Goal: Transaction & Acquisition: Purchase product/service

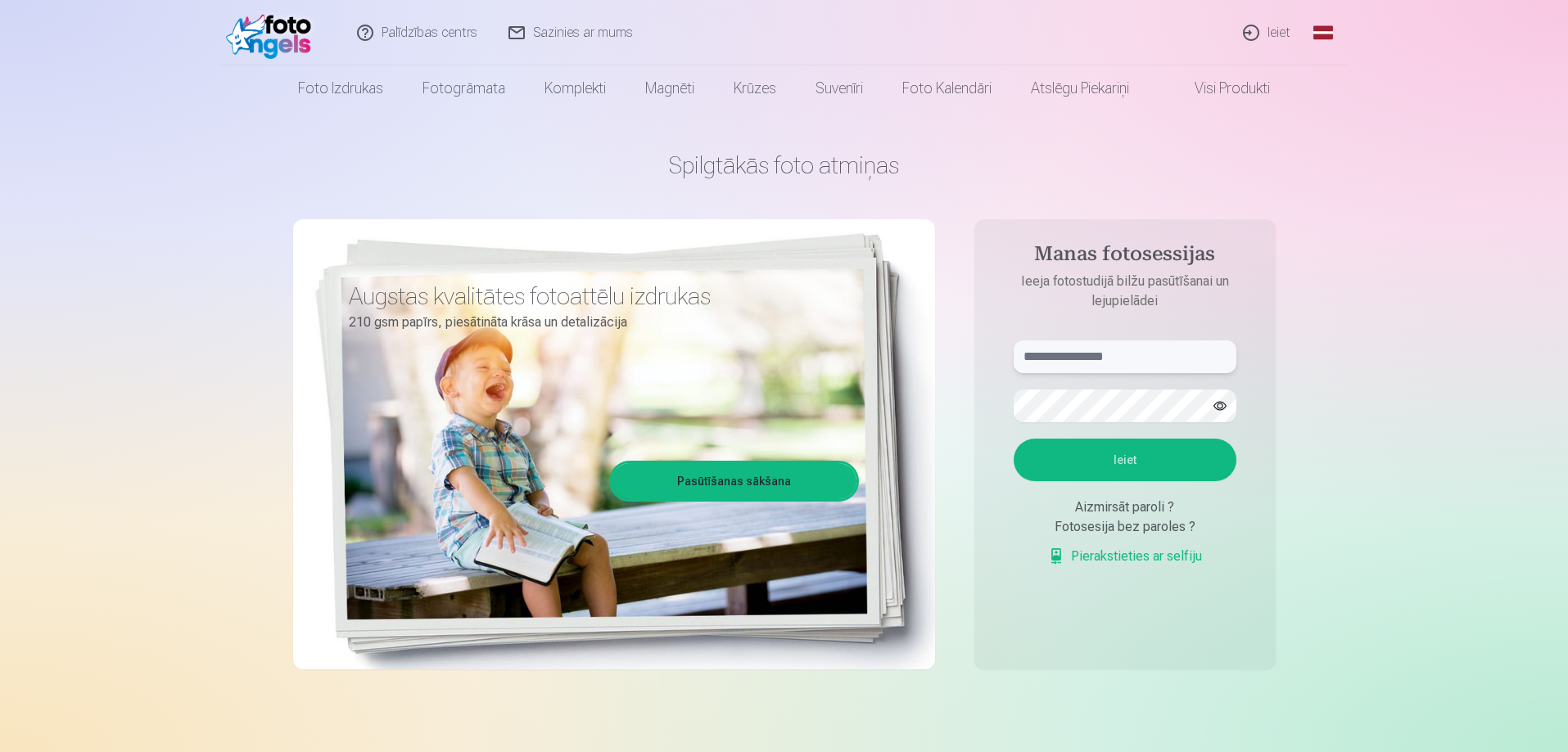
click at [1075, 360] on input "text" at bounding box center [1125, 357] width 223 height 33
click at [1014, 439] on button "Ieiet" at bounding box center [1125, 459] width 223 height 43
click at [1089, 359] on input "**********" at bounding box center [1125, 357] width 223 height 33
type input "**********"
click at [1014, 439] on button "Ieiet" at bounding box center [1125, 459] width 223 height 43
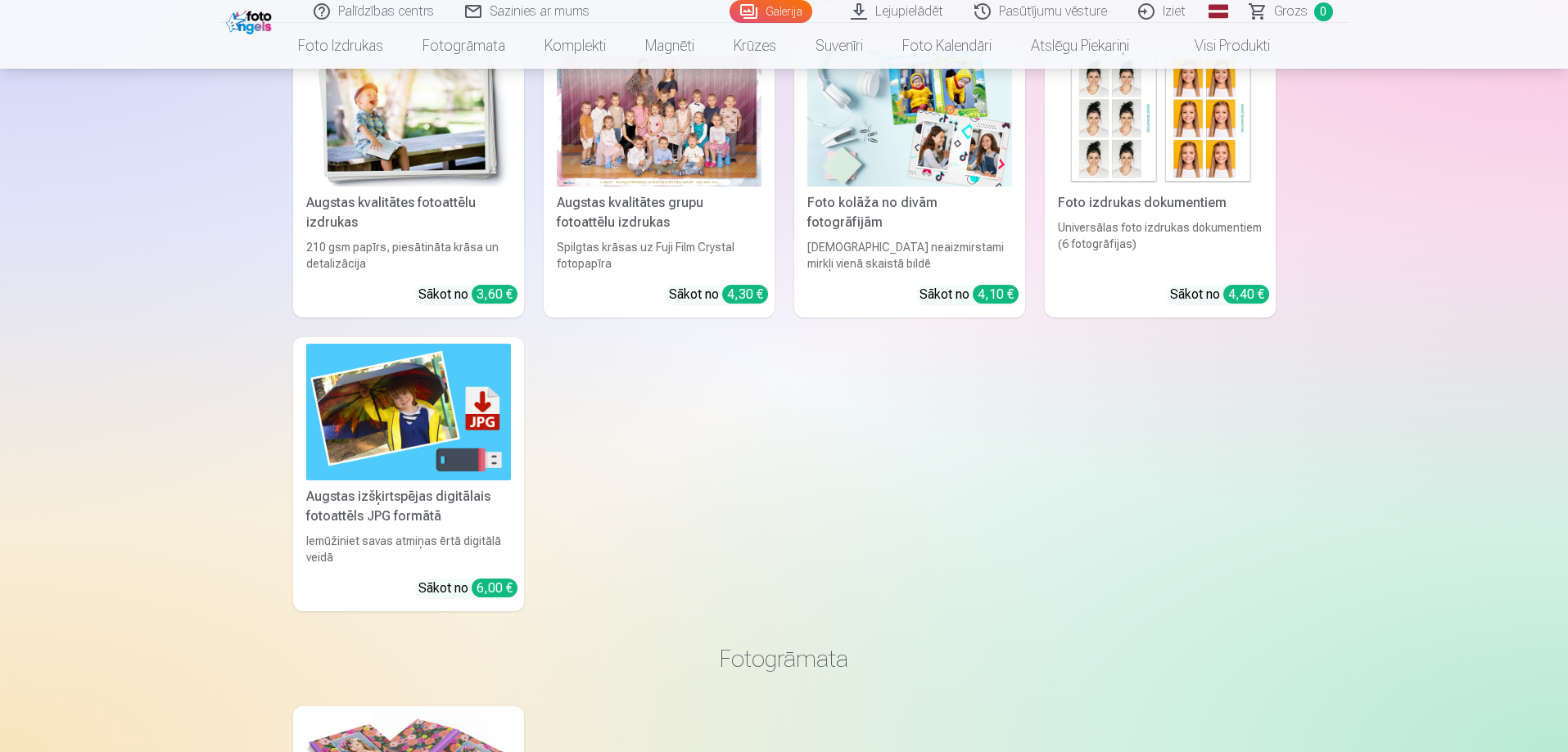
scroll to position [11754, 0]
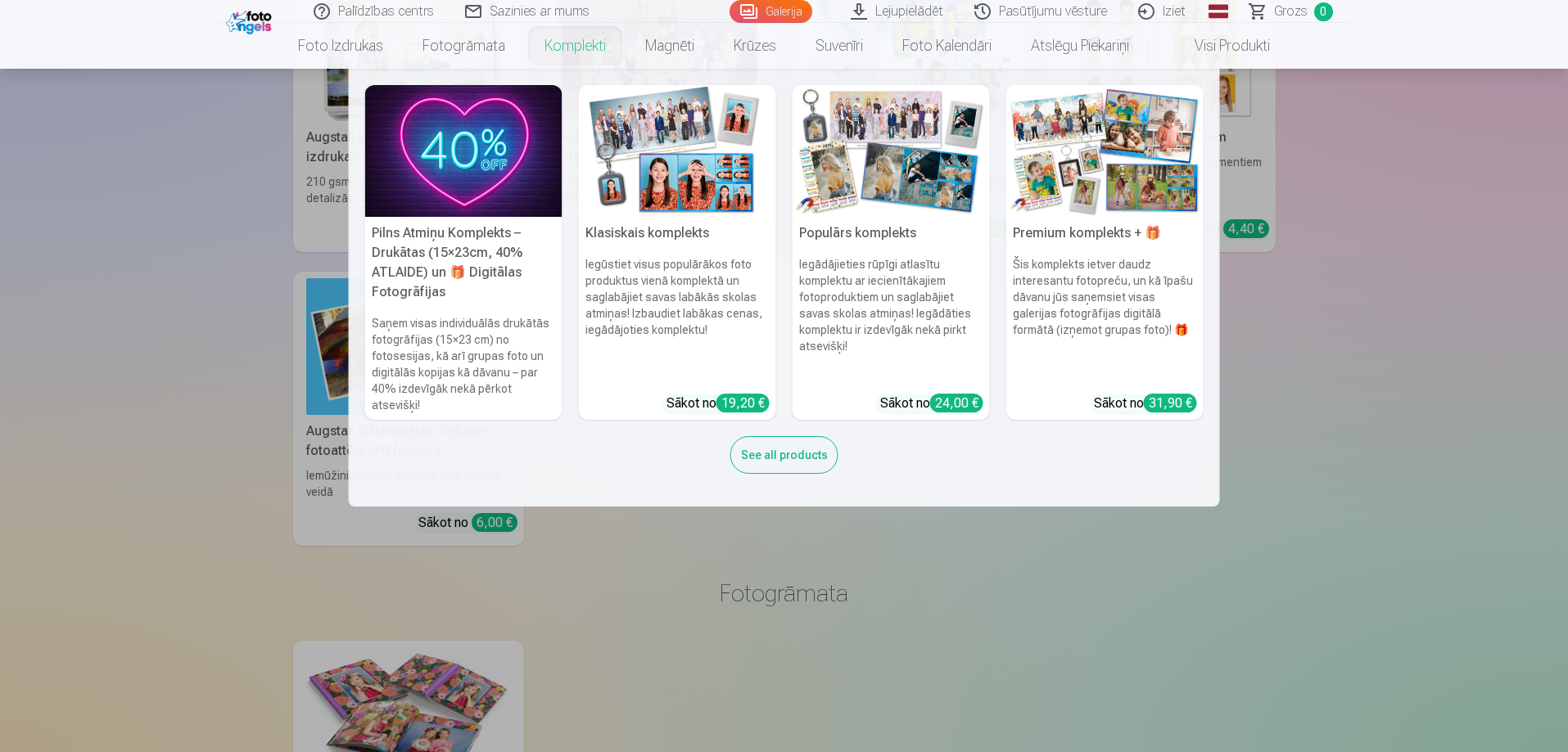
click at [561, 52] on link "Komplekti" at bounding box center [575, 45] width 100 height 45
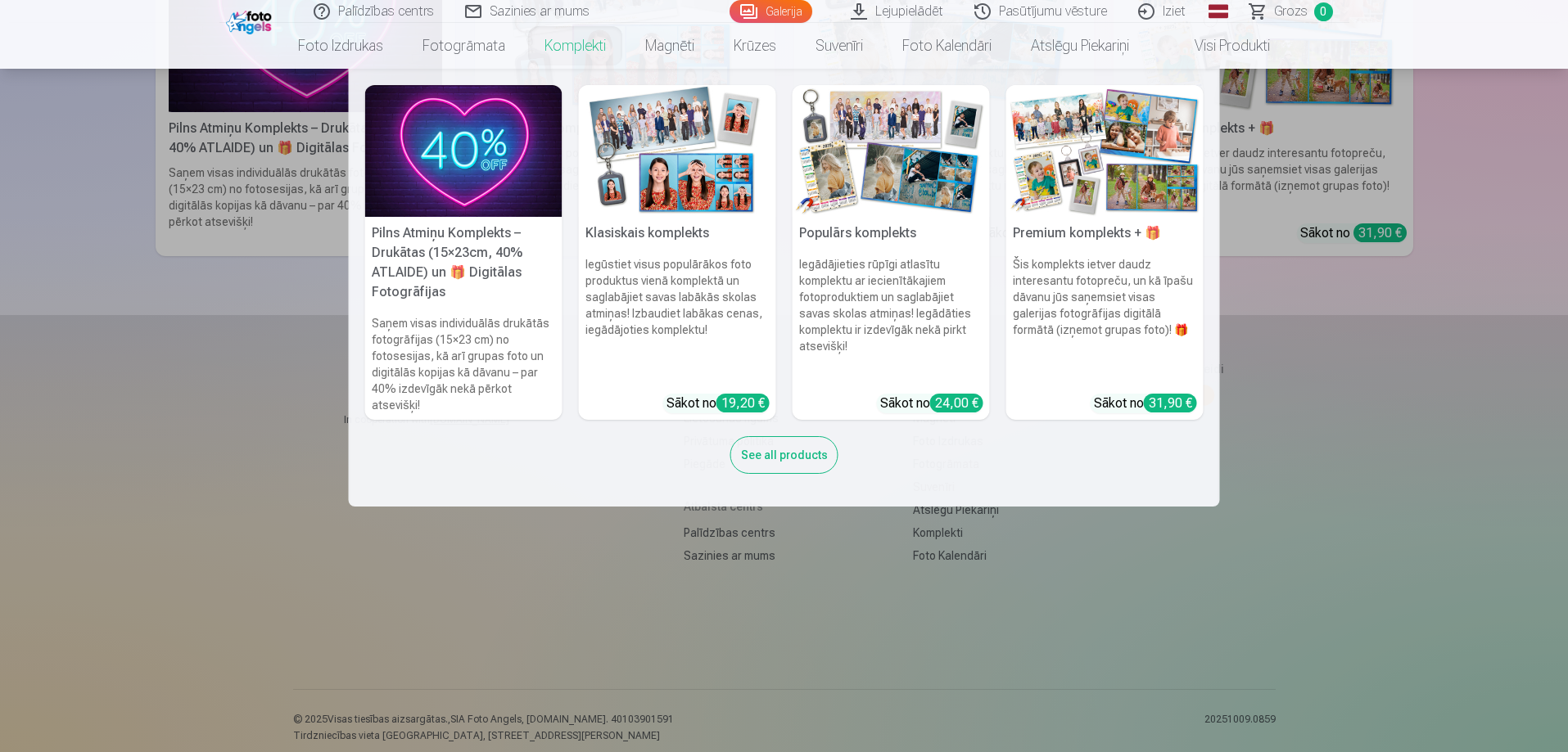
scroll to position [365, 0]
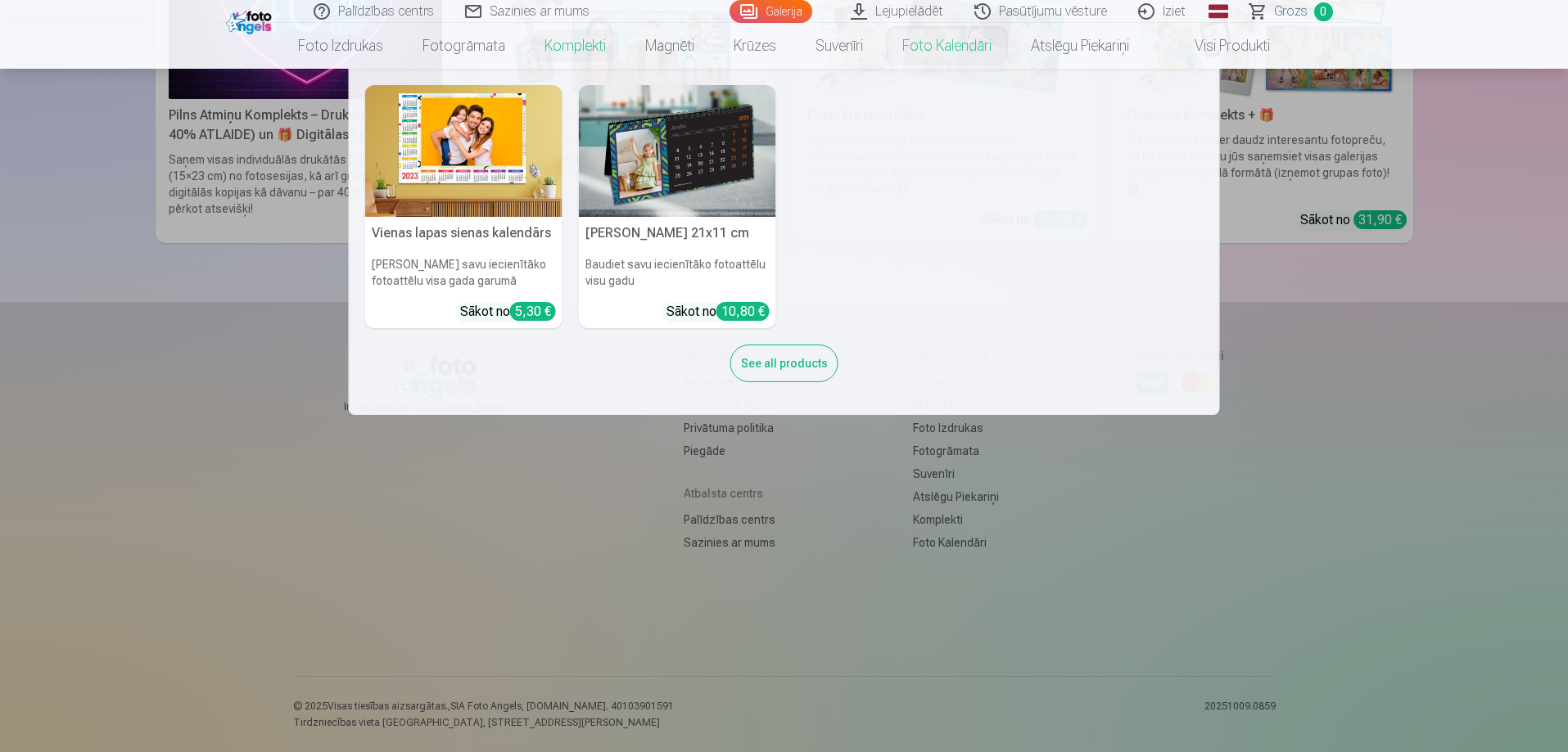
click at [1348, 391] on nav "Vienas lapas sienas kalendārs Parādiet savu iecienītāko fotoattēlu visa gada ga…" at bounding box center [784, 242] width 1568 height 347
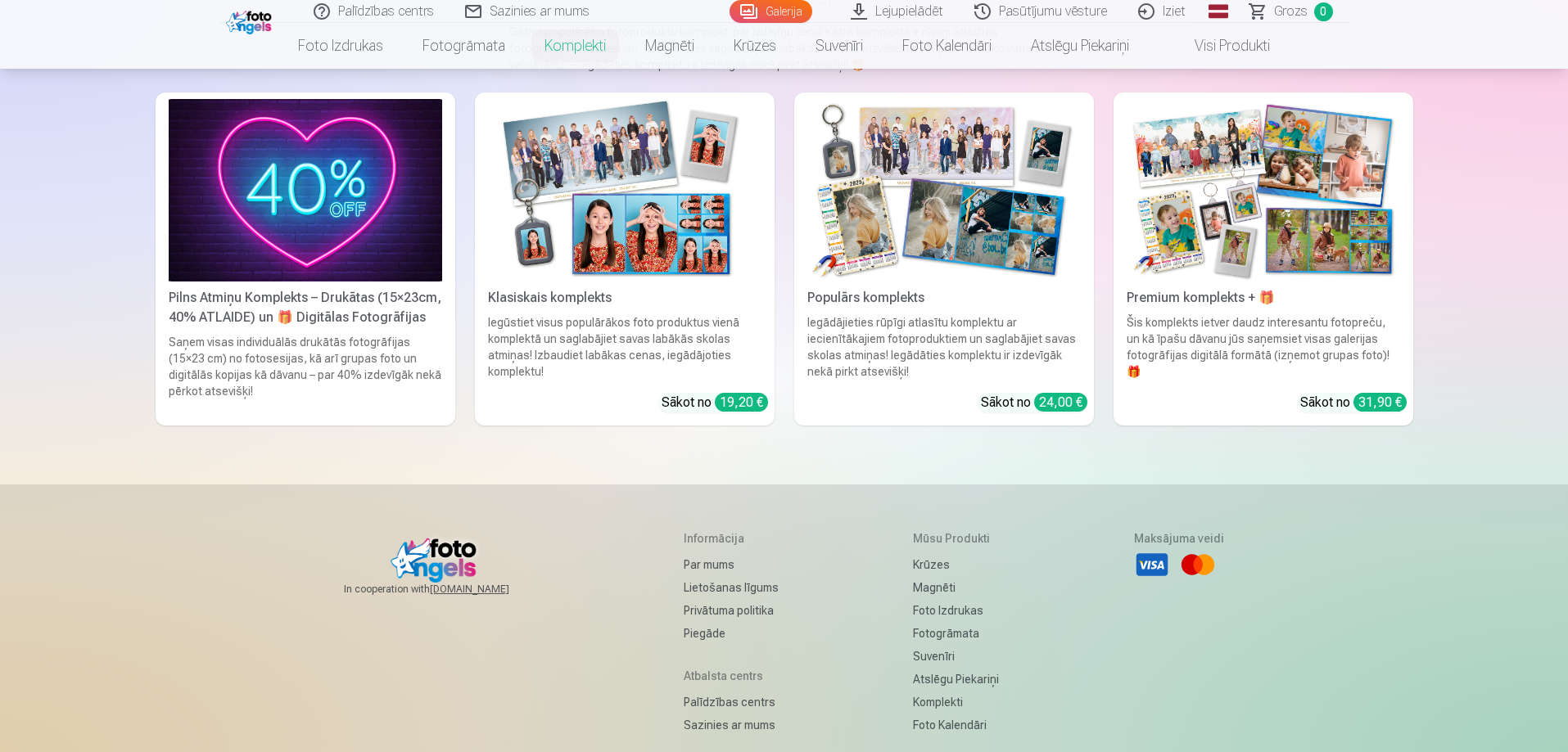
scroll to position [0, 0]
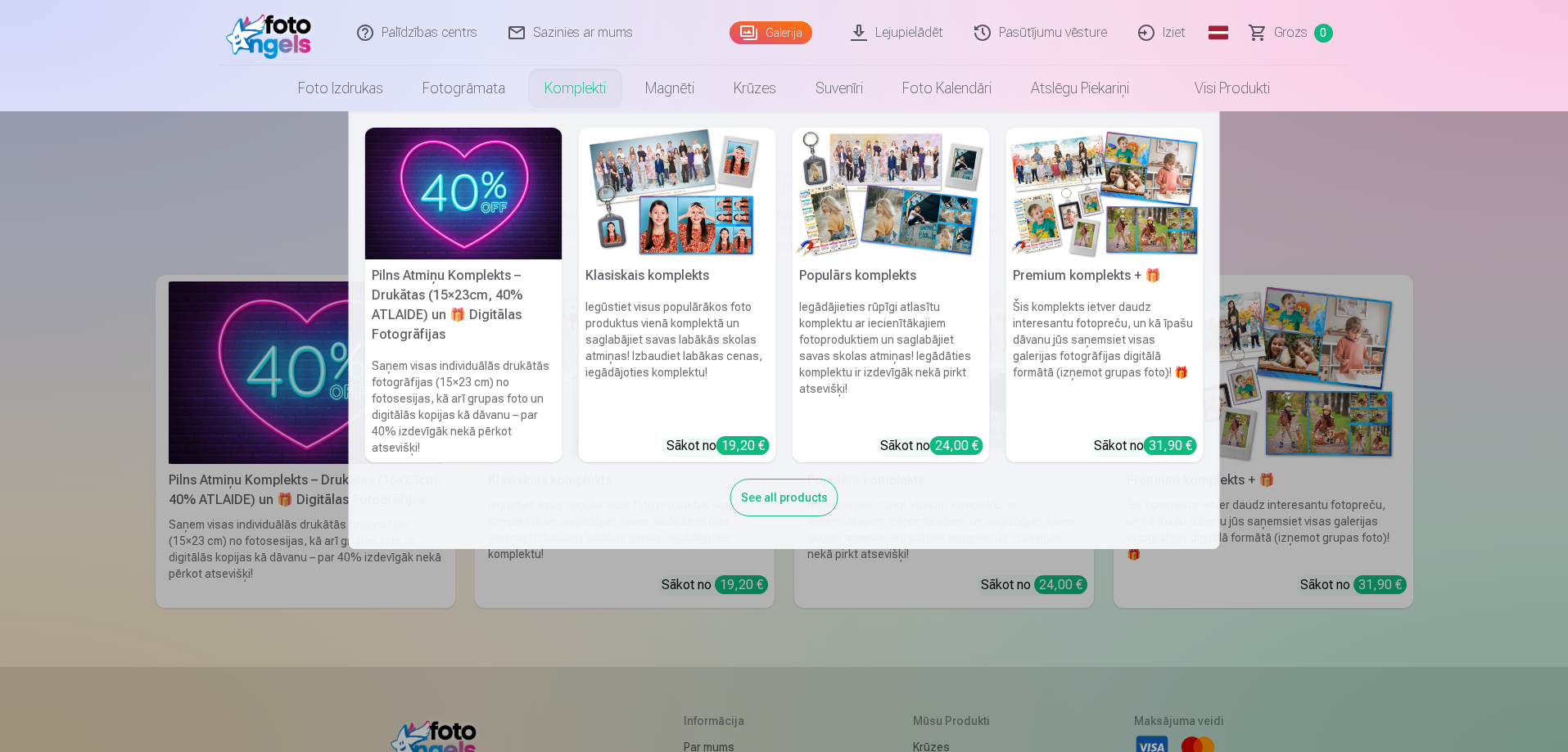
click at [856, 245] on img at bounding box center [892, 193] width 197 height 132
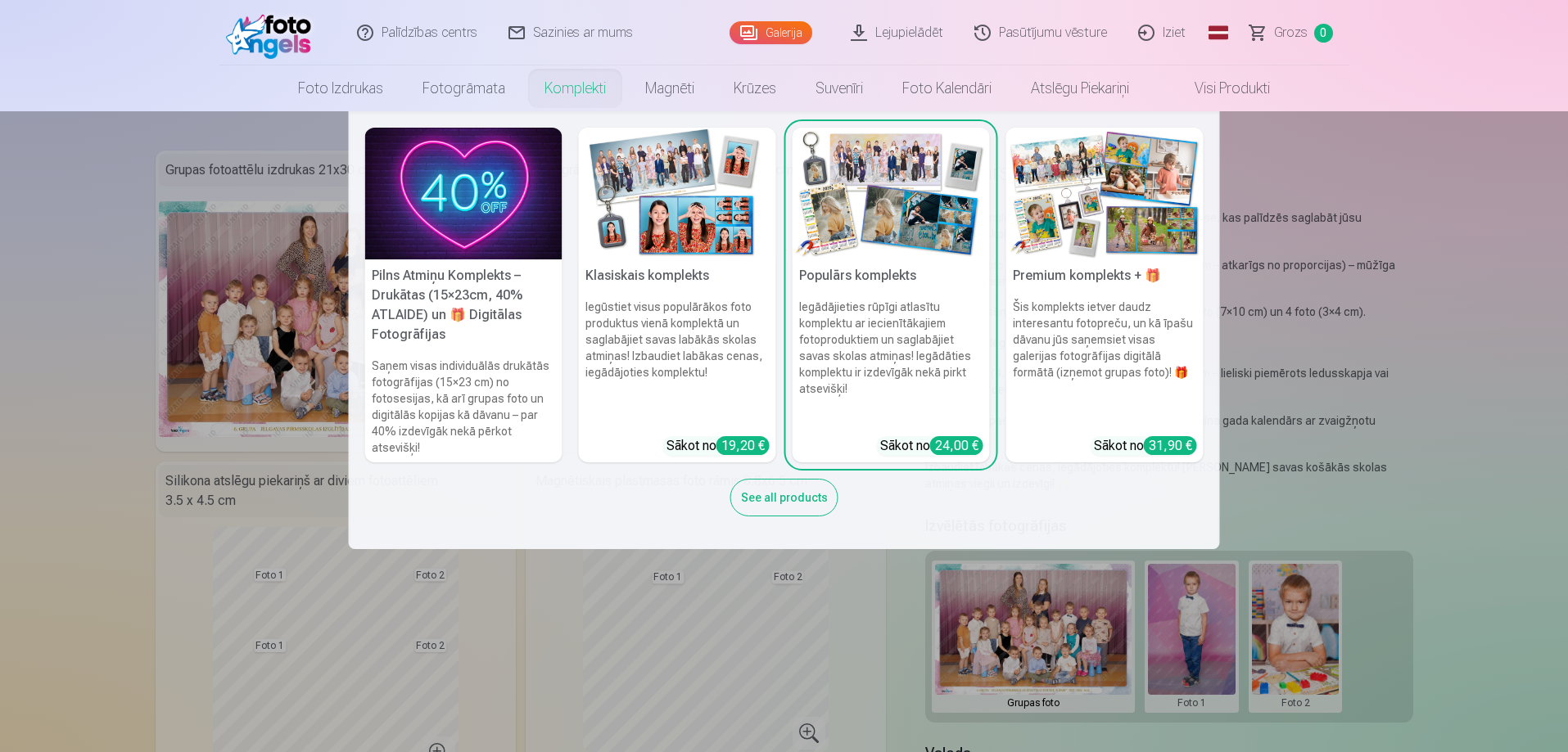
click at [708, 250] on img at bounding box center [677, 193] width 197 height 132
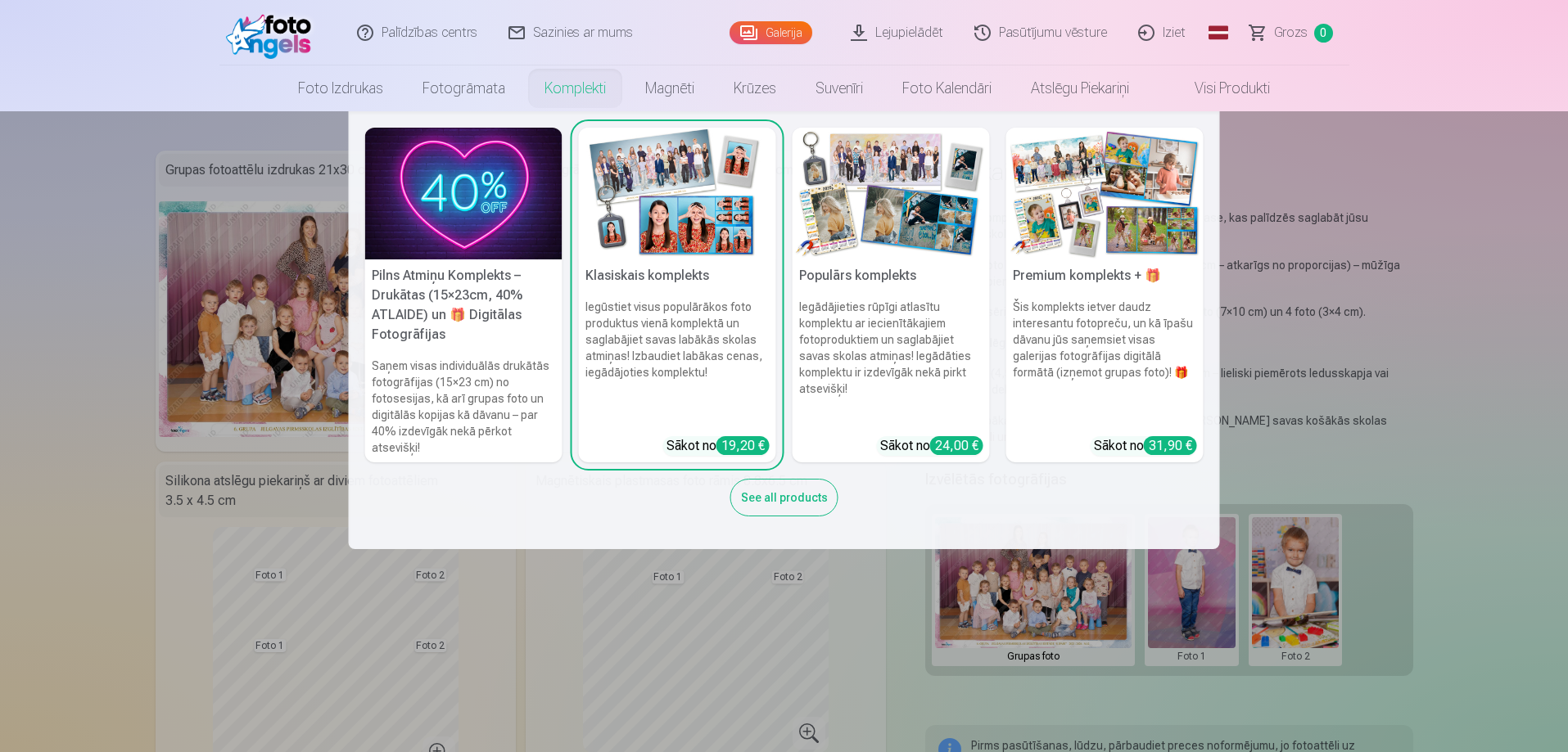
click at [462, 260] on link "Pilns Atmiņu Komplekts – Drukātas (15×23cm, 40% ATLAIDE) un 🎁 Digitālas Fotogrā…" at bounding box center [463, 295] width 197 height 334
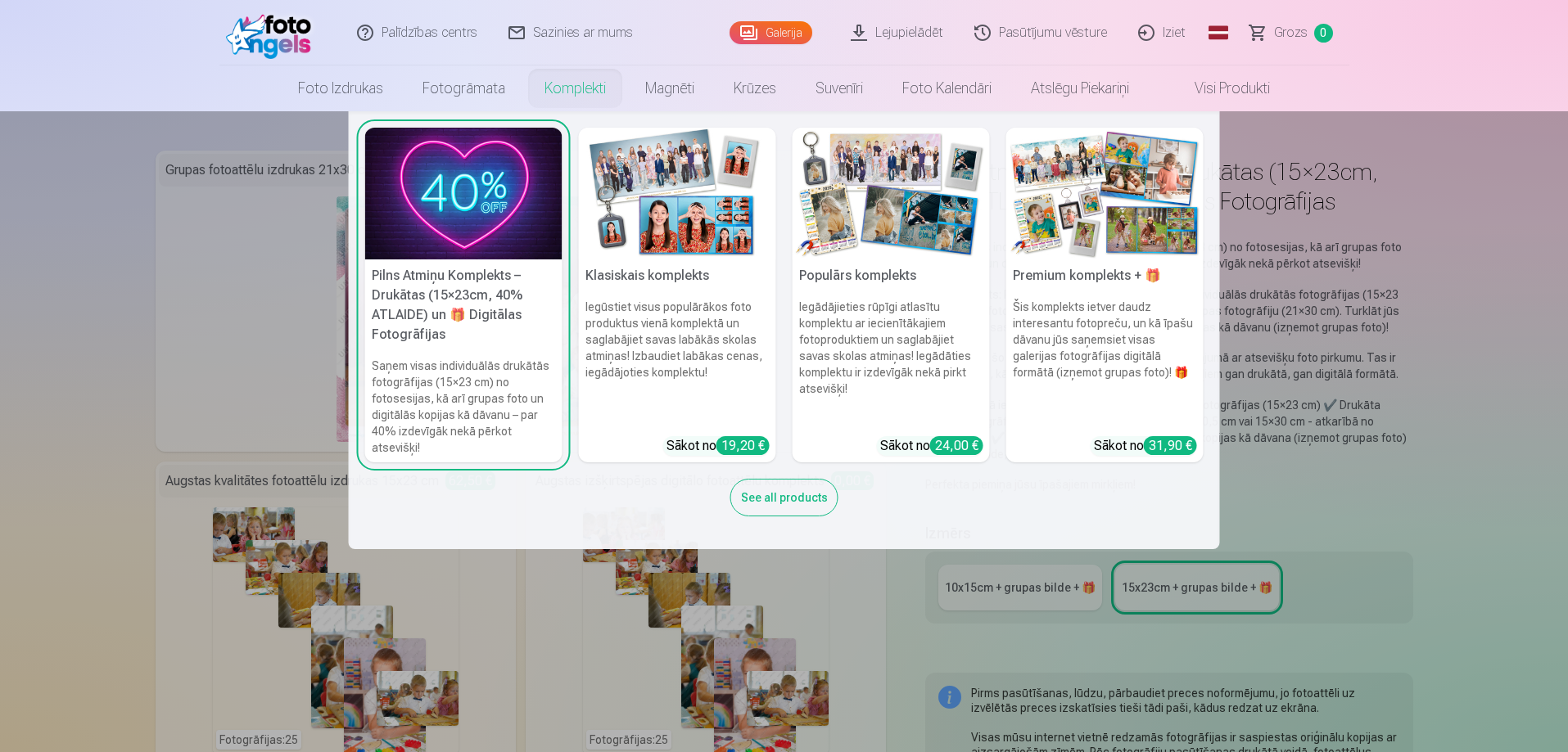
click at [478, 338] on h5 "Pilns Atmiņu Komplekts – Drukātas (15×23cm, 40% ATLAIDE) un 🎁 Digitālas Fotogrā…" at bounding box center [463, 305] width 197 height 92
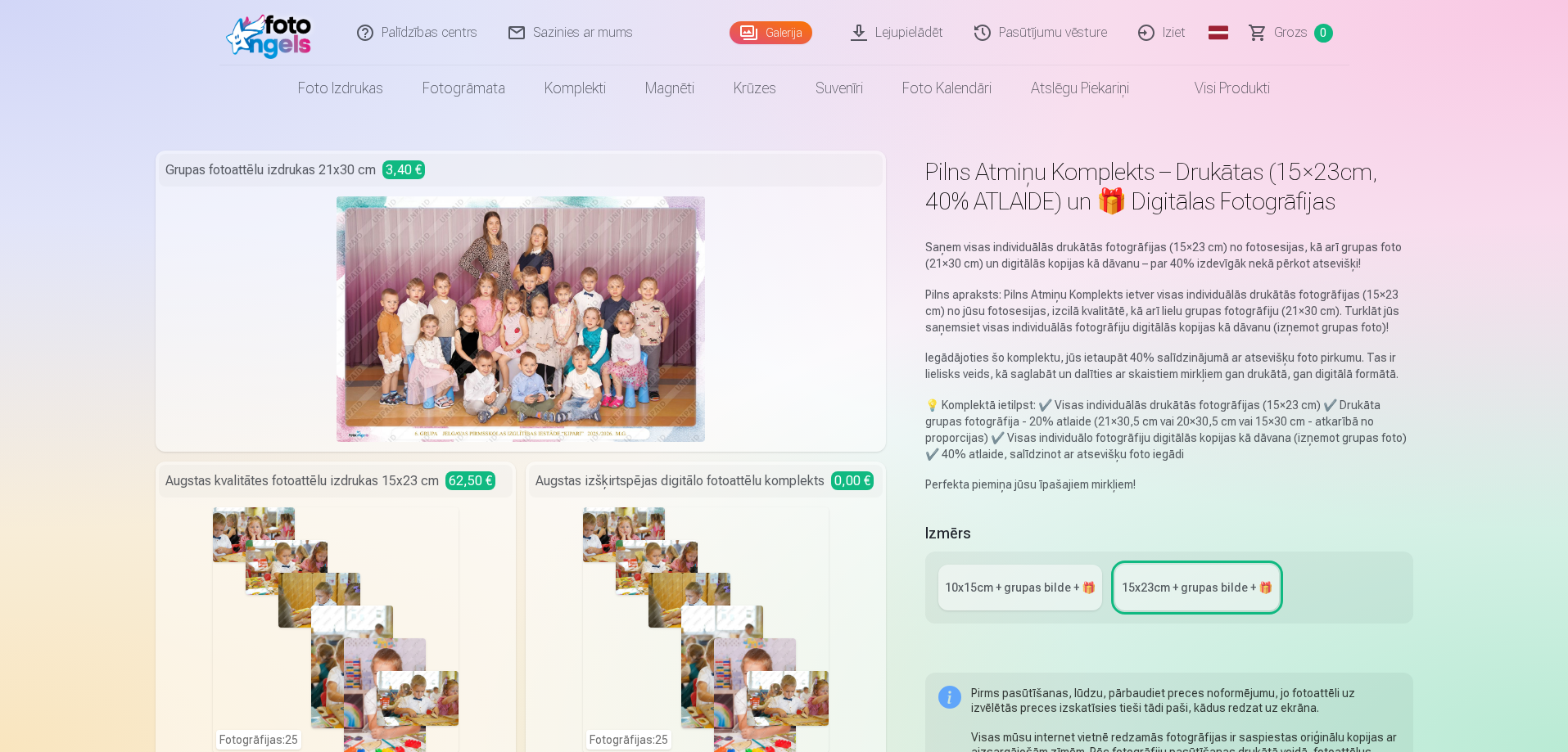
click at [1002, 594] on div "10x15сm + grupas bilde + 🎁" at bounding box center [1019, 587] width 151 height 16
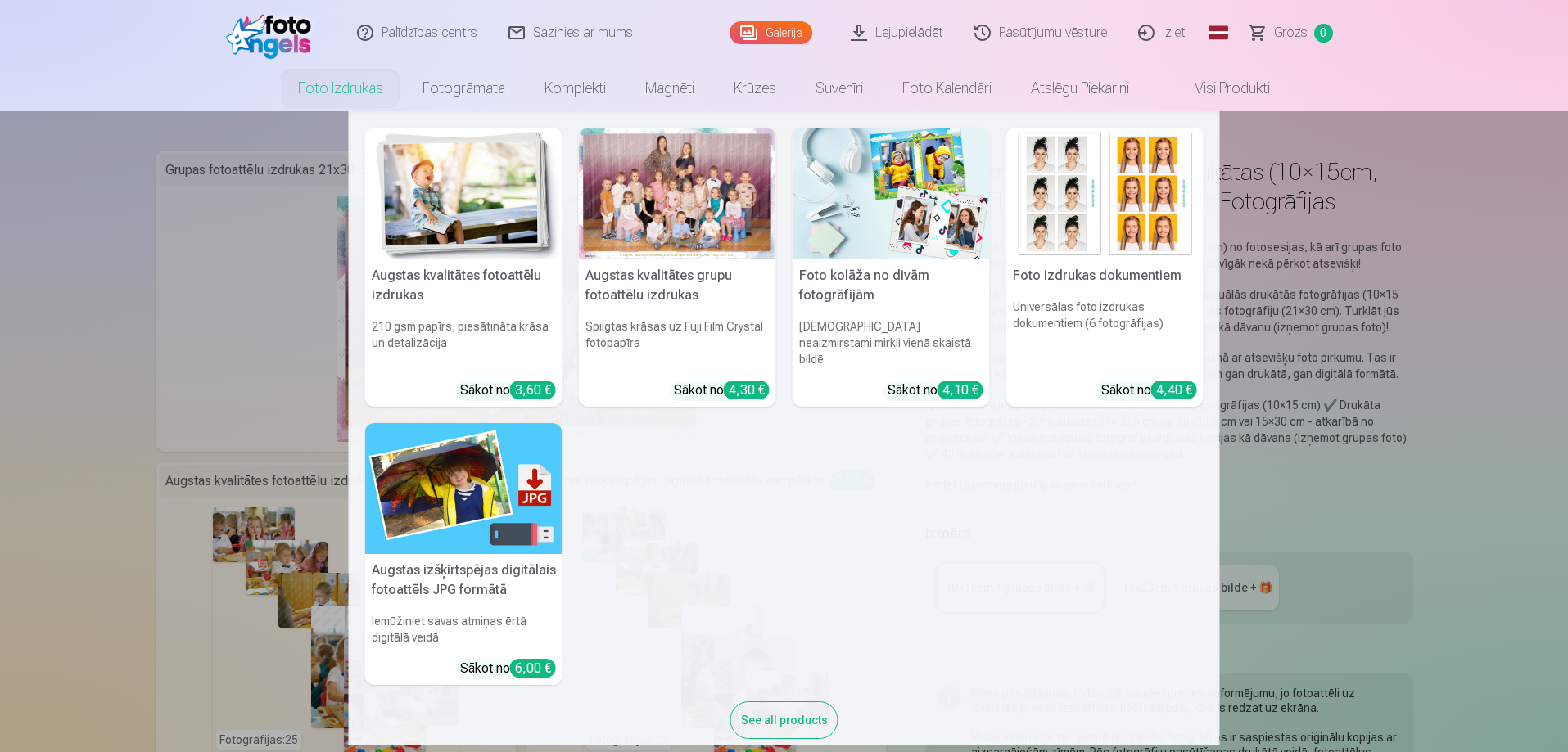
click at [478, 216] on img at bounding box center [463, 193] width 197 height 132
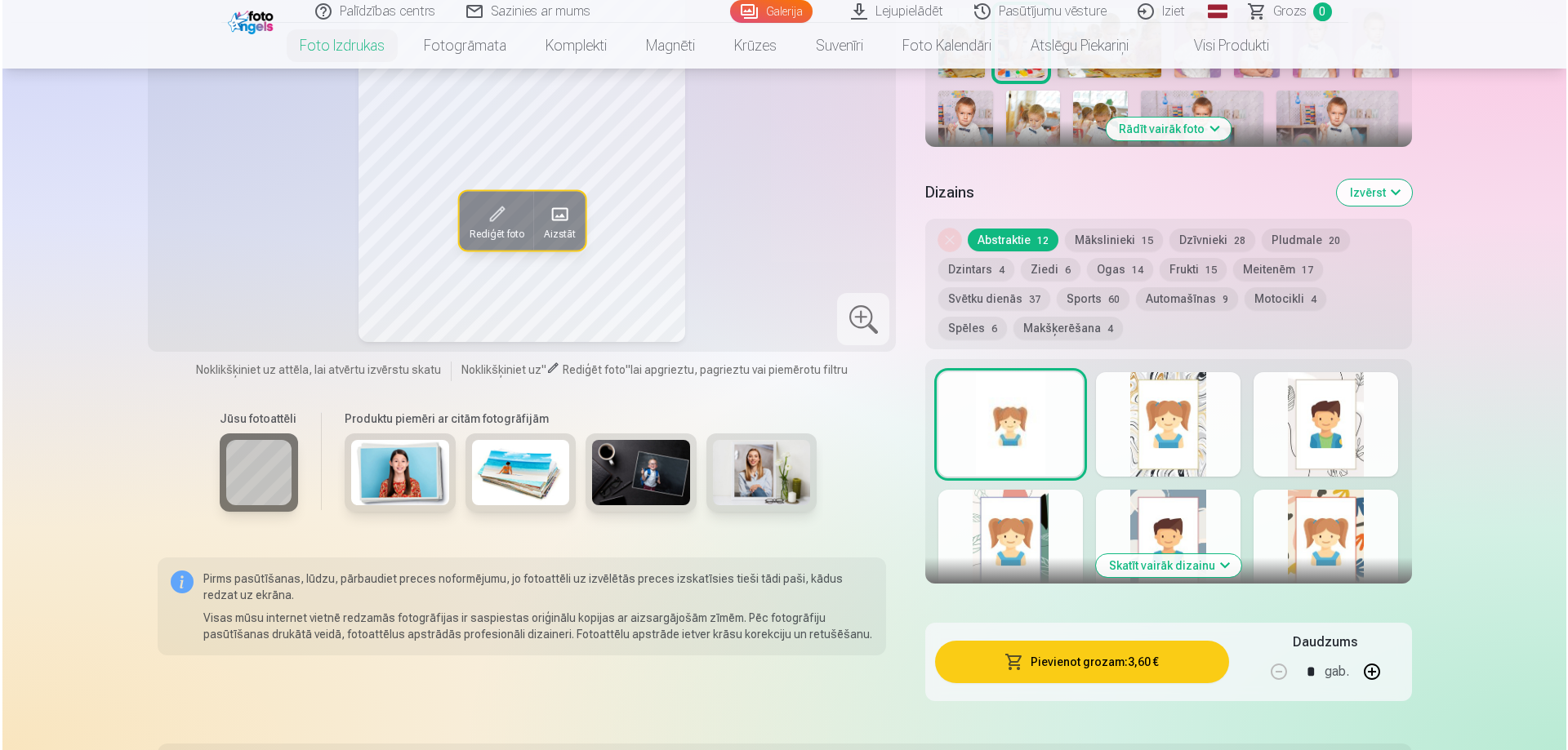
scroll to position [719, 0]
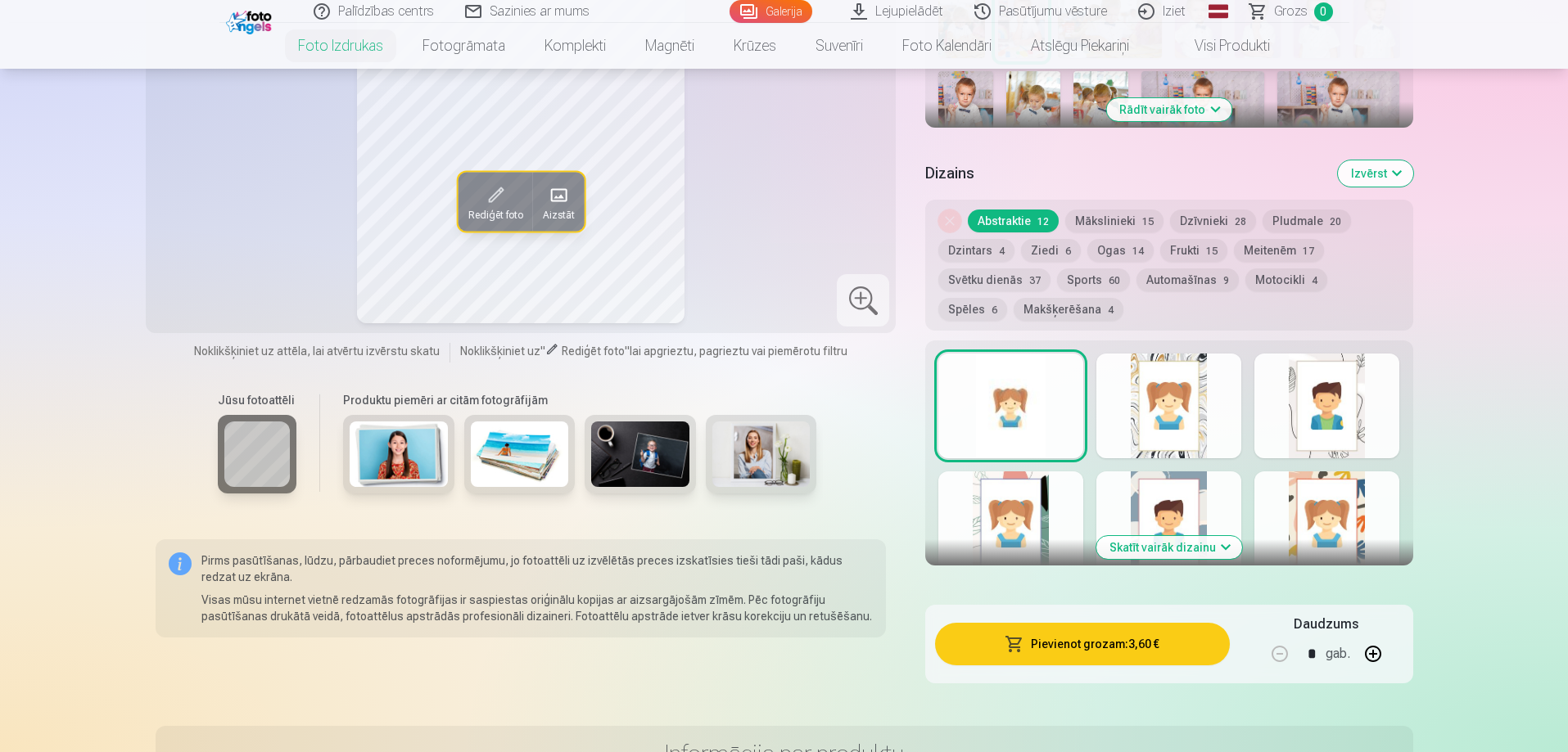
click at [1022, 636] on span "button" at bounding box center [1014, 644] width 20 height 16
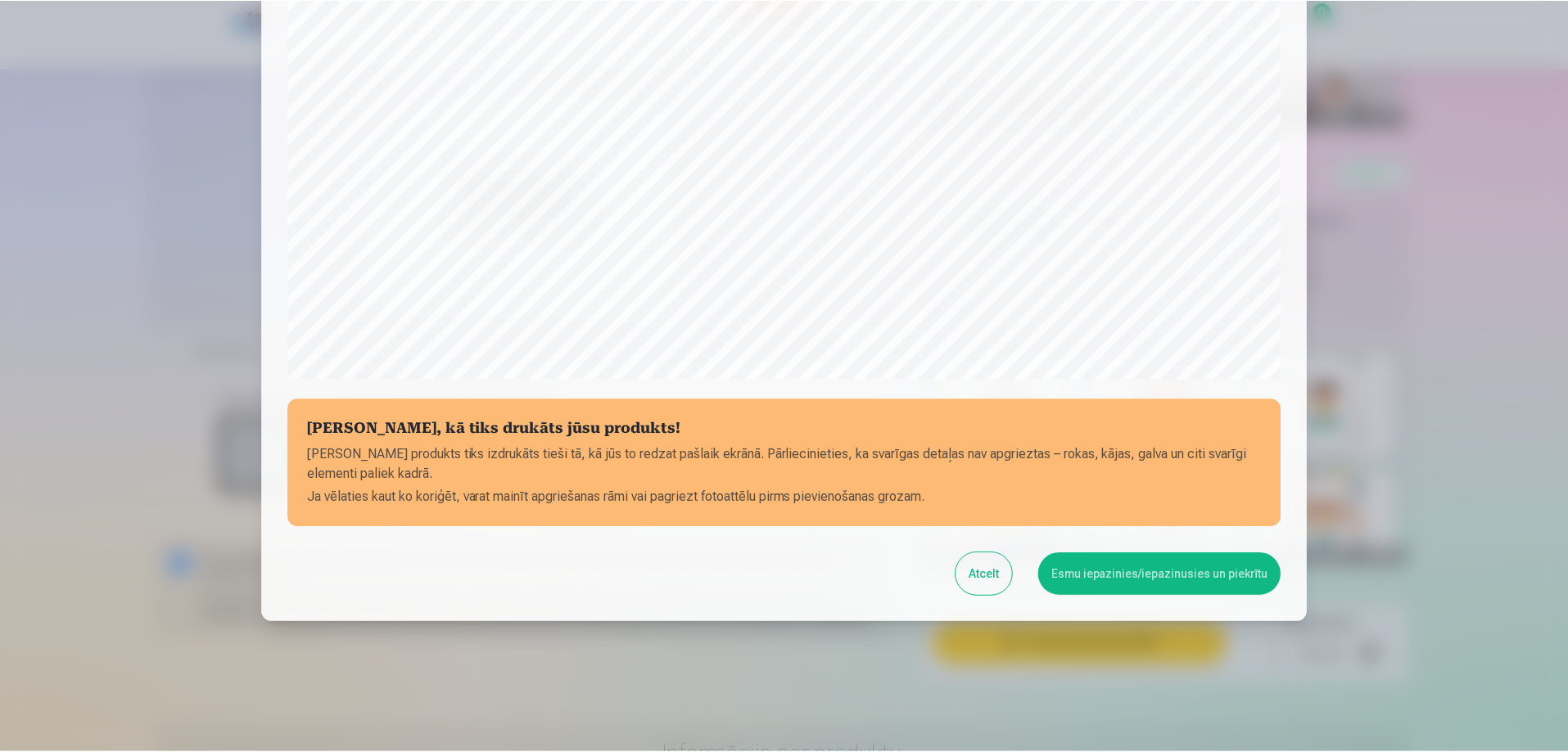
scroll to position [426, 0]
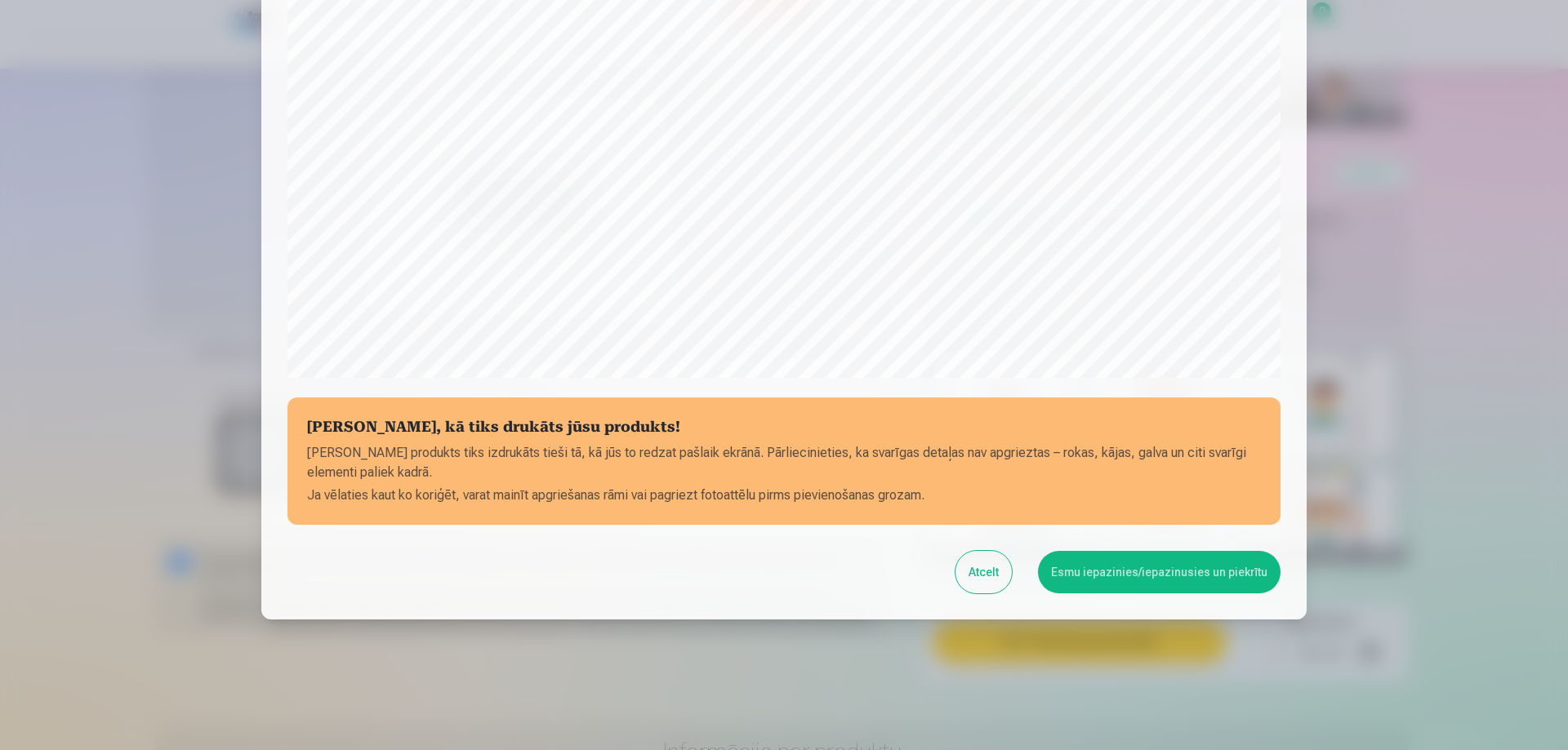
click at [1129, 562] on button "Esmu iepazinies/iepazinusies un piekrītu" at bounding box center [1159, 571] width 243 height 43
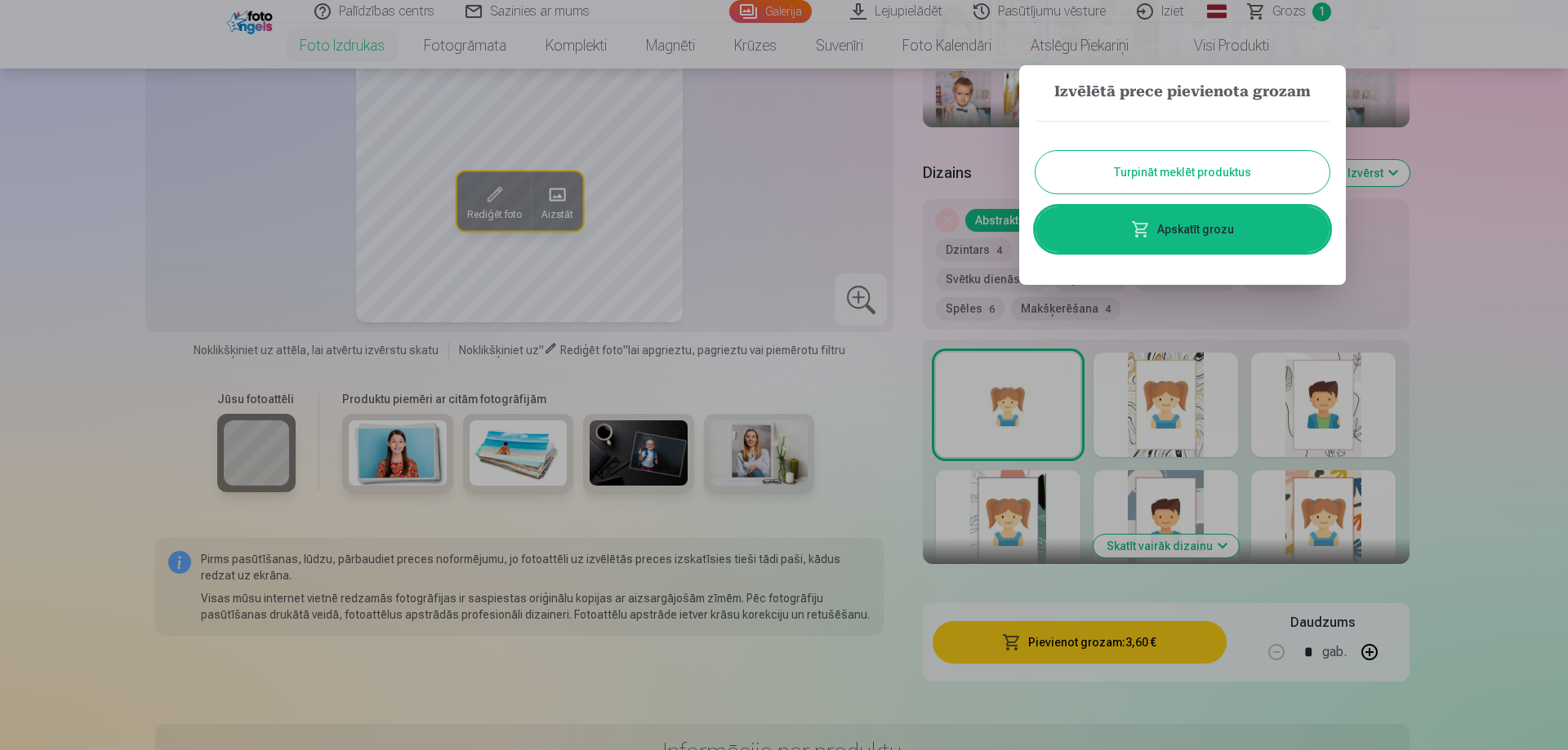
click at [1178, 179] on button "Turpināt meklēt produktus" at bounding box center [1182, 172] width 294 height 43
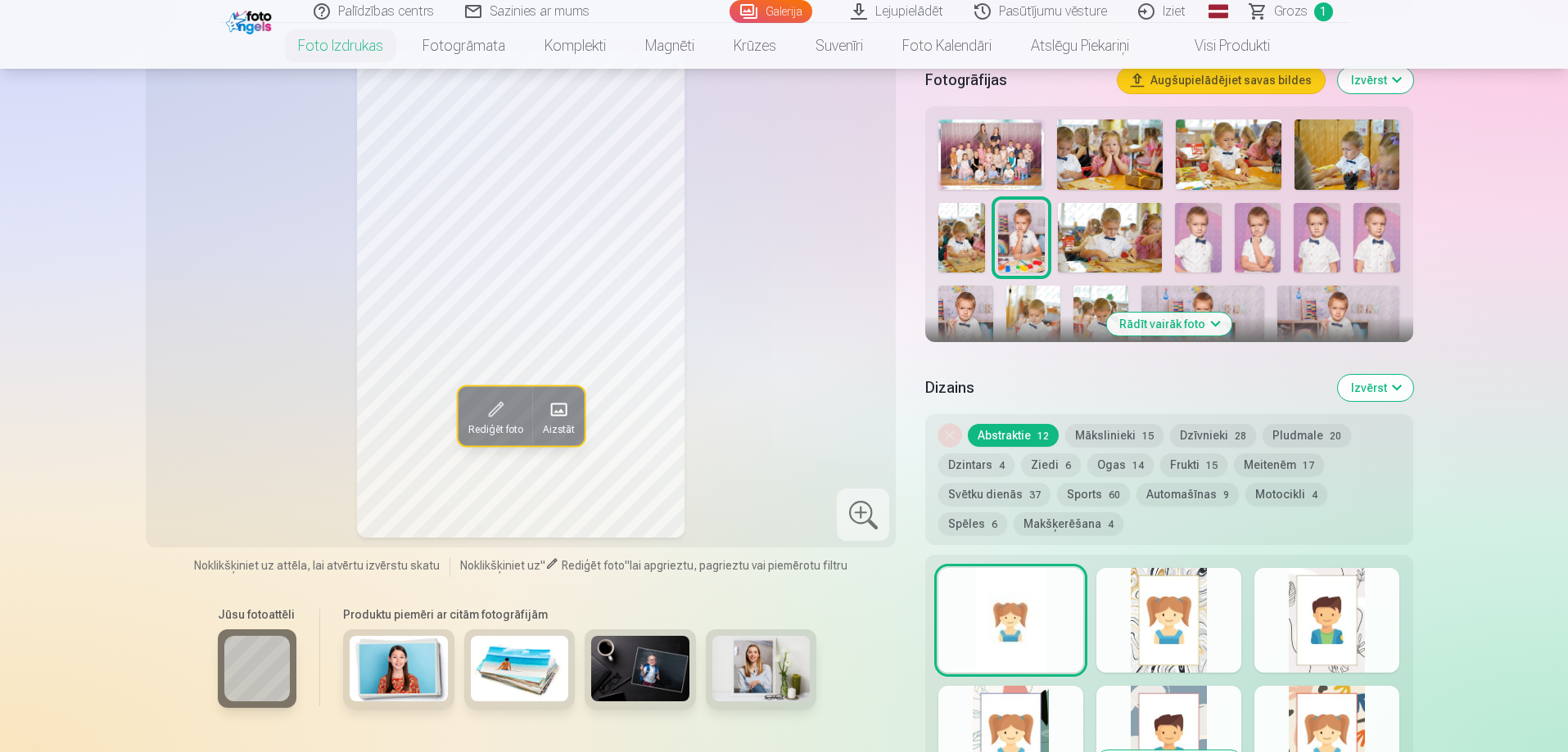
scroll to position [360, 0]
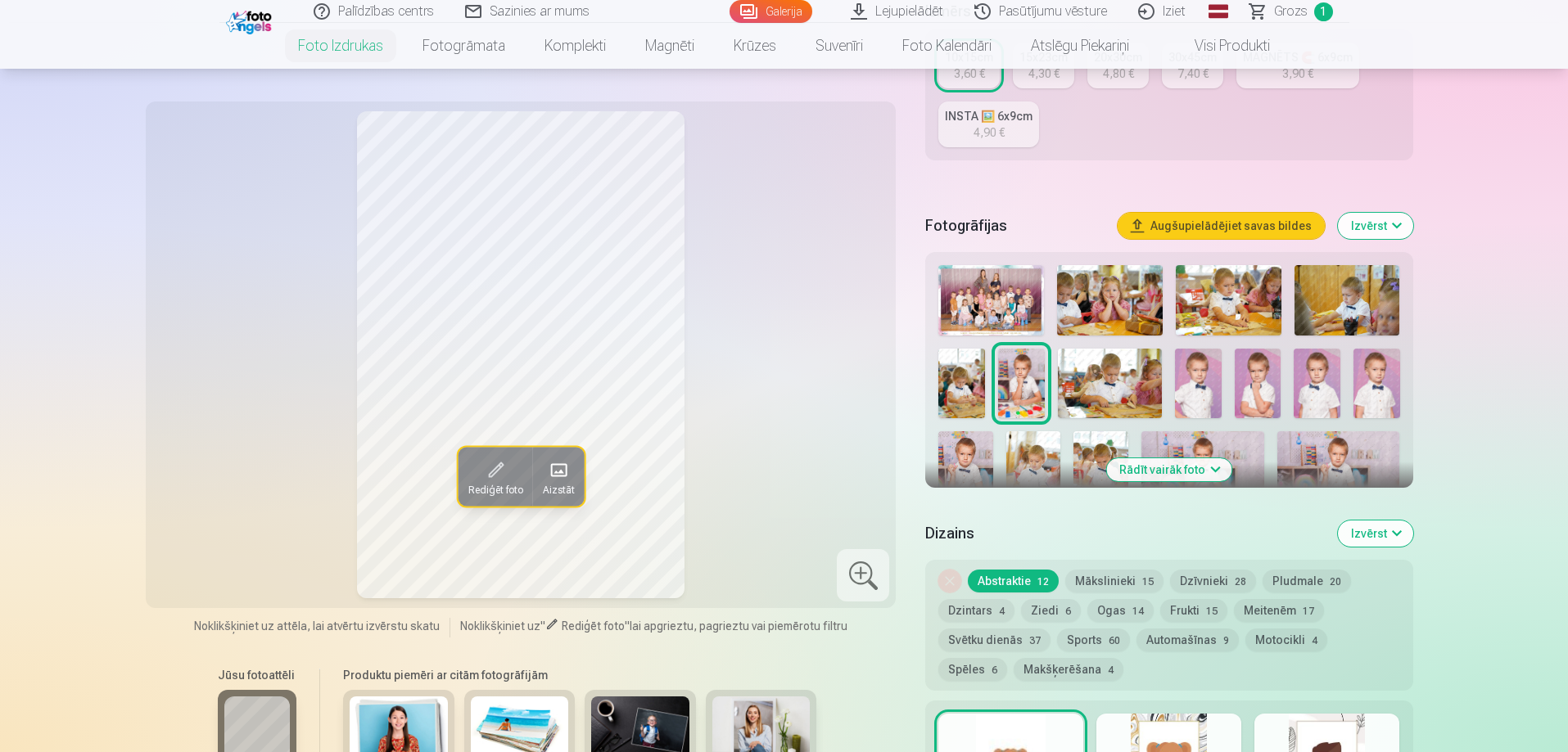
click at [1010, 292] on img at bounding box center [990, 300] width 105 height 70
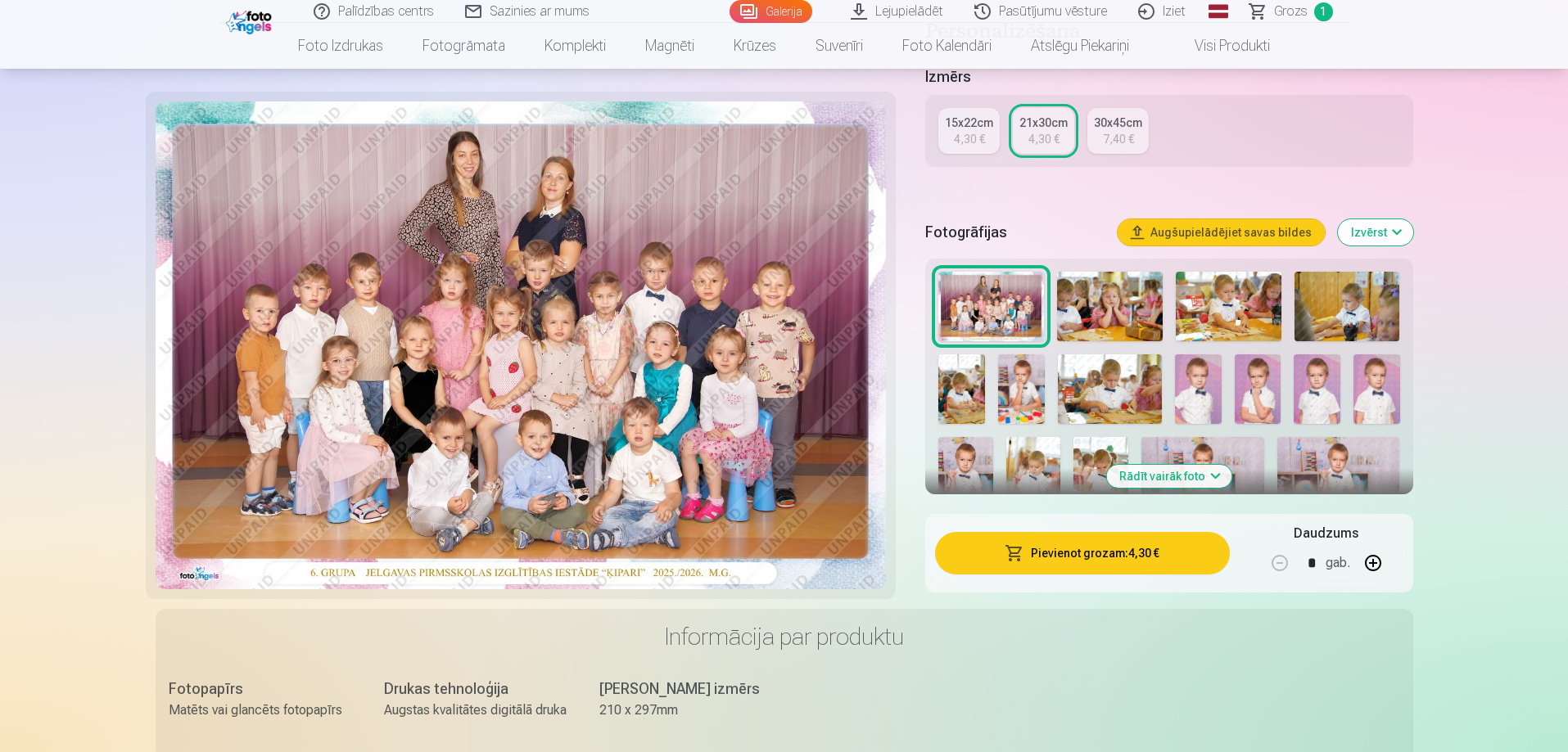
scroll to position [328, 0]
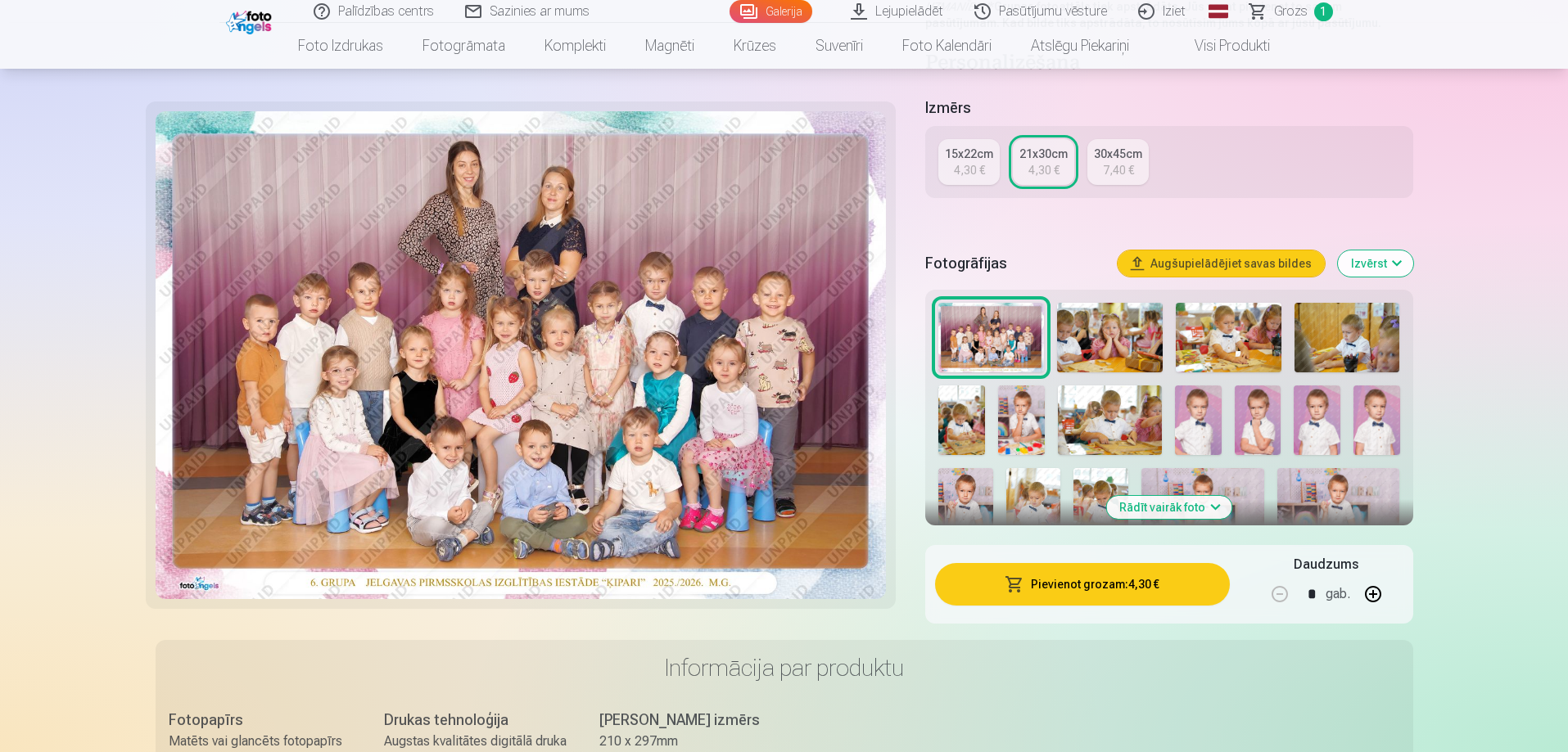
click at [962, 165] on div "4,30 €" at bounding box center [969, 170] width 31 height 16
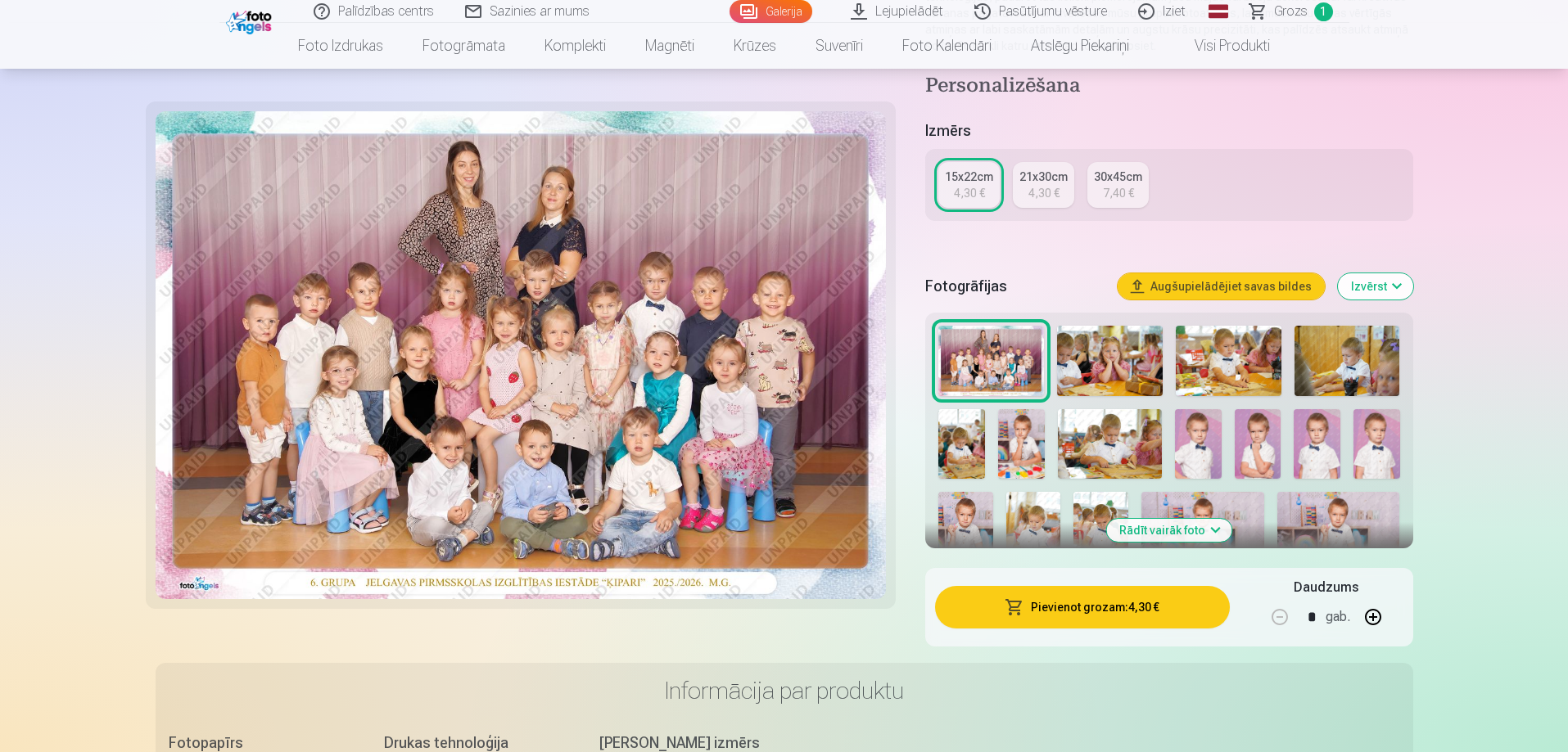
scroll to position [458, 0]
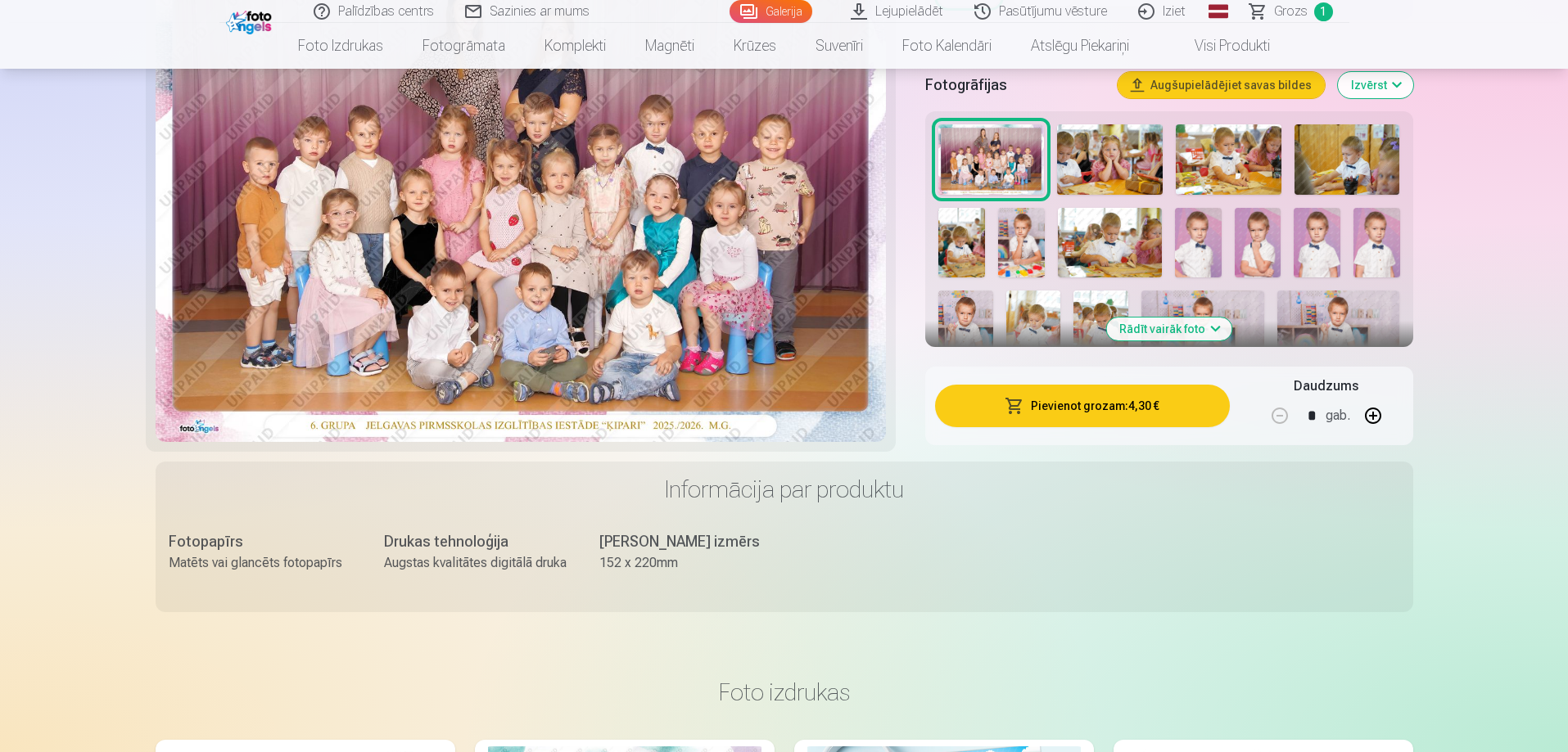
click at [1092, 418] on button "Pievienot grozam : 4,30 €" at bounding box center [1082, 405] width 294 height 43
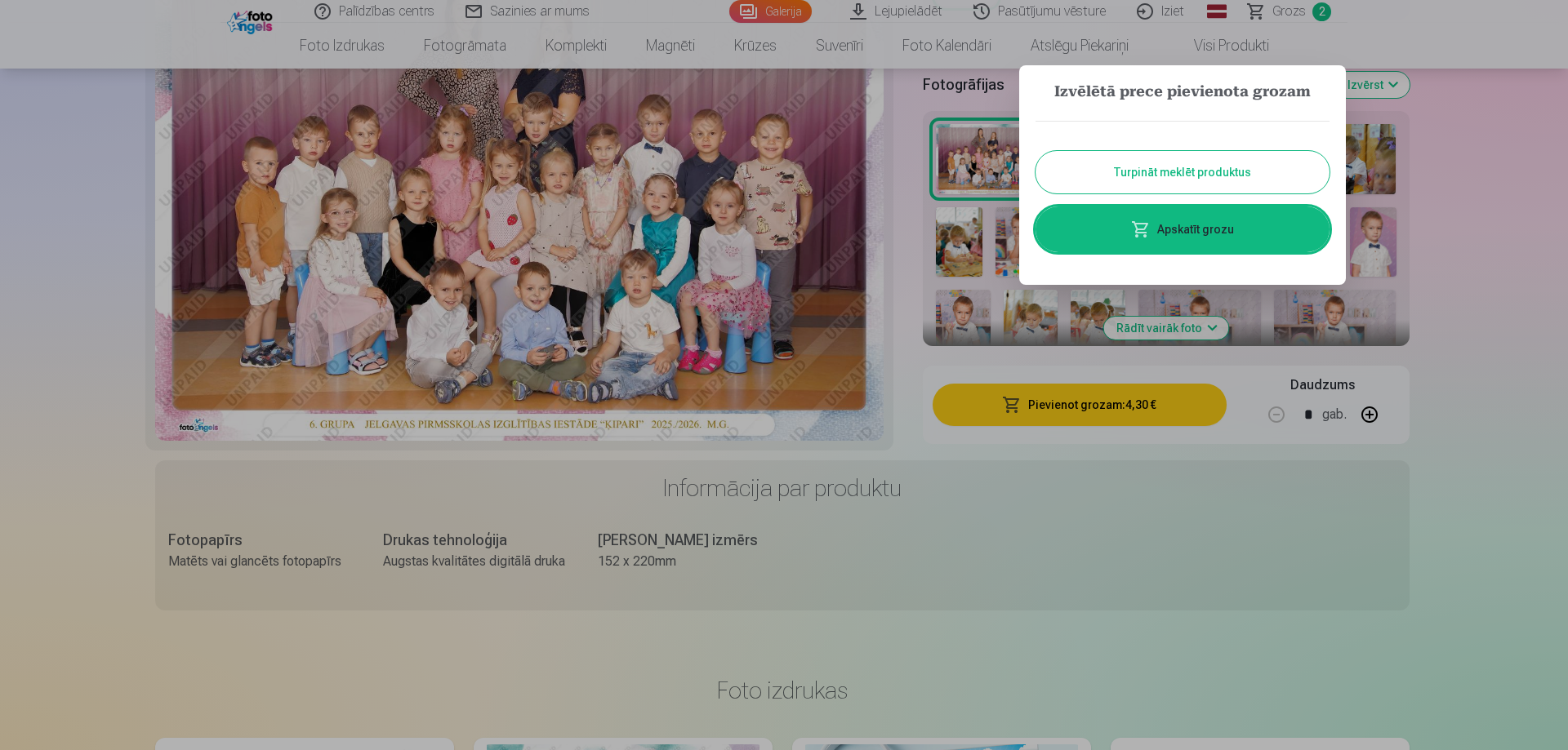
click at [1131, 185] on button "Turpināt meklēt produktus" at bounding box center [1182, 172] width 294 height 43
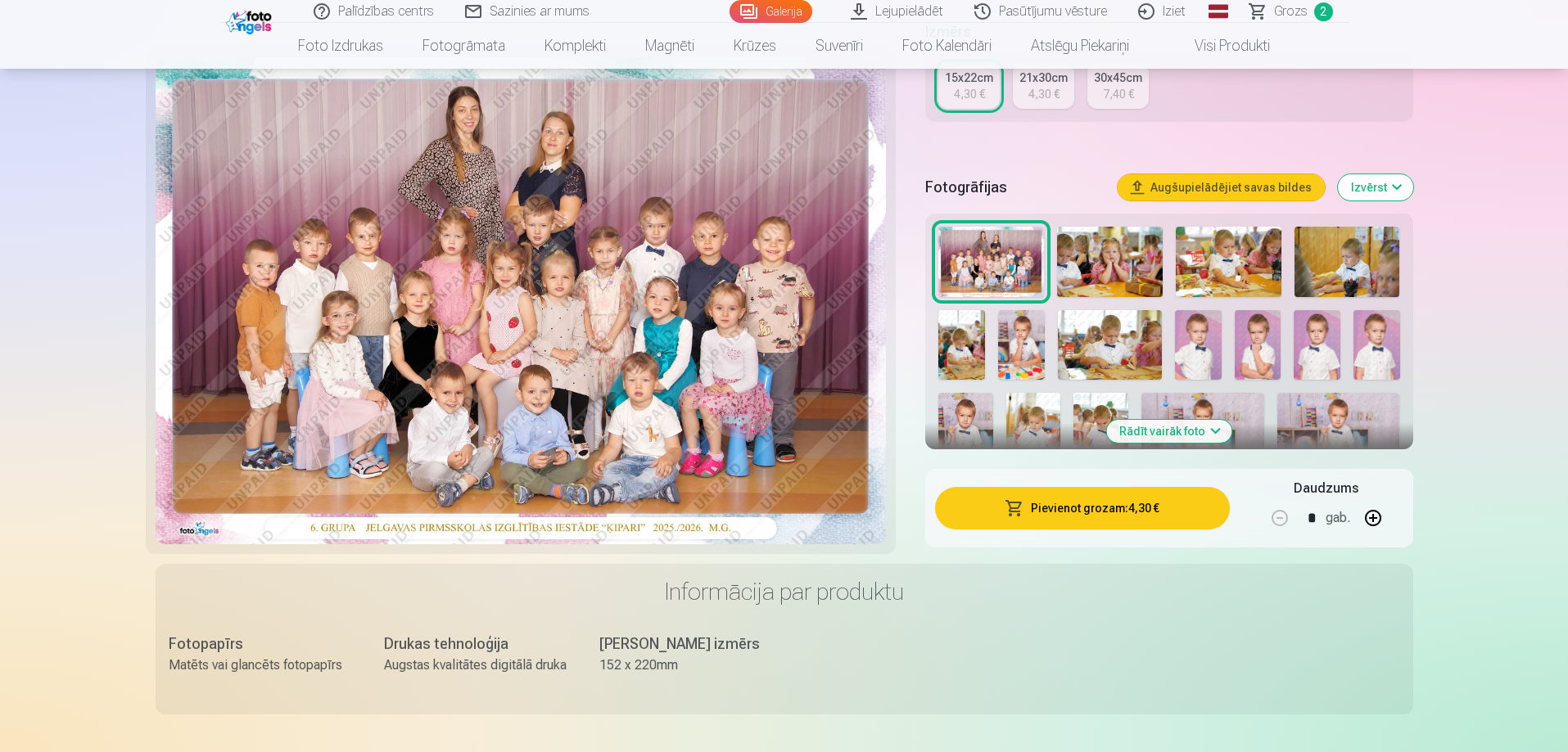
scroll to position [295, 0]
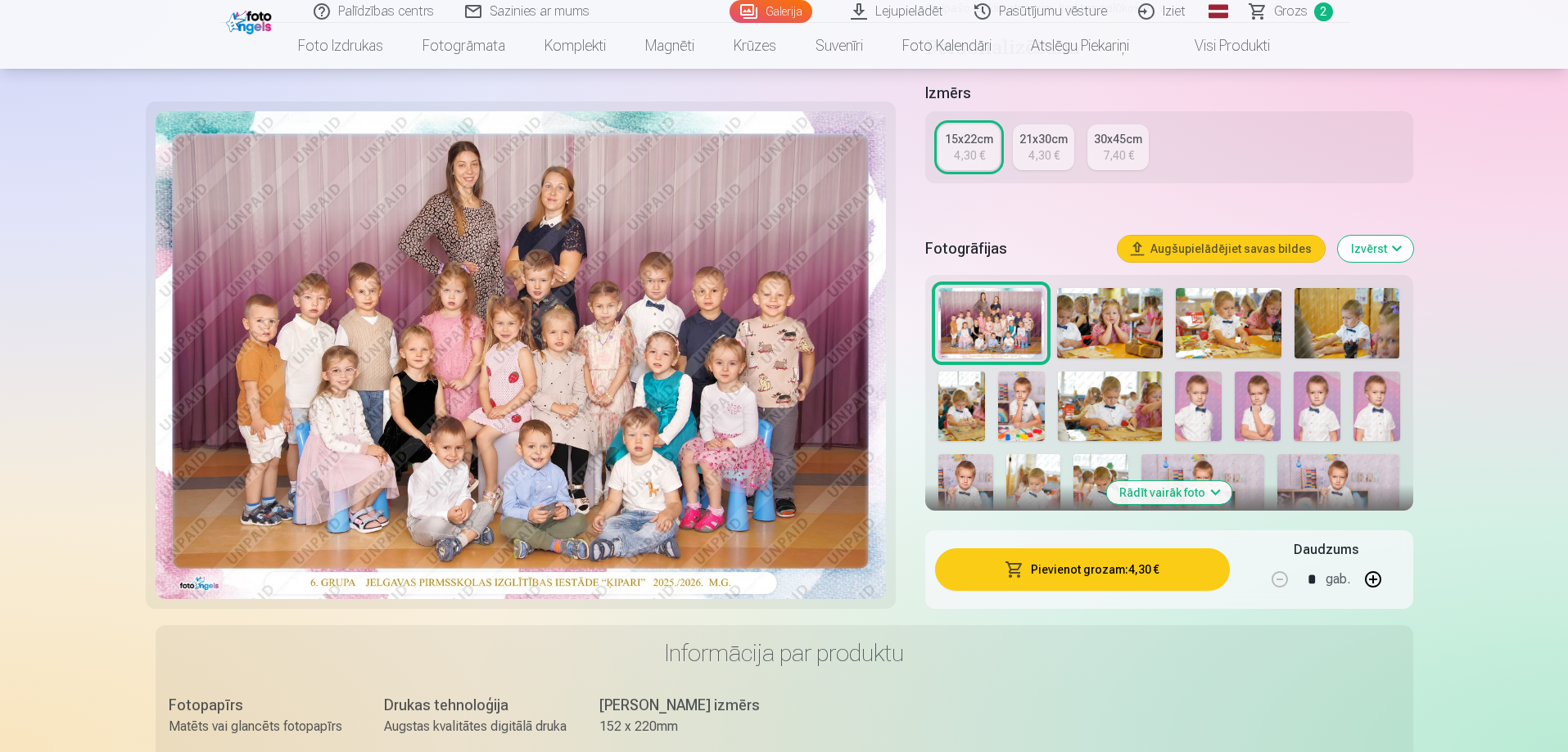
click at [1216, 491] on button "Rādīt vairāk foto" at bounding box center [1169, 492] width 125 height 23
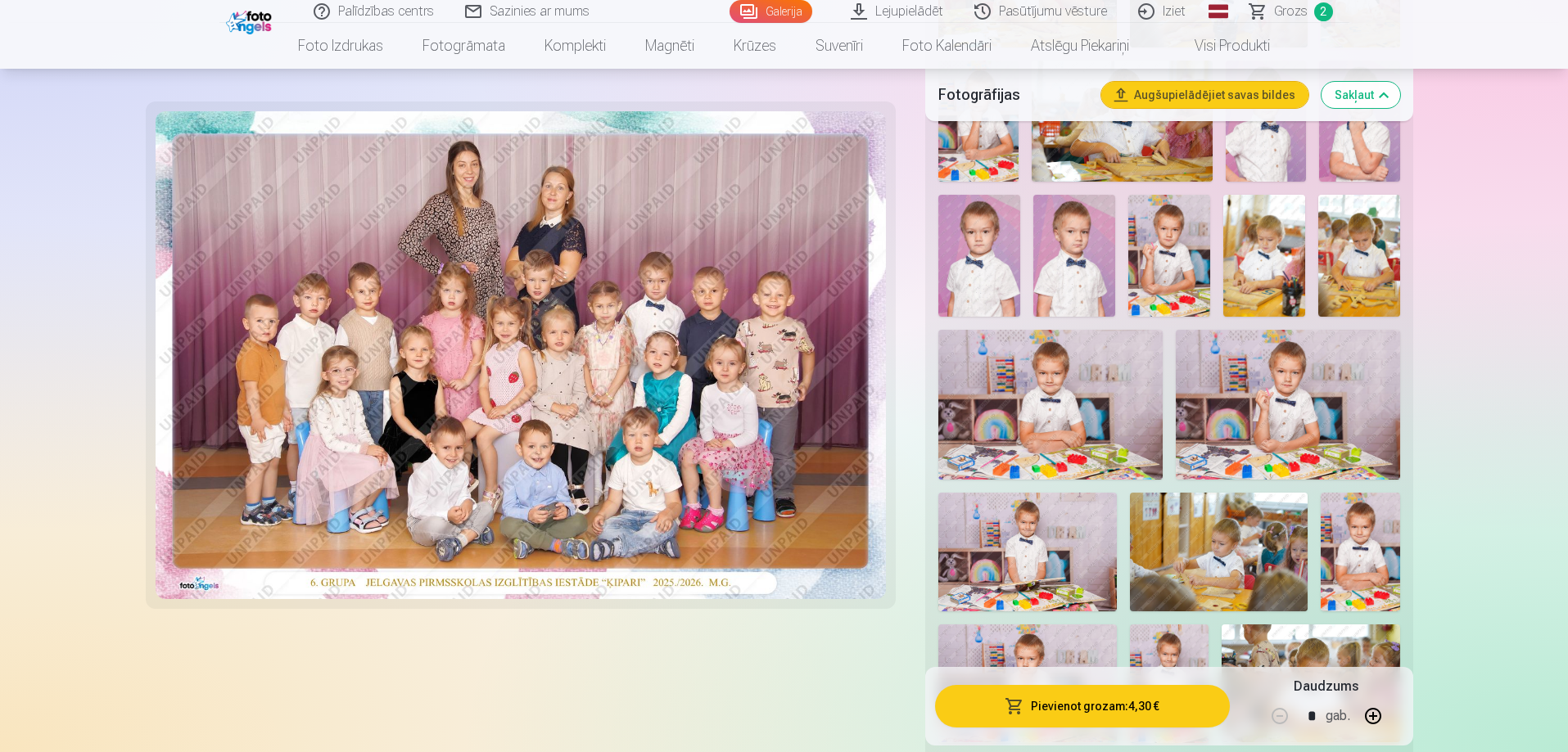
scroll to position [823, 0]
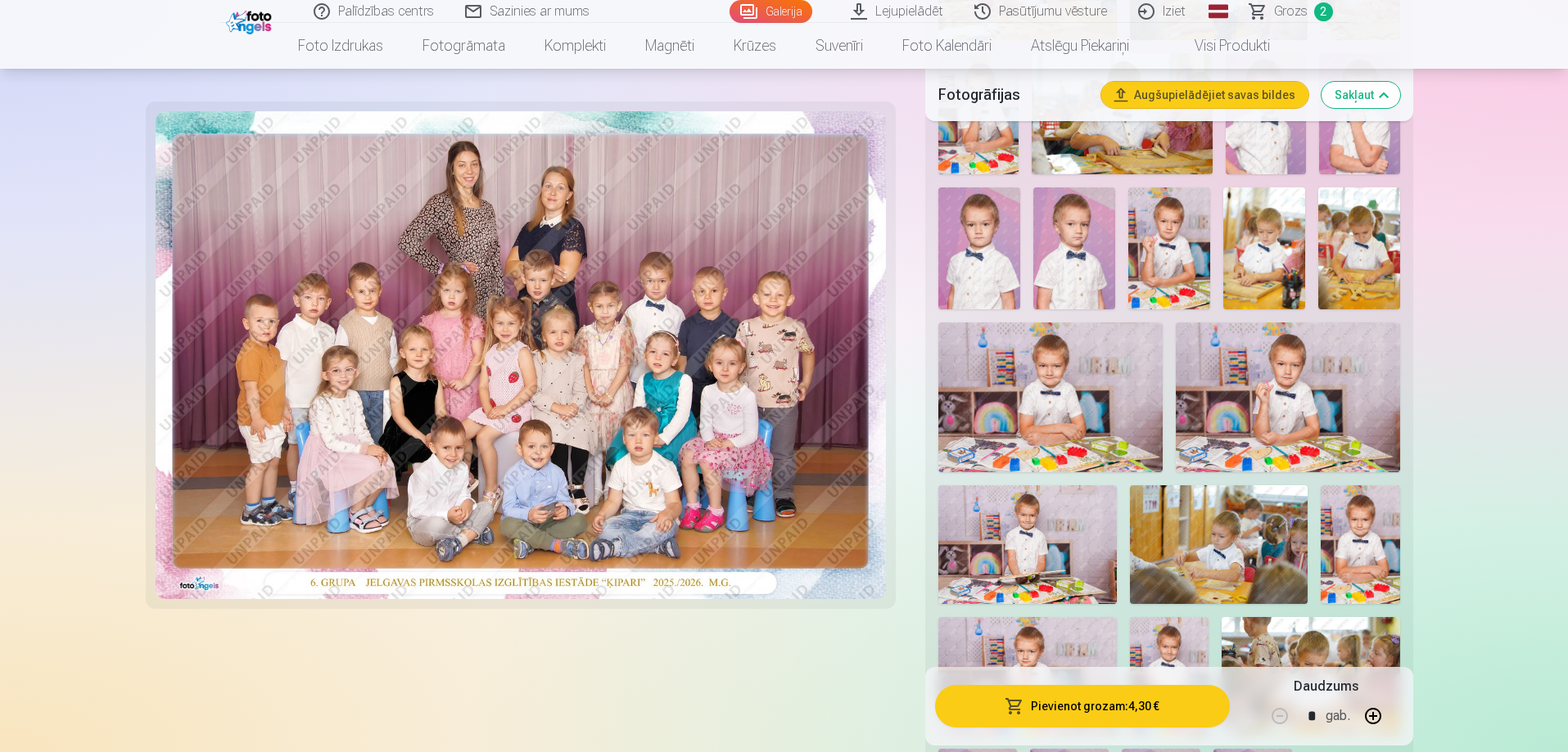
click at [1161, 253] on img at bounding box center [1169, 249] width 81 height 123
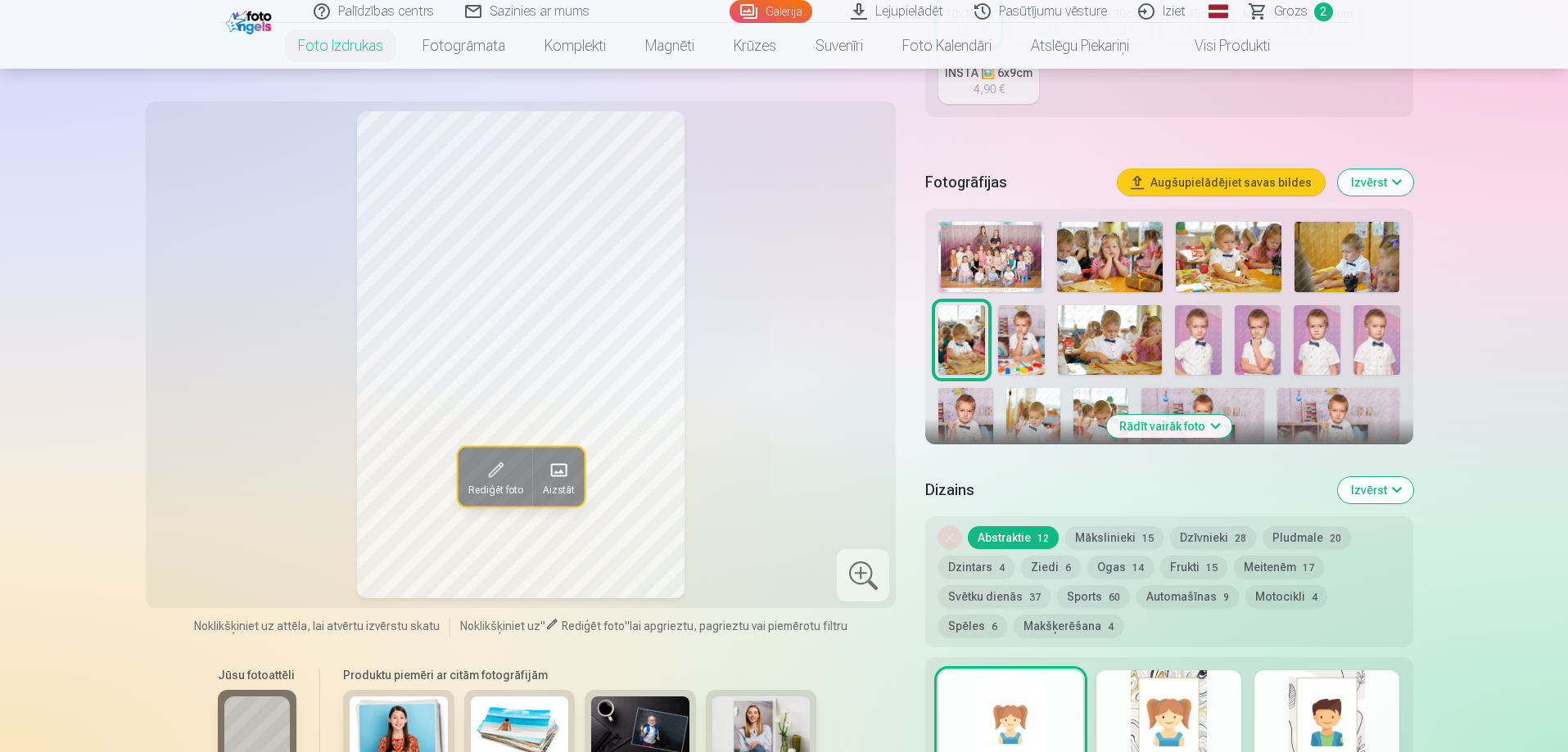
scroll to position [428, 0]
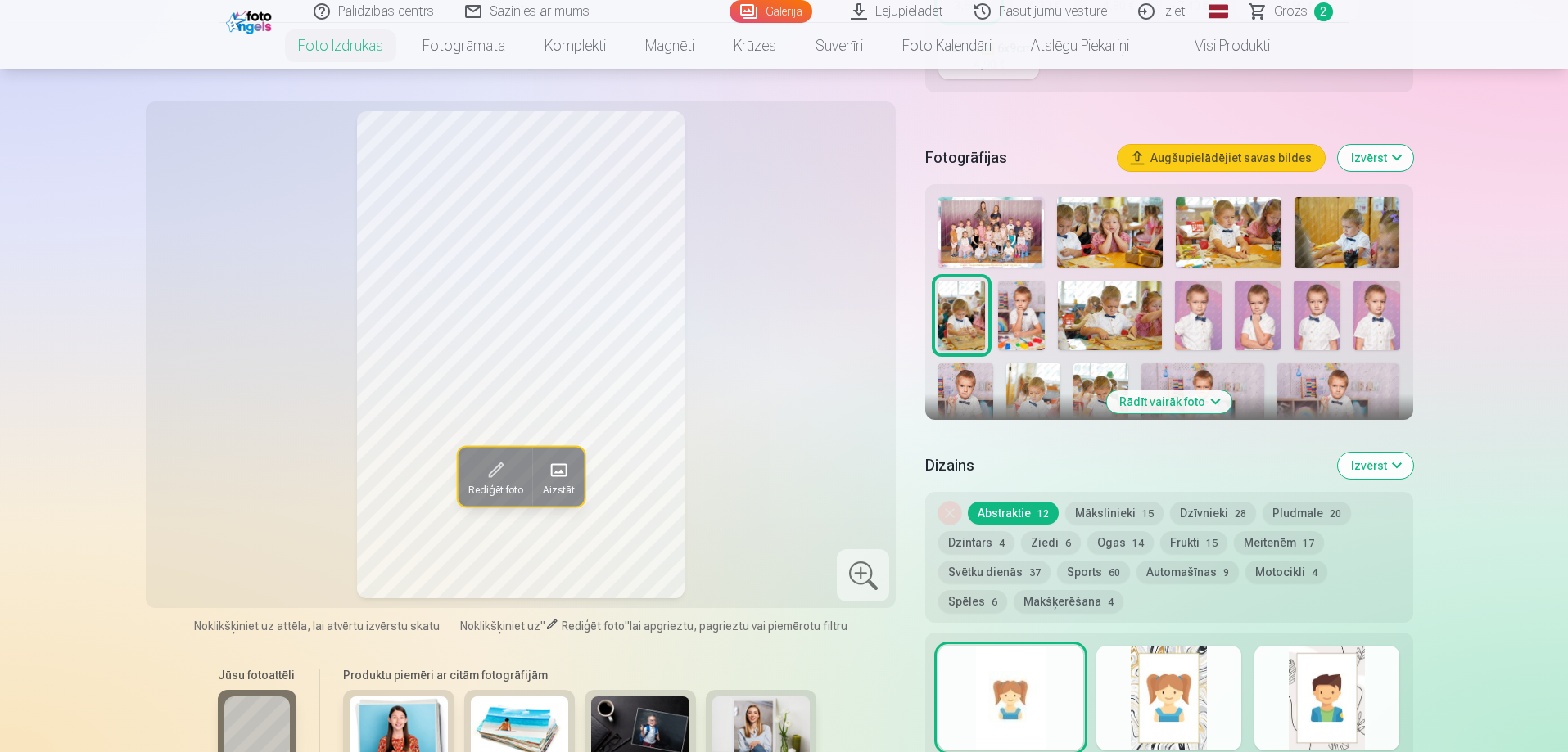
click at [1203, 403] on button "Rādīt vairāk foto" at bounding box center [1169, 402] width 125 height 23
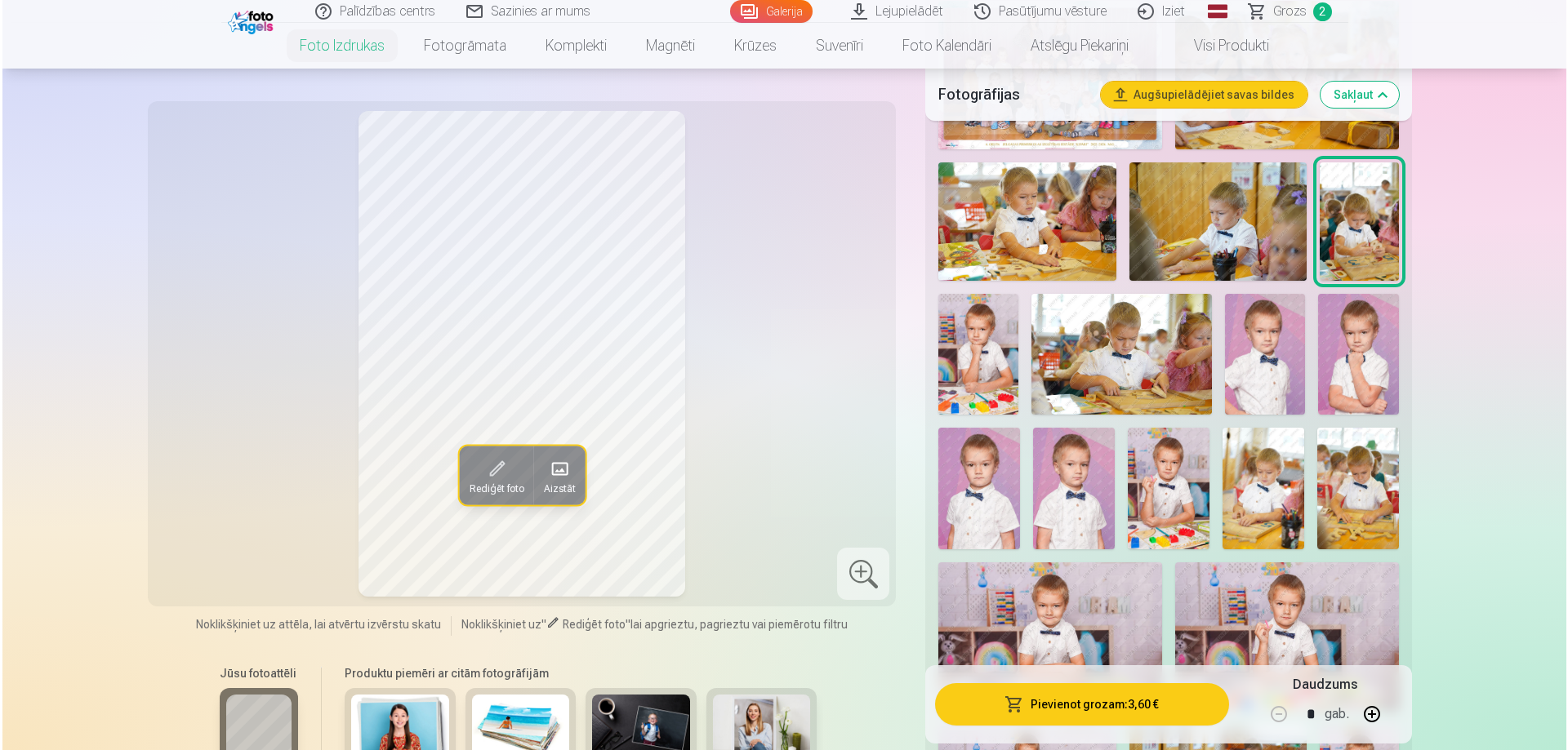
scroll to position [656, 0]
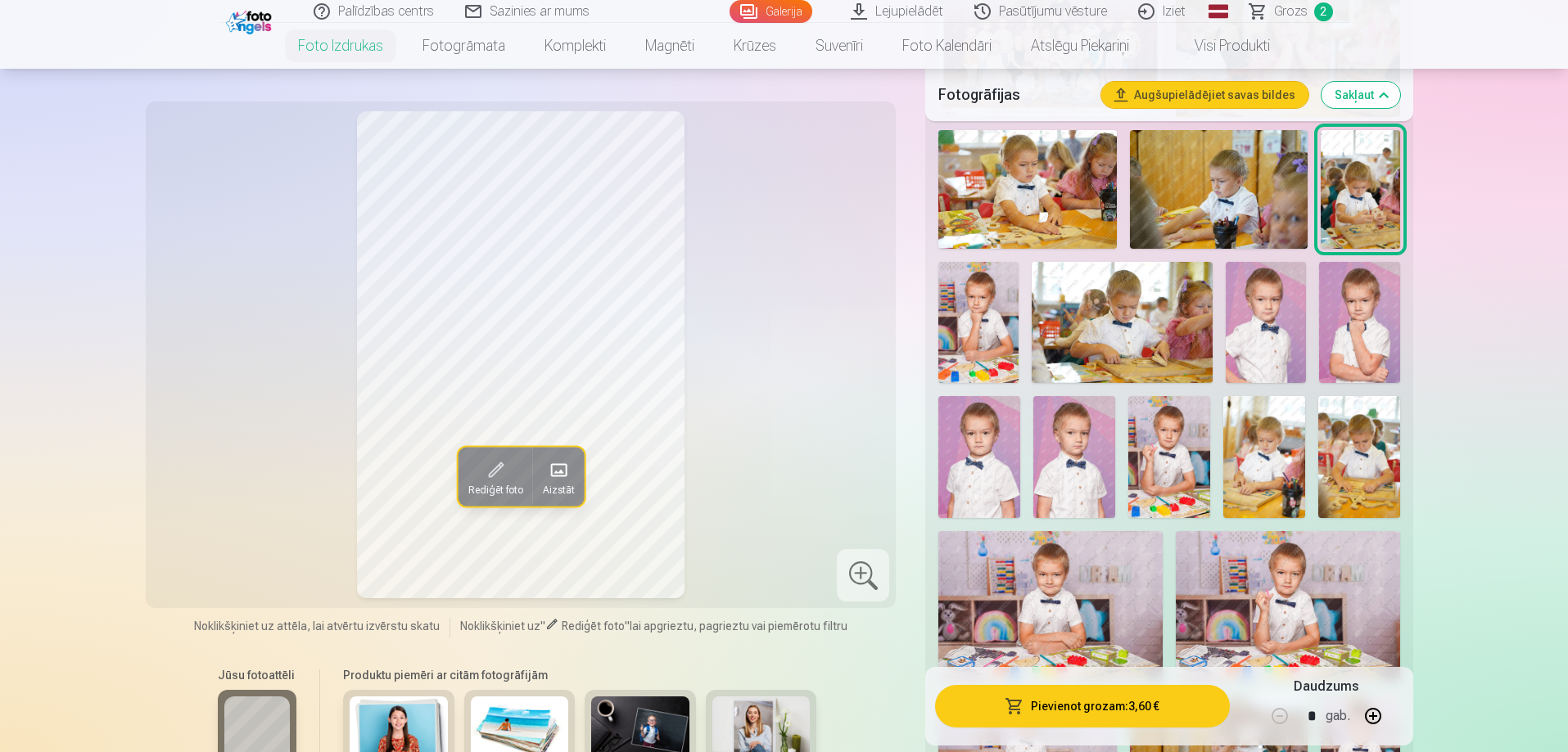
click at [1161, 480] on img at bounding box center [1169, 457] width 81 height 123
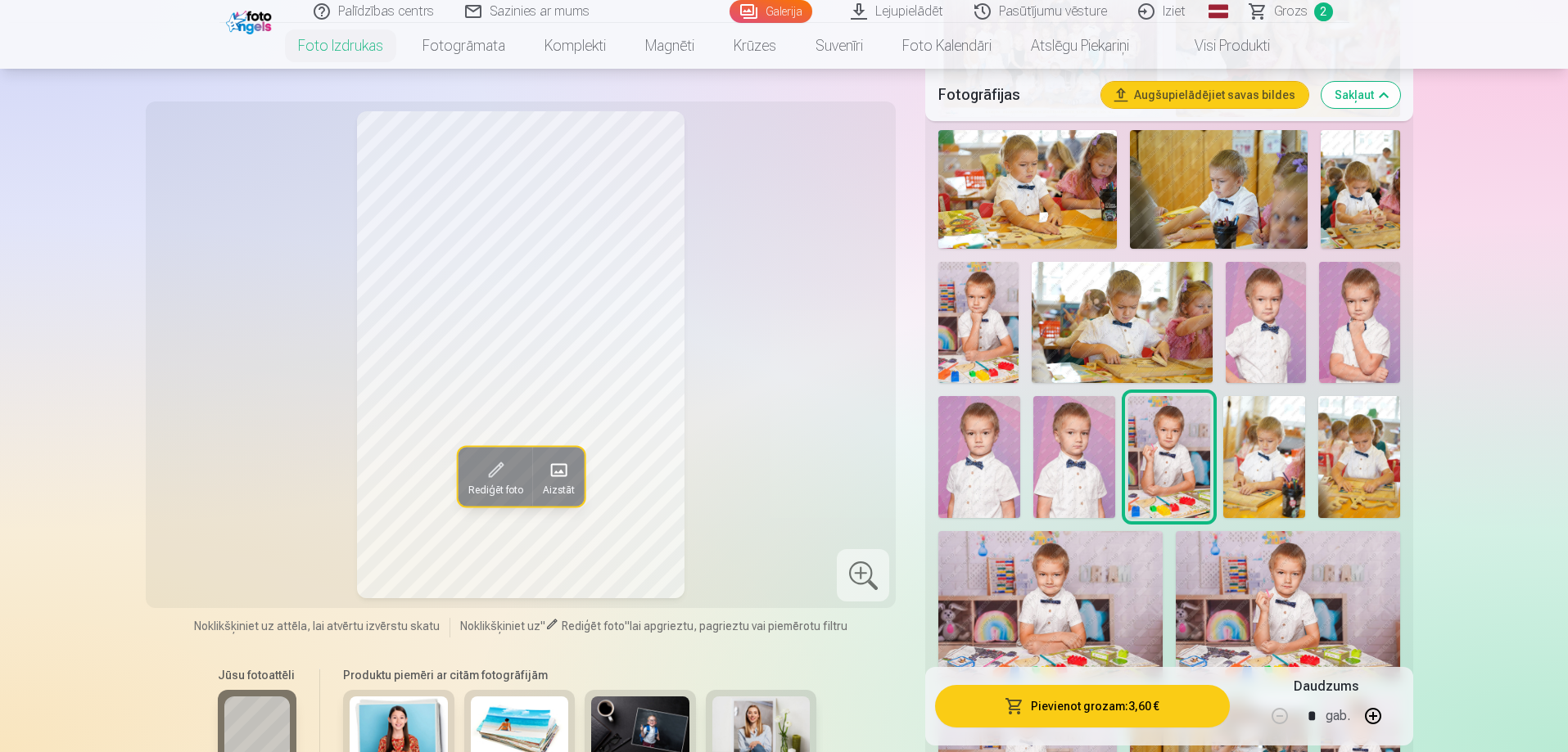
click at [1125, 715] on button "Pievienot grozam : 3,60 €" at bounding box center [1082, 706] width 294 height 43
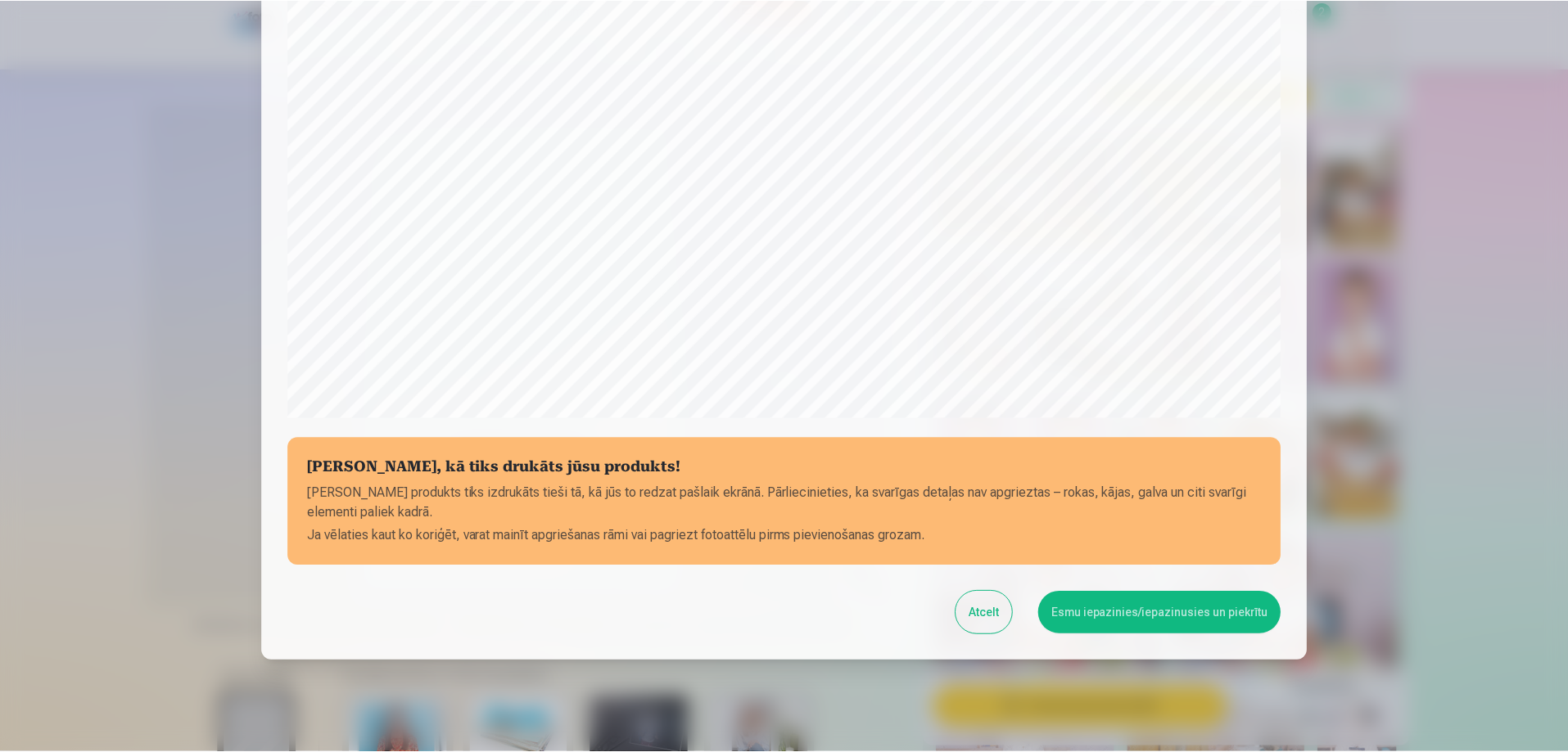
scroll to position [426, 0]
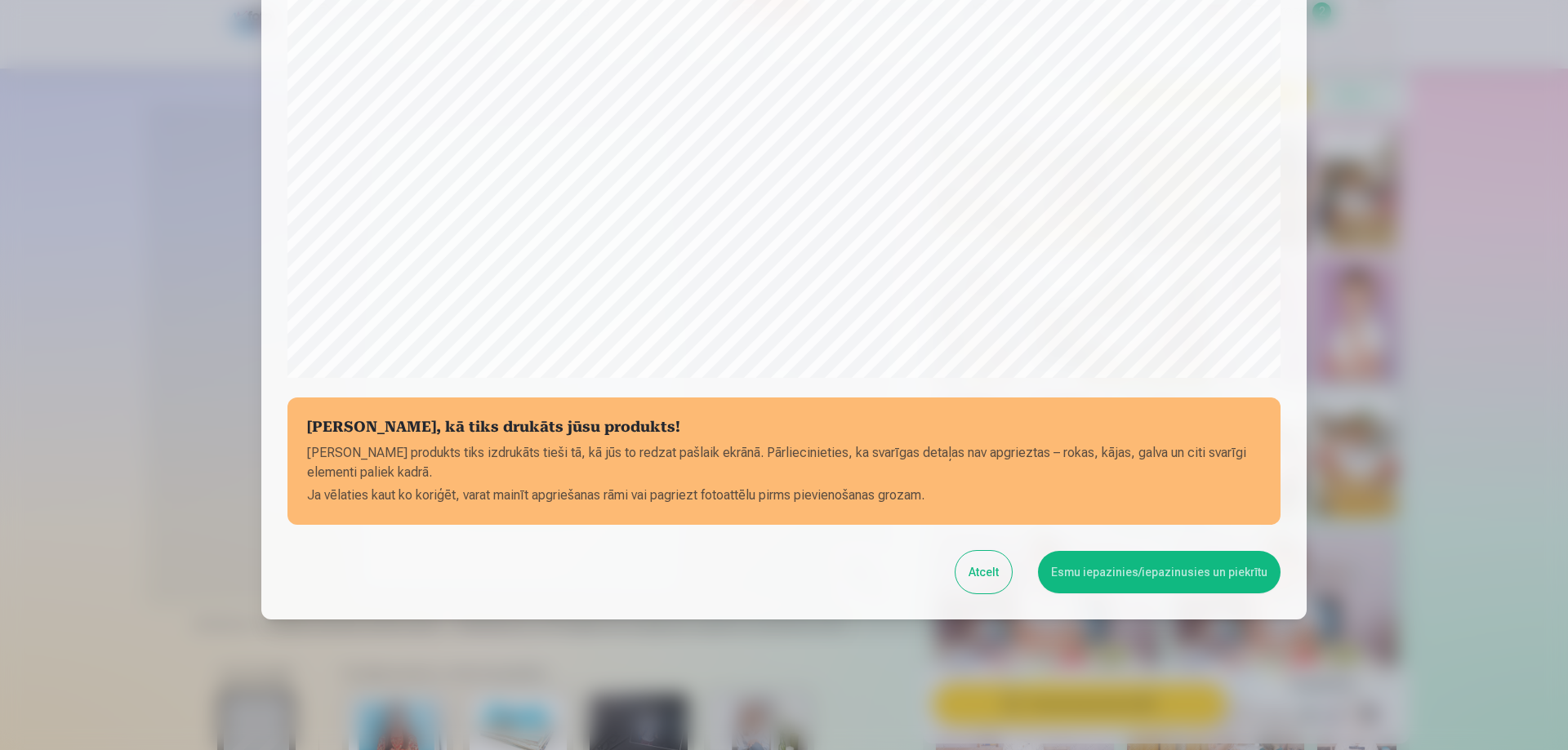
click at [1136, 581] on button "Esmu iepazinies/iepazinusies un piekrītu" at bounding box center [1159, 571] width 243 height 43
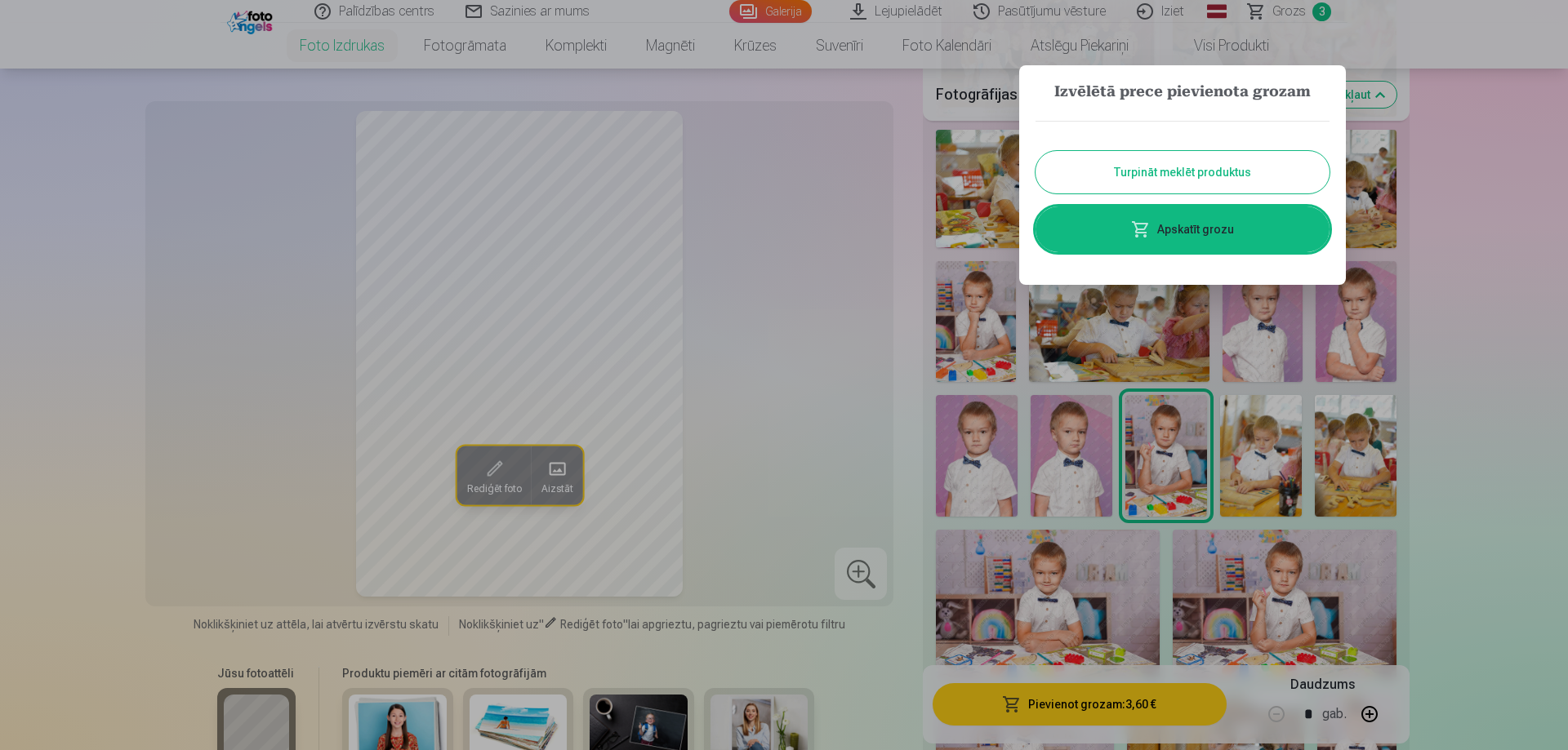
click at [1145, 174] on button "Turpināt meklēt produktus" at bounding box center [1182, 172] width 294 height 43
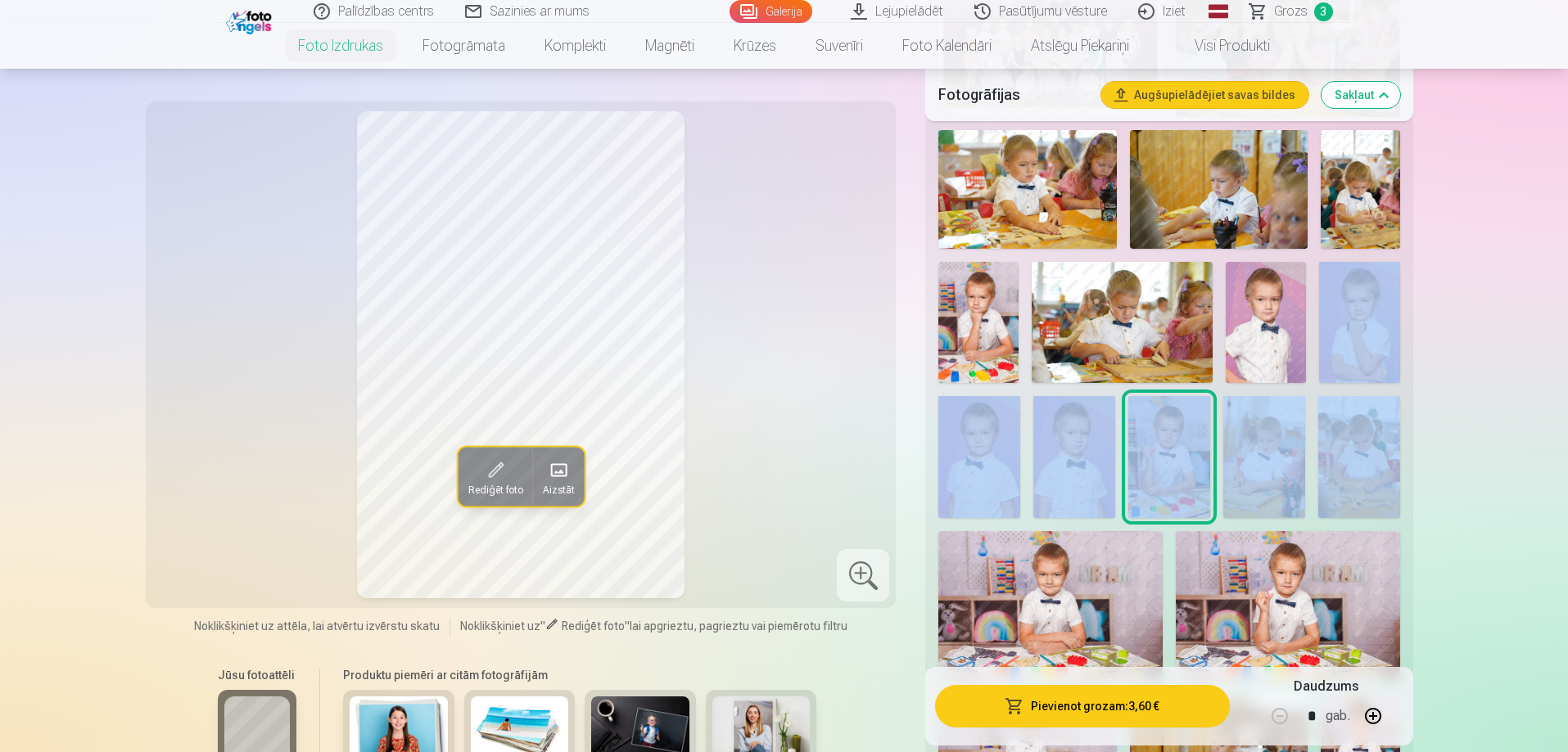
drag, startPoint x: 1507, startPoint y: 350, endPoint x: 1471, endPoint y: 425, distance: 83.2
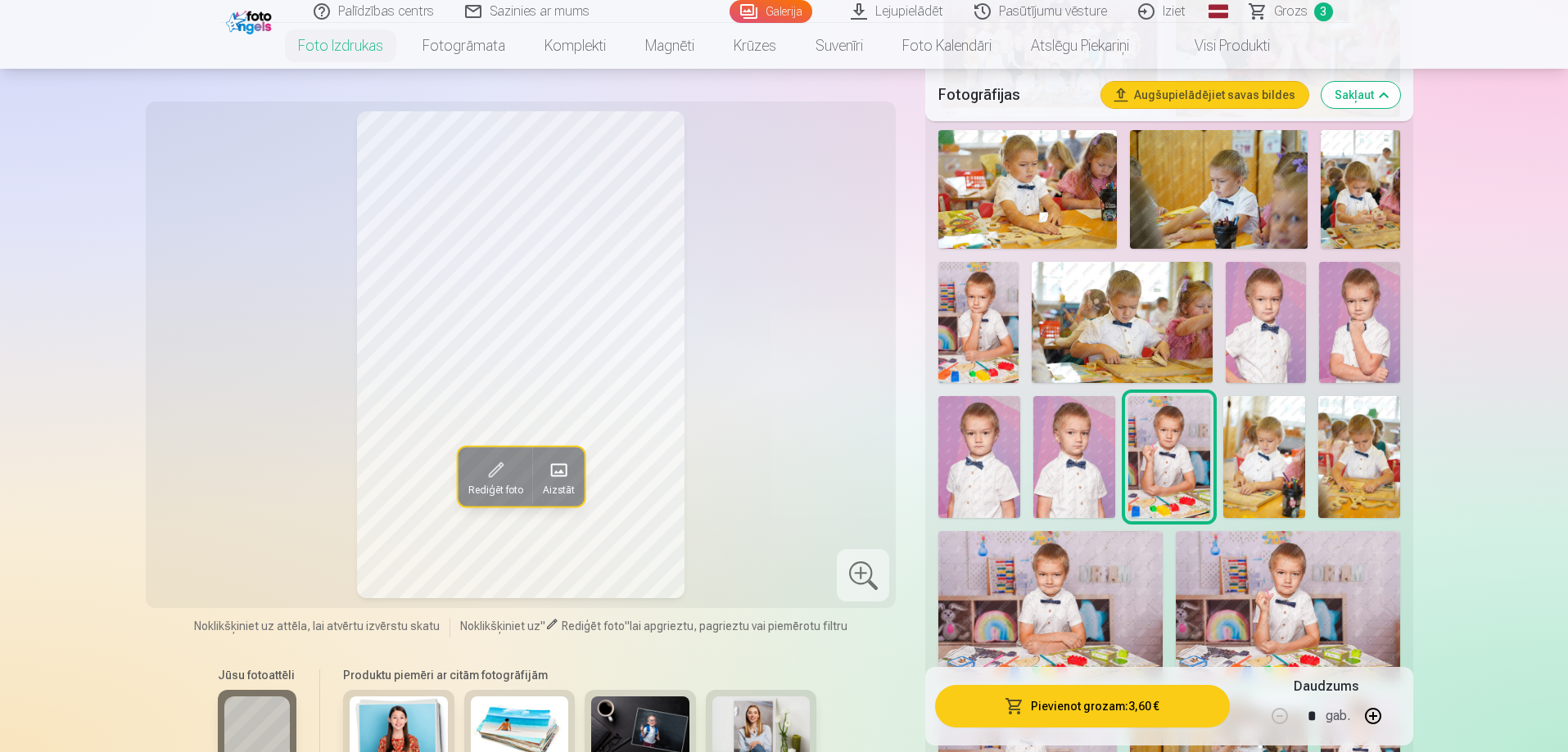
click at [1250, 481] on img at bounding box center [1264, 457] width 81 height 123
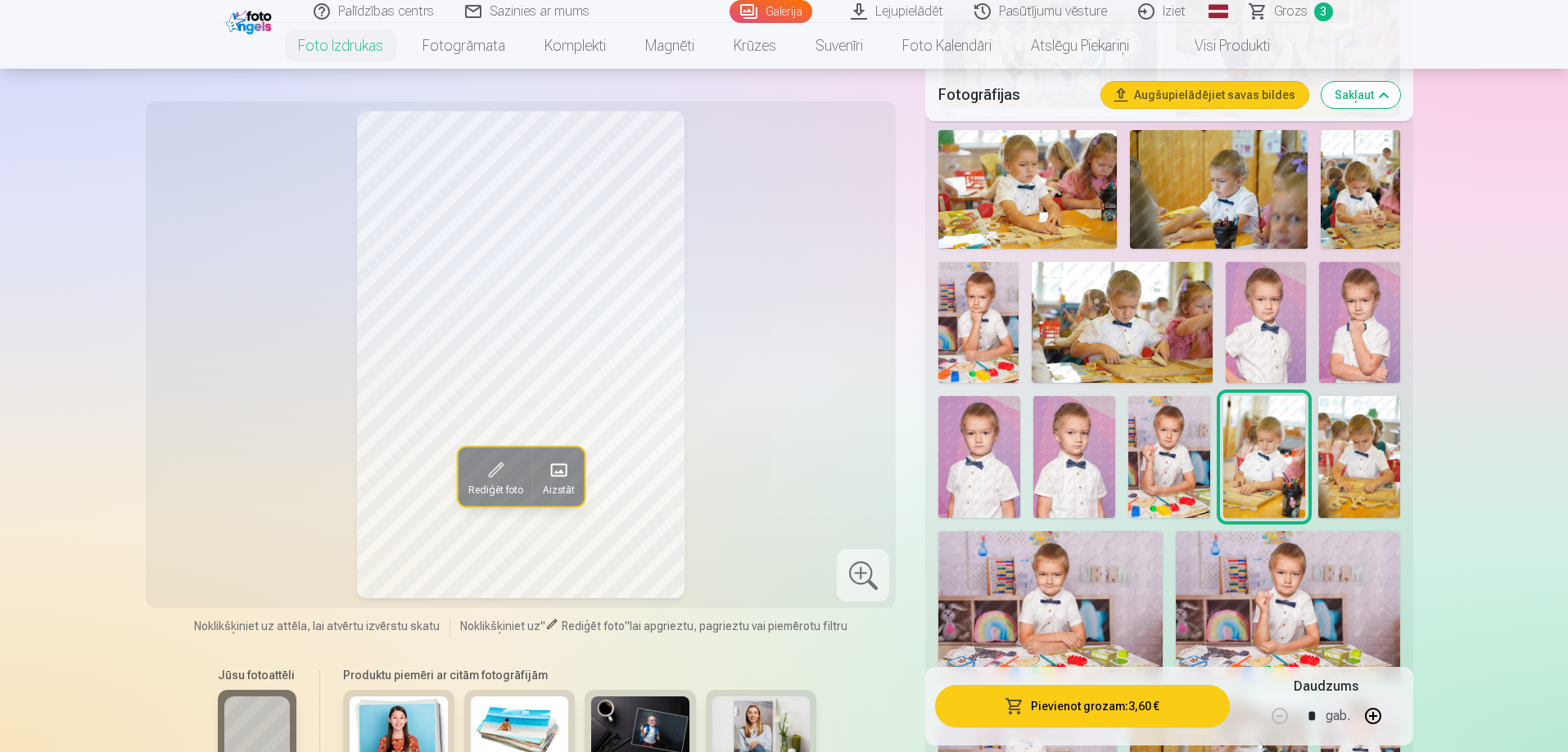
click at [1366, 477] on img at bounding box center [1359, 457] width 81 height 123
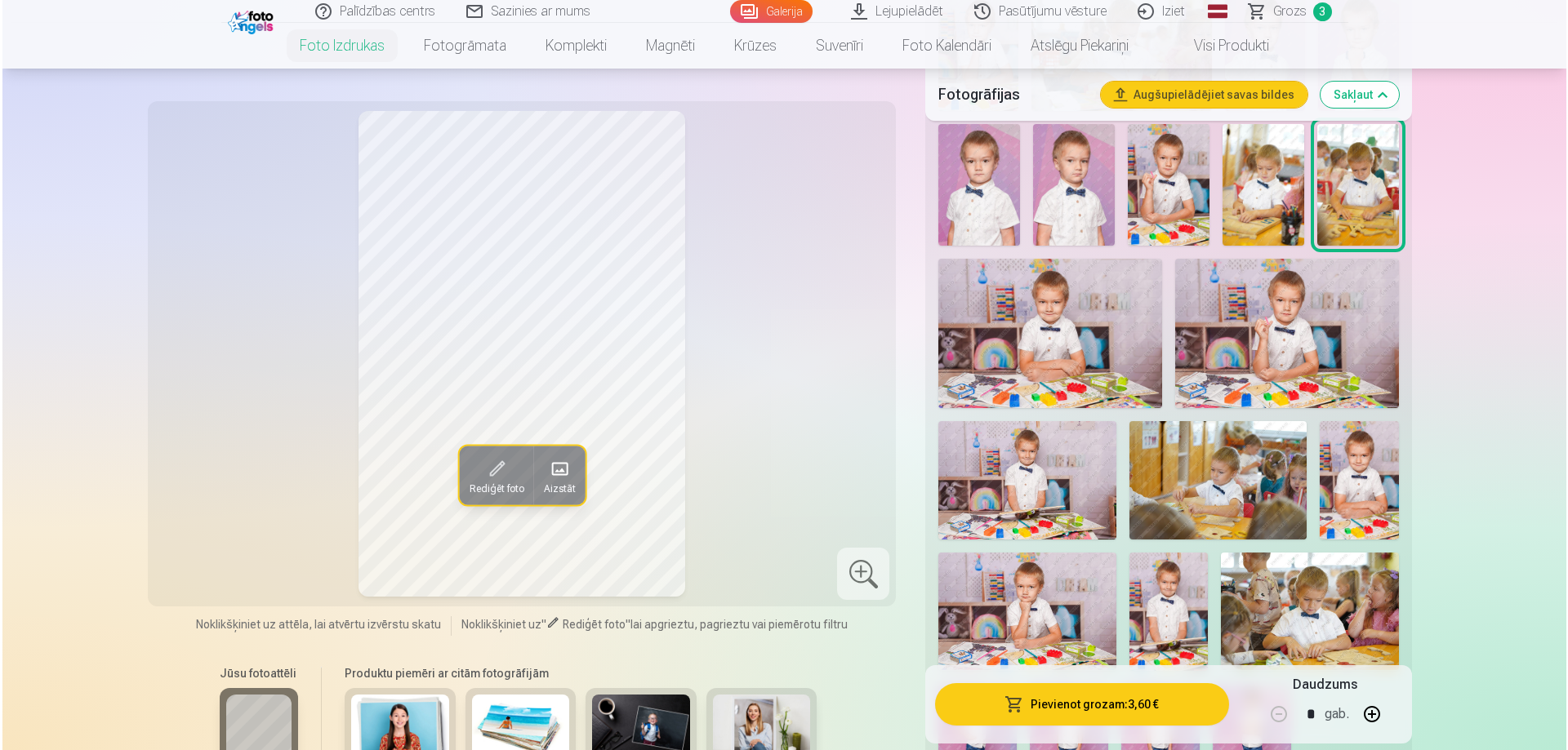
scroll to position [1053, 0]
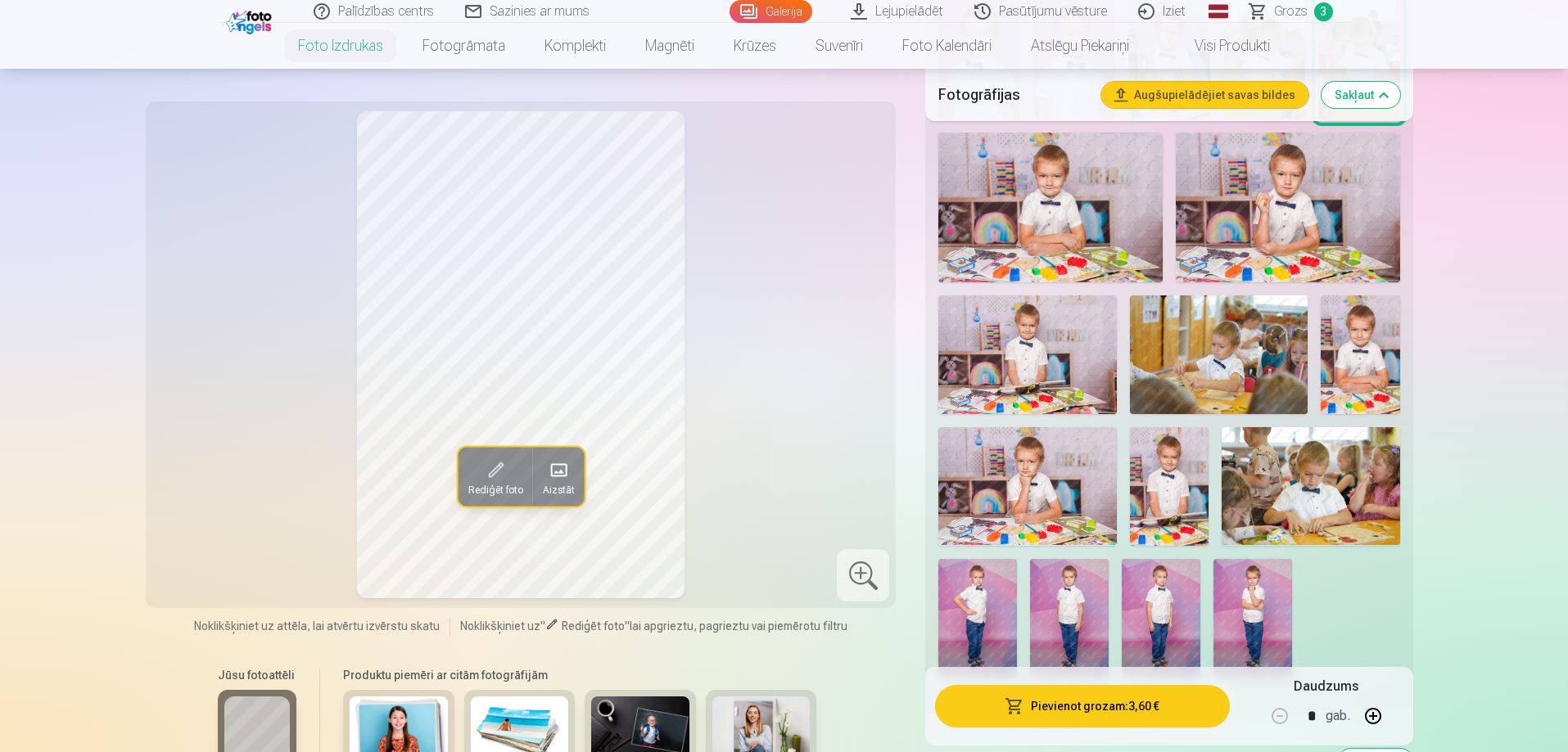
click at [1172, 490] on img at bounding box center [1170, 486] width 80 height 118
click at [1054, 241] on img at bounding box center [1050, 206] width 225 height 149
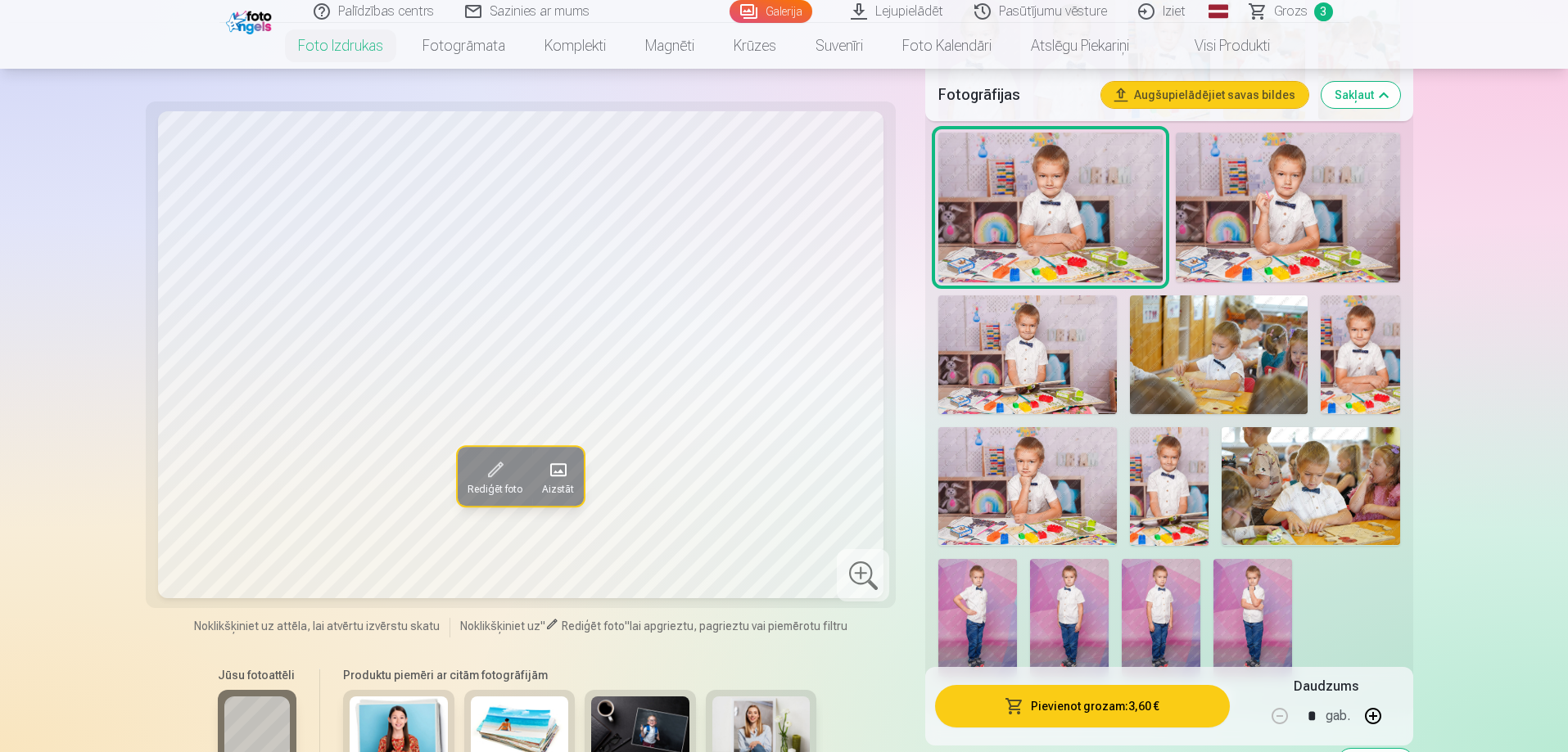
click at [1085, 593] on img at bounding box center [1069, 618] width 79 height 117
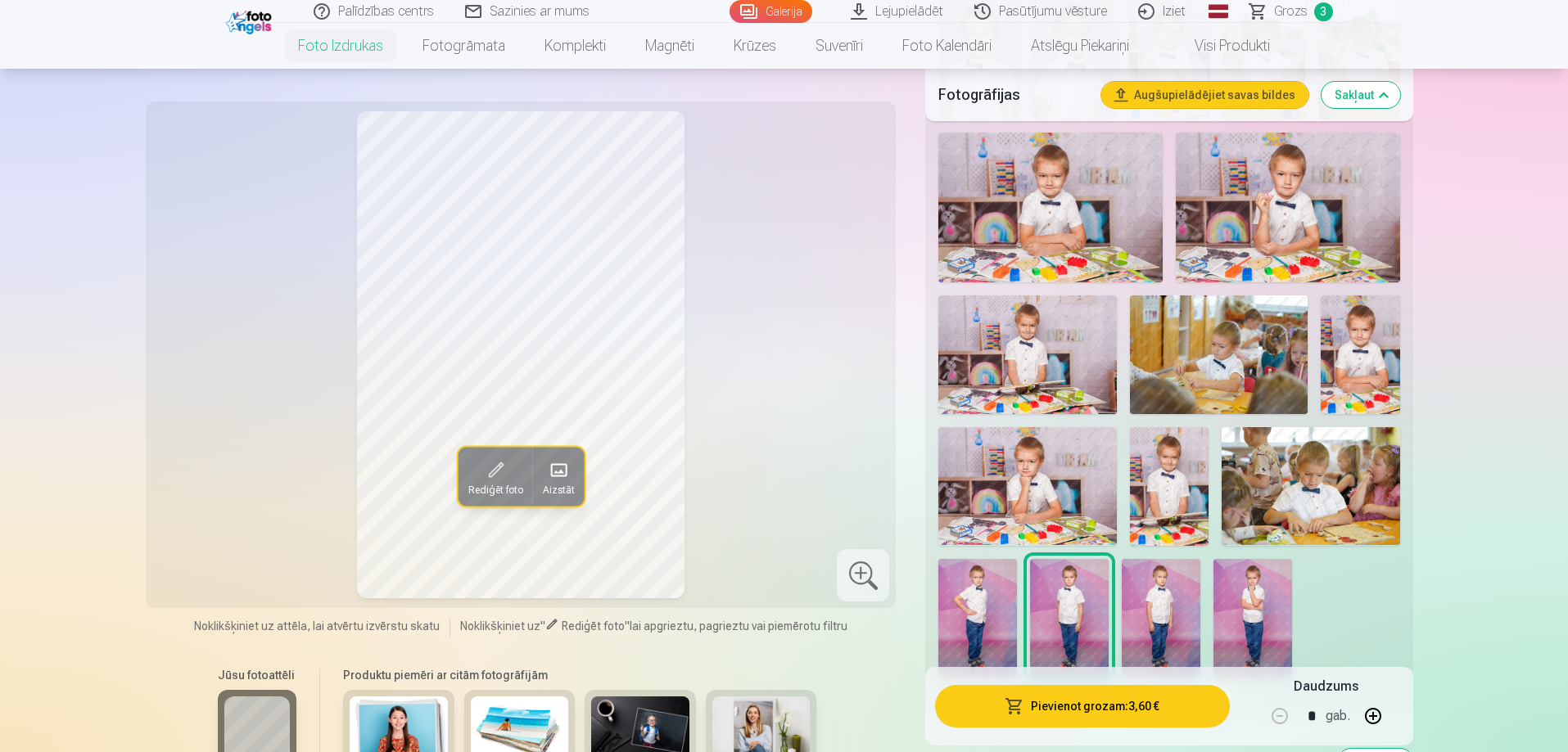
click at [991, 603] on img at bounding box center [977, 618] width 79 height 117
click at [1259, 619] on img at bounding box center [1253, 618] width 79 height 117
click at [1097, 703] on button "Pievienot grozam : 3,60 €" at bounding box center [1082, 706] width 294 height 43
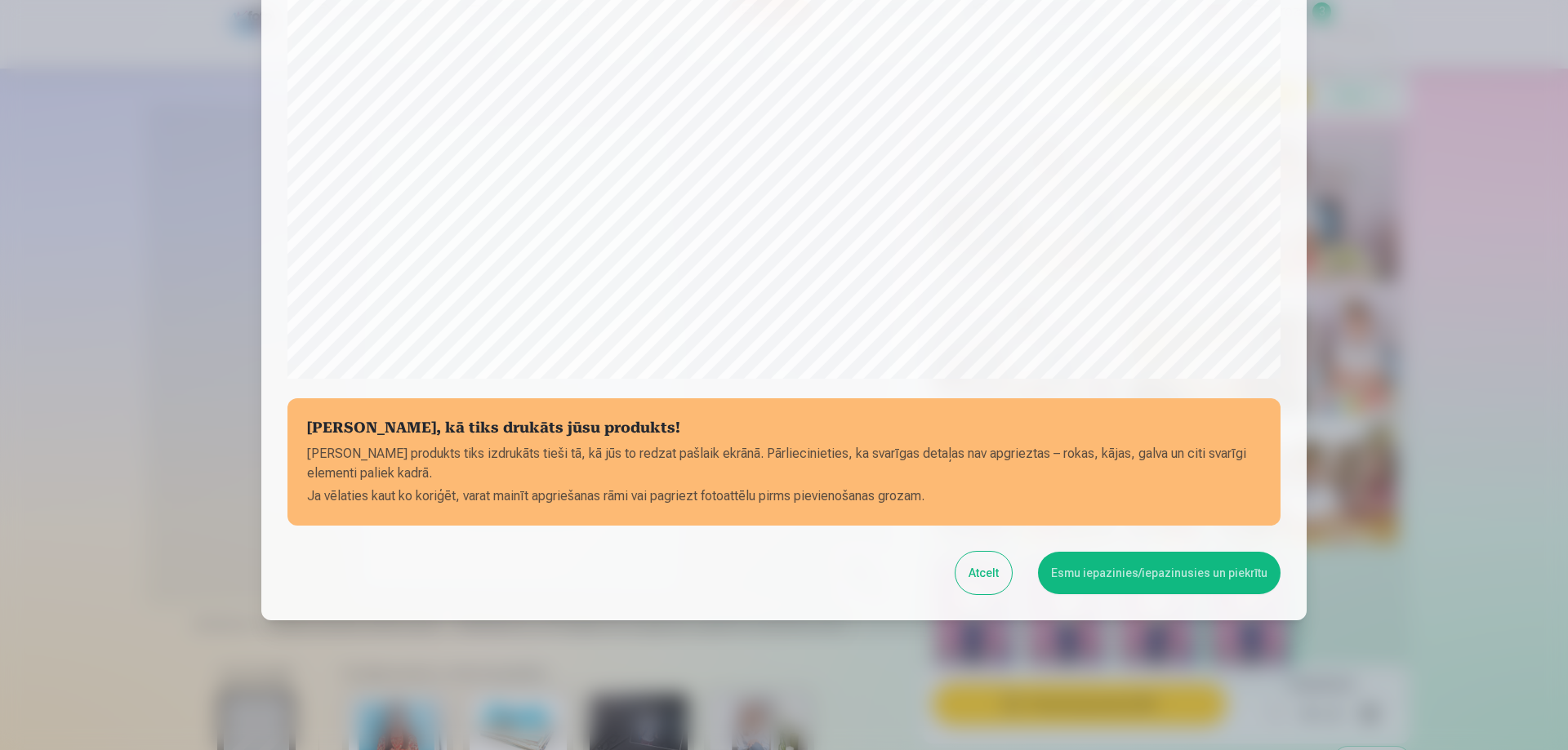
scroll to position [425, 0]
click at [981, 579] on button "Atcelt" at bounding box center [984, 571] width 57 height 43
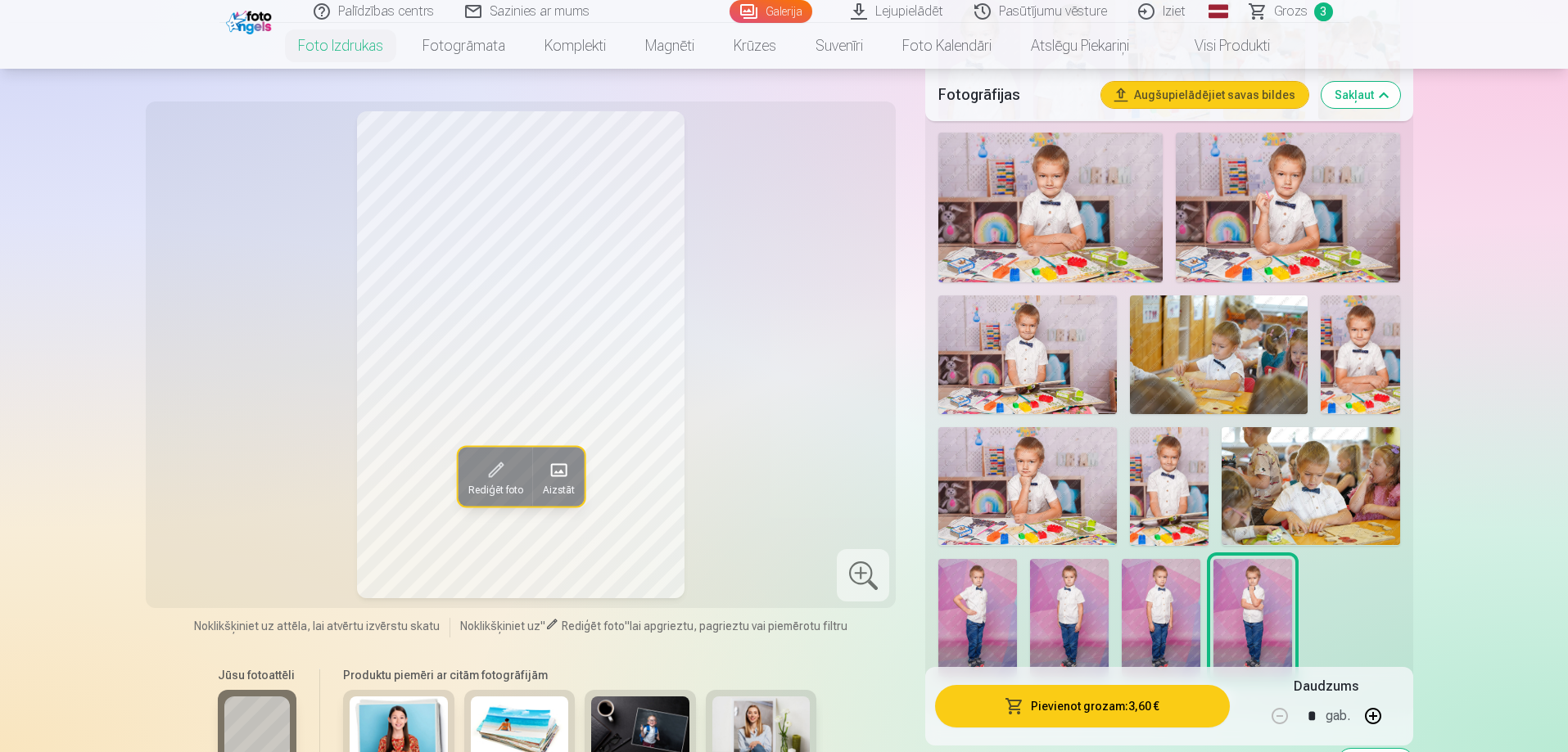
click at [985, 606] on img at bounding box center [977, 618] width 79 height 117
click at [1097, 708] on button "Pievienot grozam : 3,60 €" at bounding box center [1082, 706] width 294 height 43
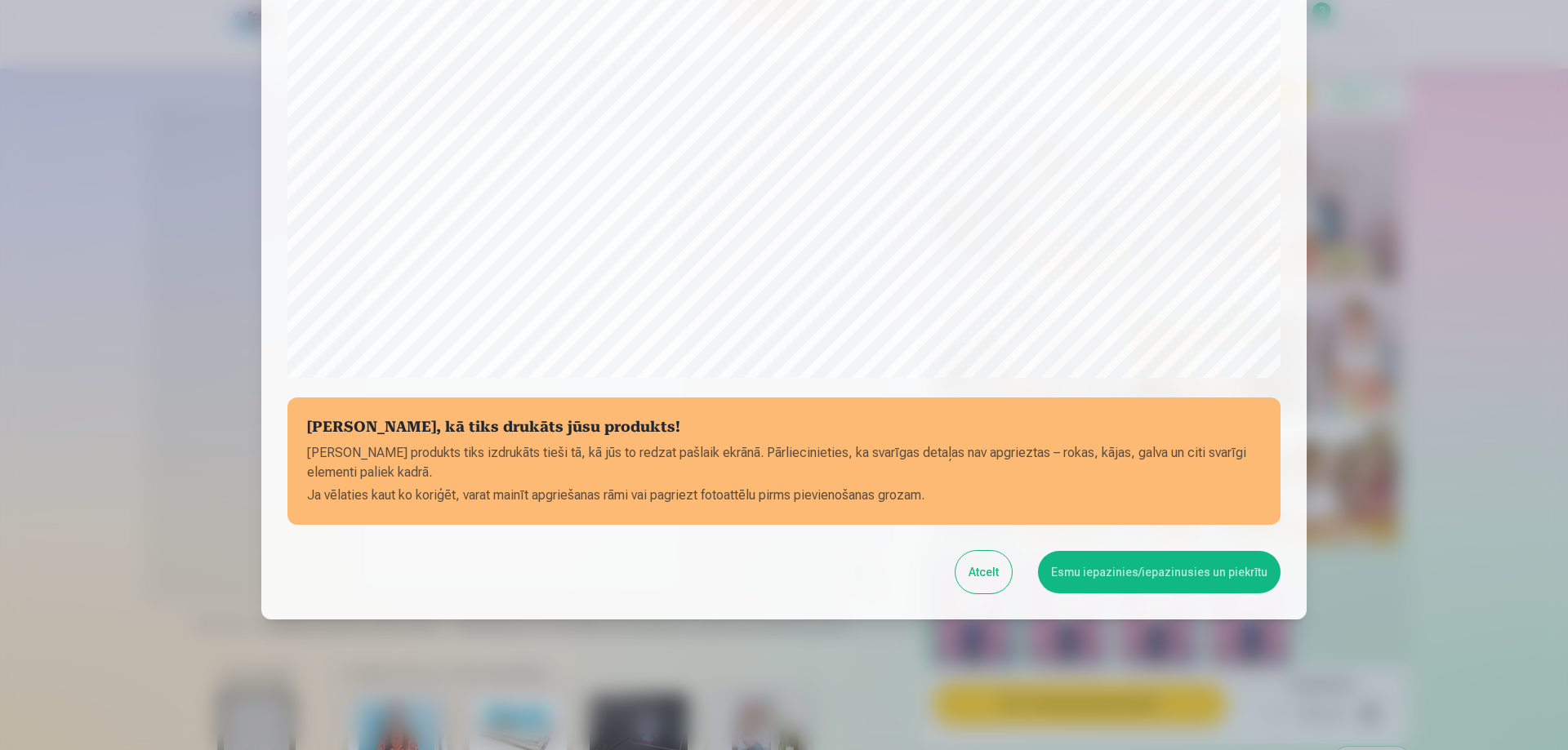
click at [1155, 579] on button "Esmu iepazinies/iepazinusies un piekrītu" at bounding box center [1159, 571] width 243 height 43
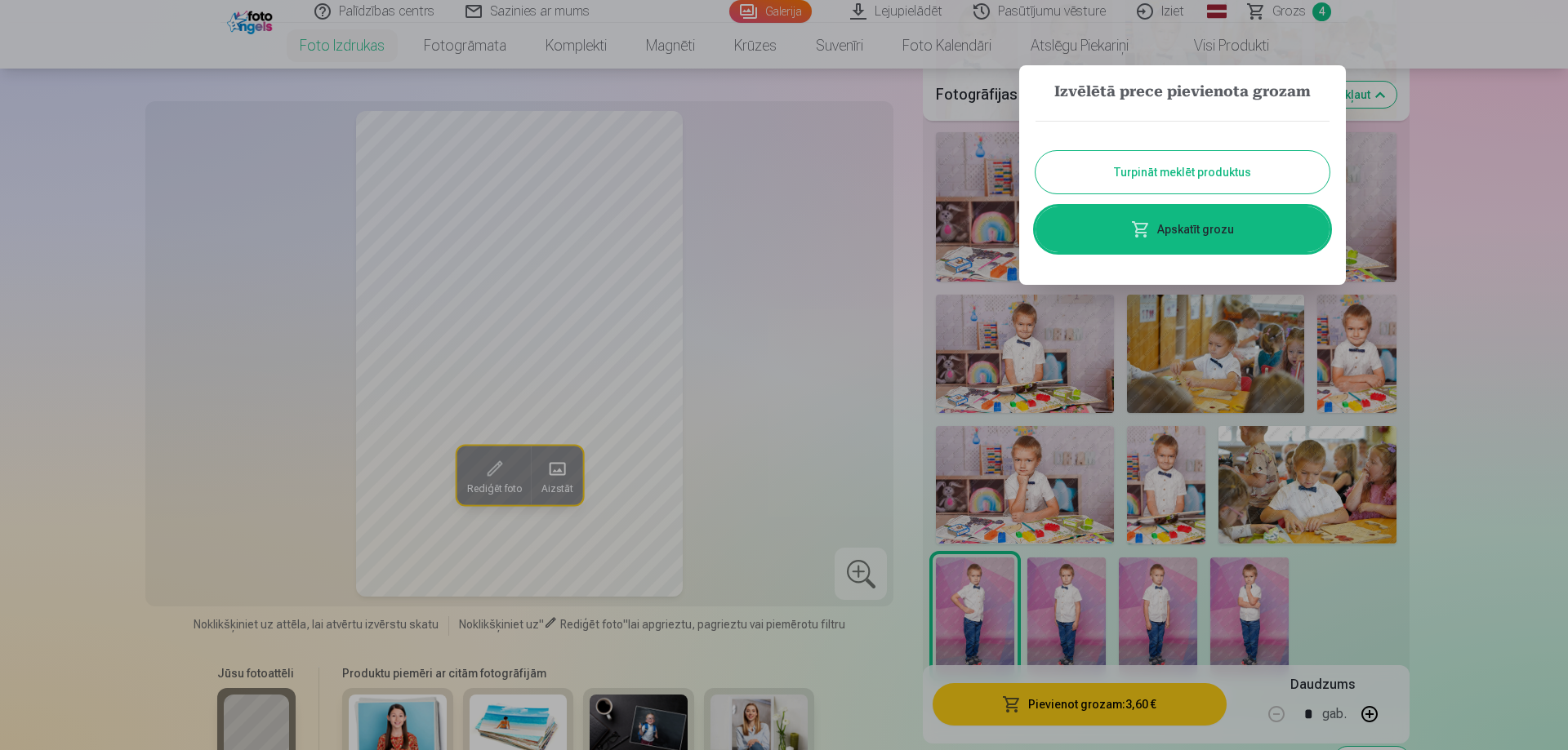
click at [1254, 171] on button "Turpināt meklēt produktus" at bounding box center [1182, 172] width 294 height 43
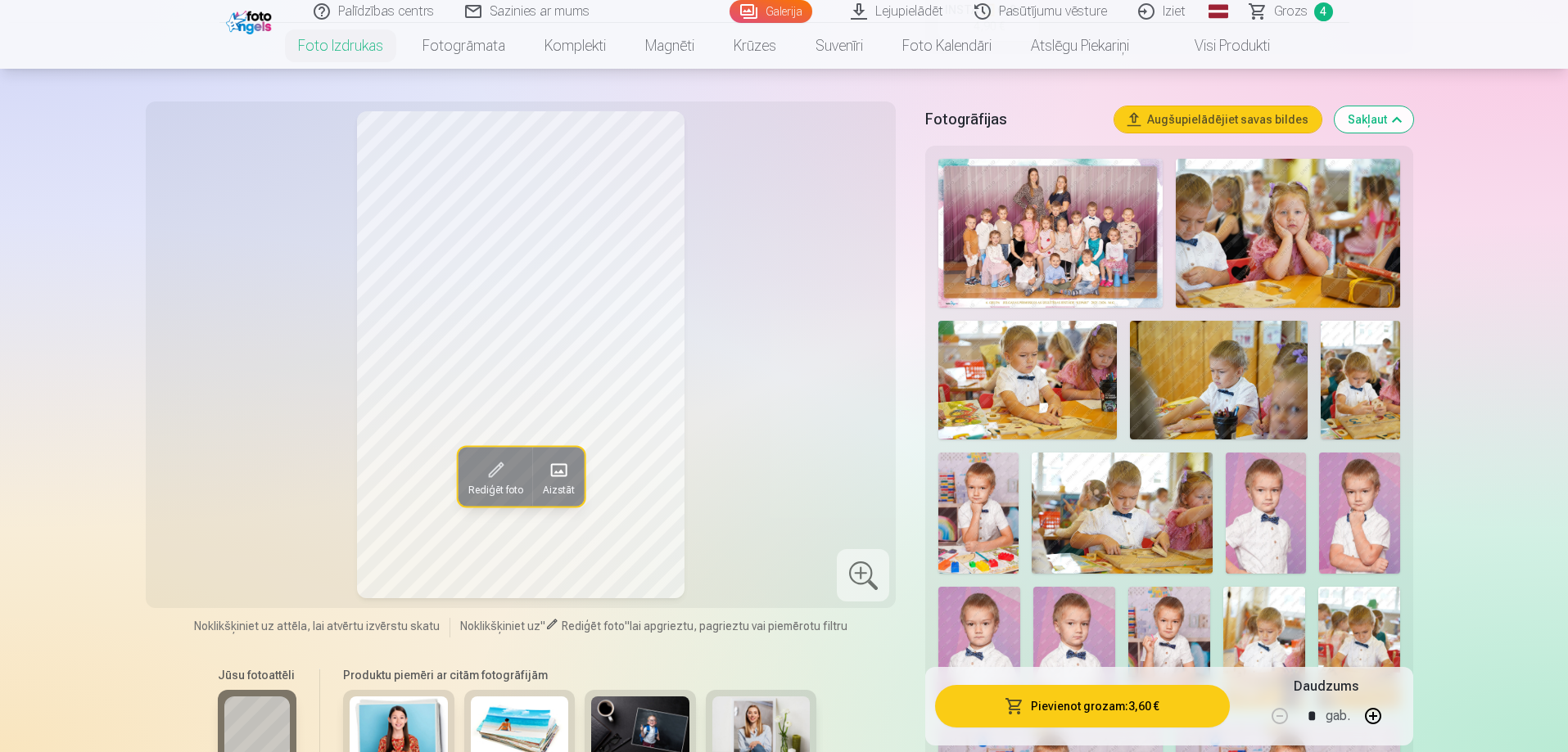
scroll to position [499, 0]
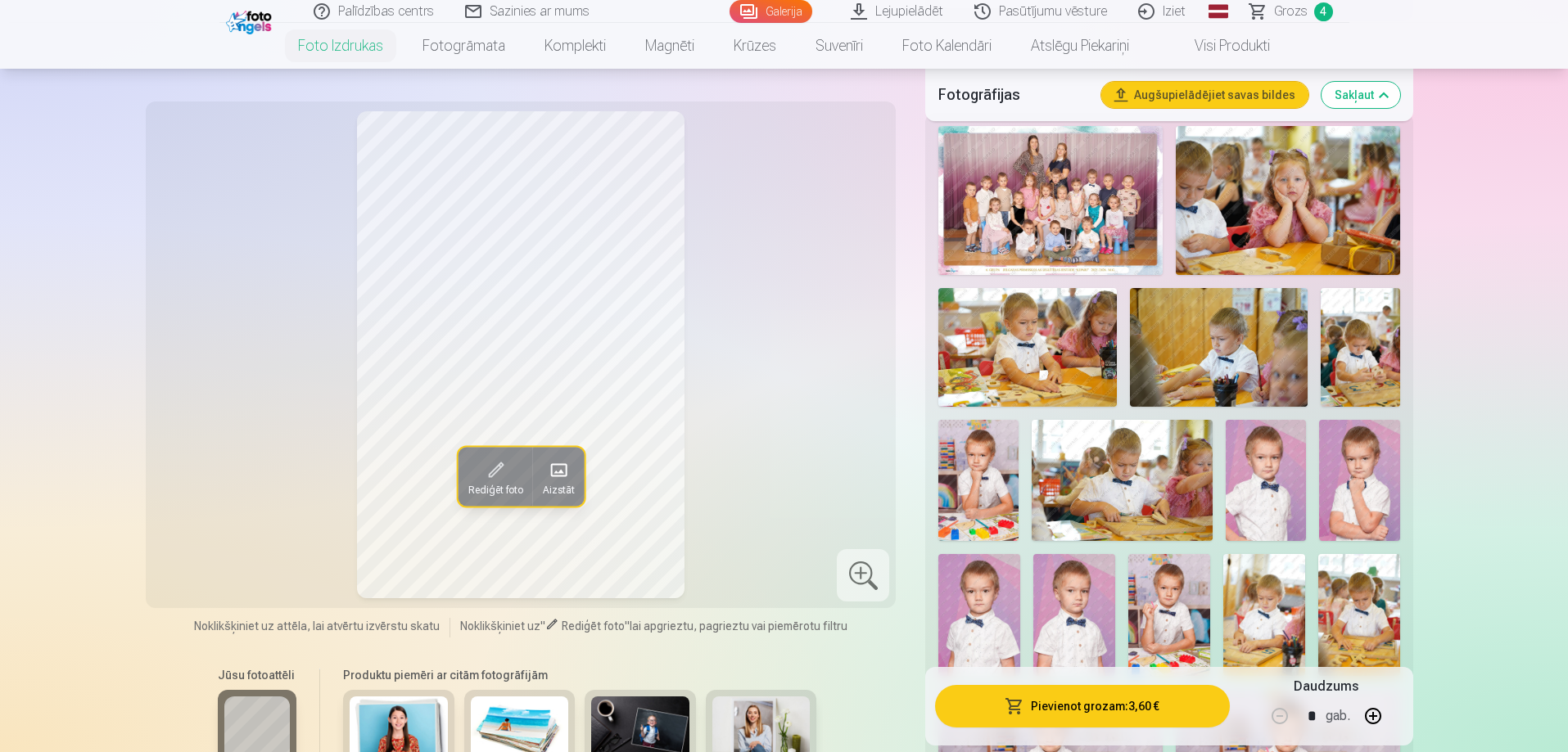
click at [1167, 615] on img at bounding box center [1169, 616] width 81 height 123
click at [1361, 608] on img at bounding box center [1359, 616] width 81 height 123
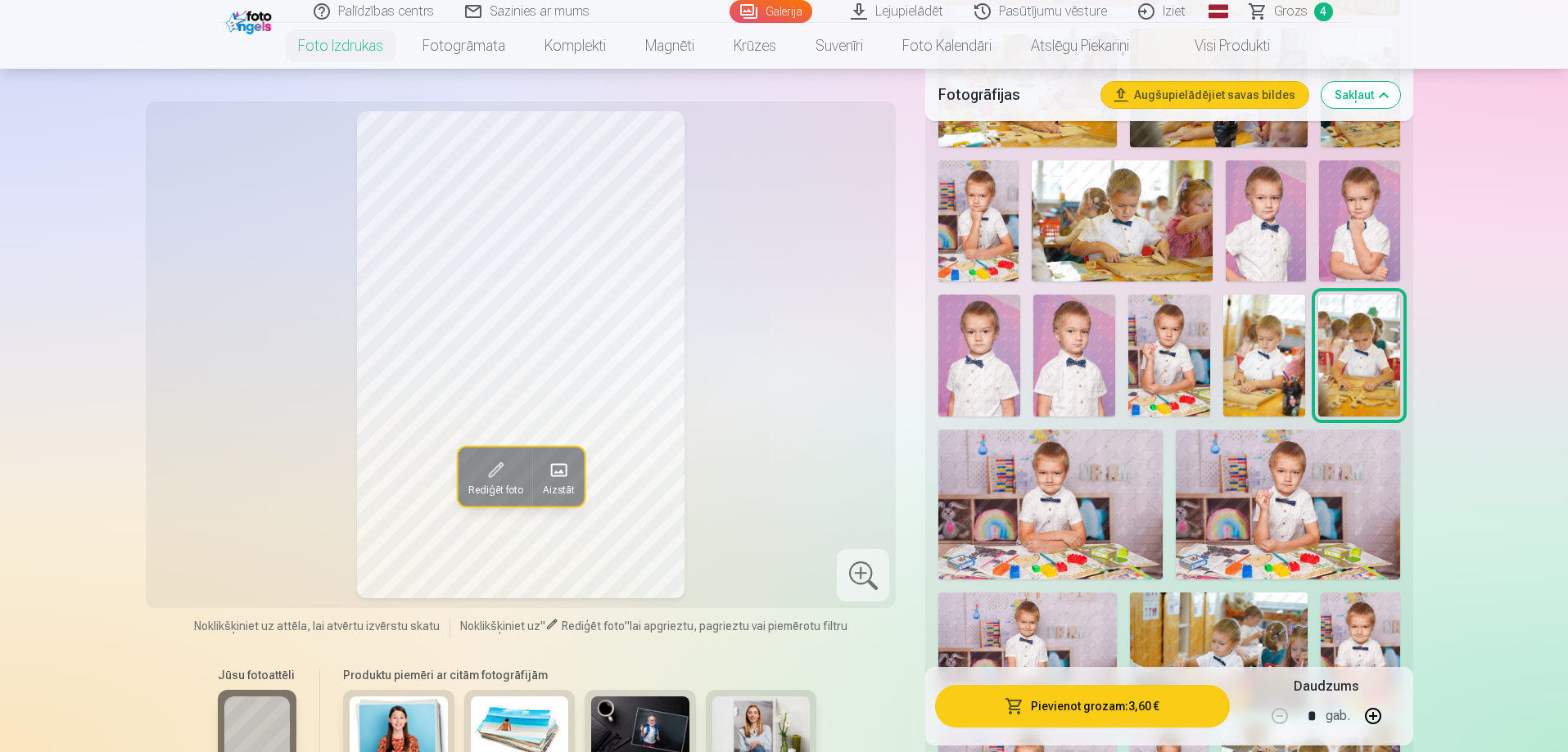
scroll to position [859, 0]
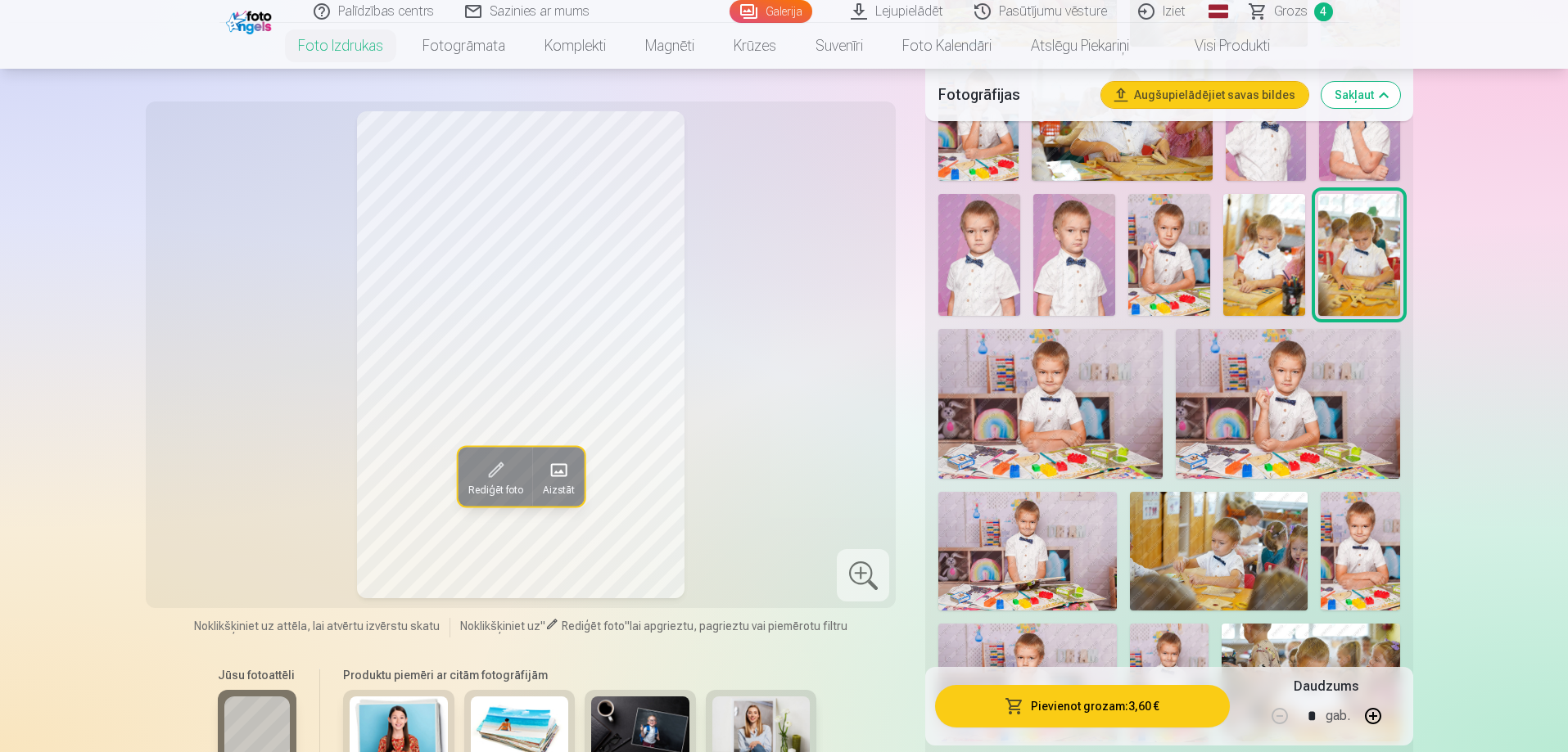
click at [1349, 564] on img at bounding box center [1361, 550] width 80 height 118
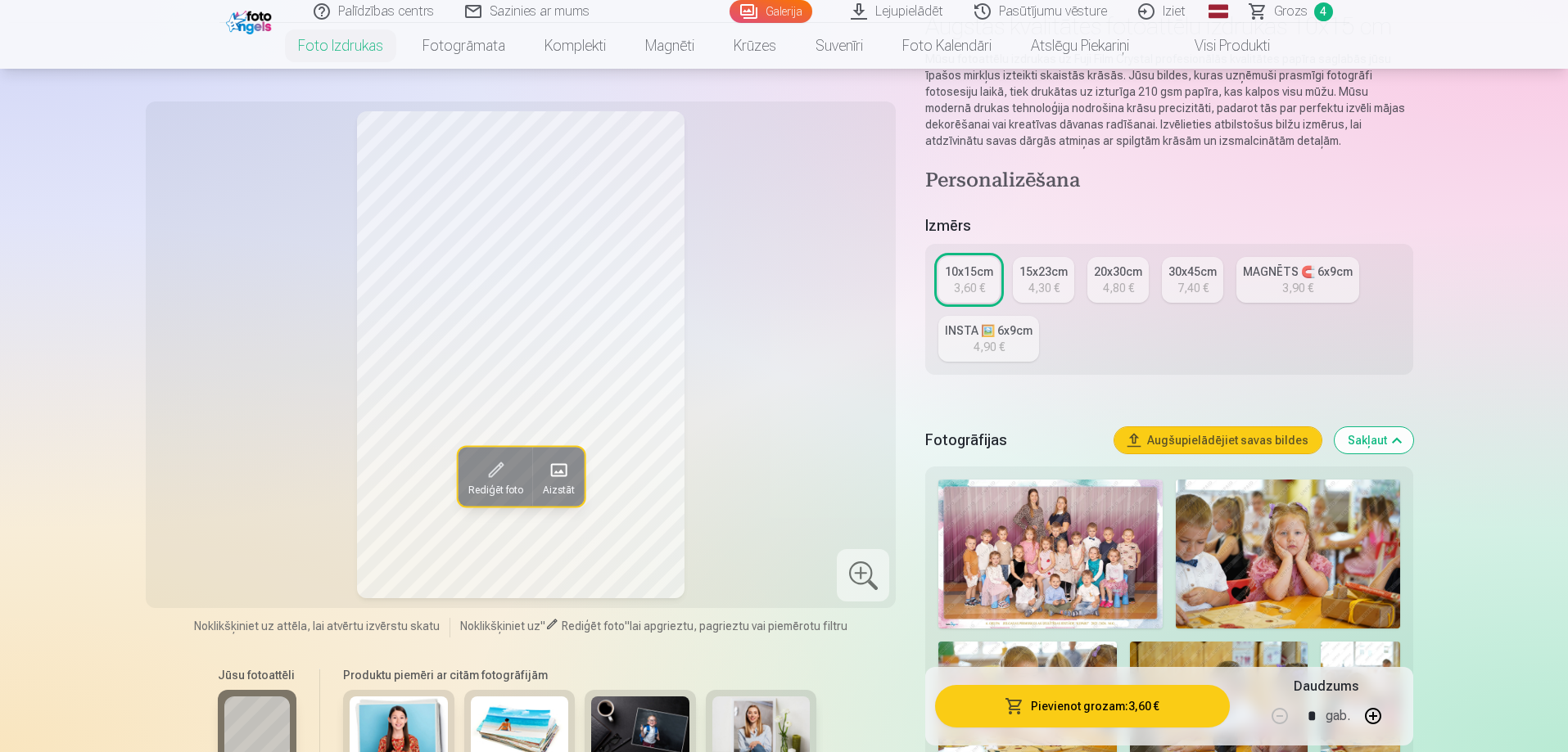
scroll to position [99, 0]
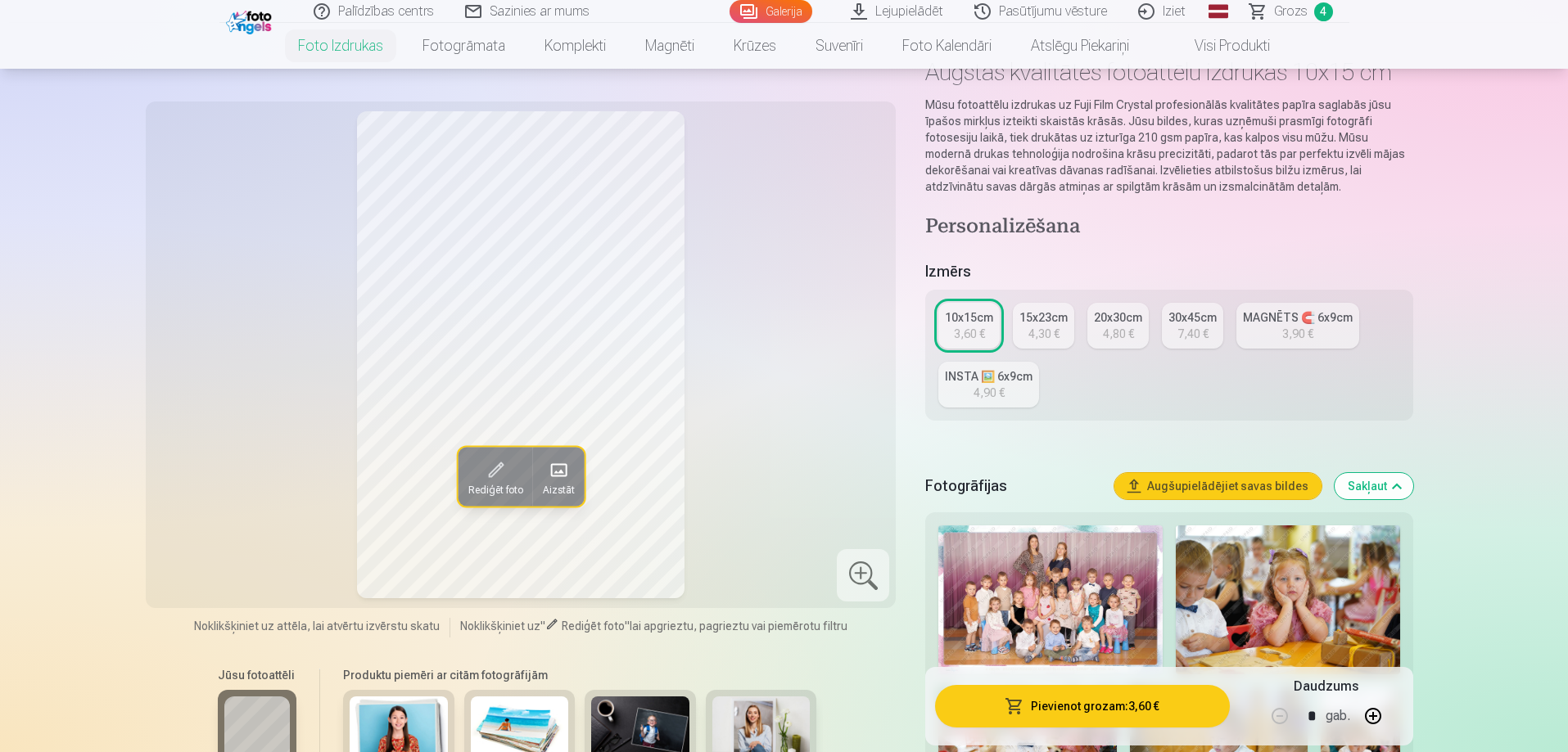
click at [1317, 327] on link "MAGNĒTS 🧲 6x9cm 3,90 €" at bounding box center [1298, 326] width 123 height 45
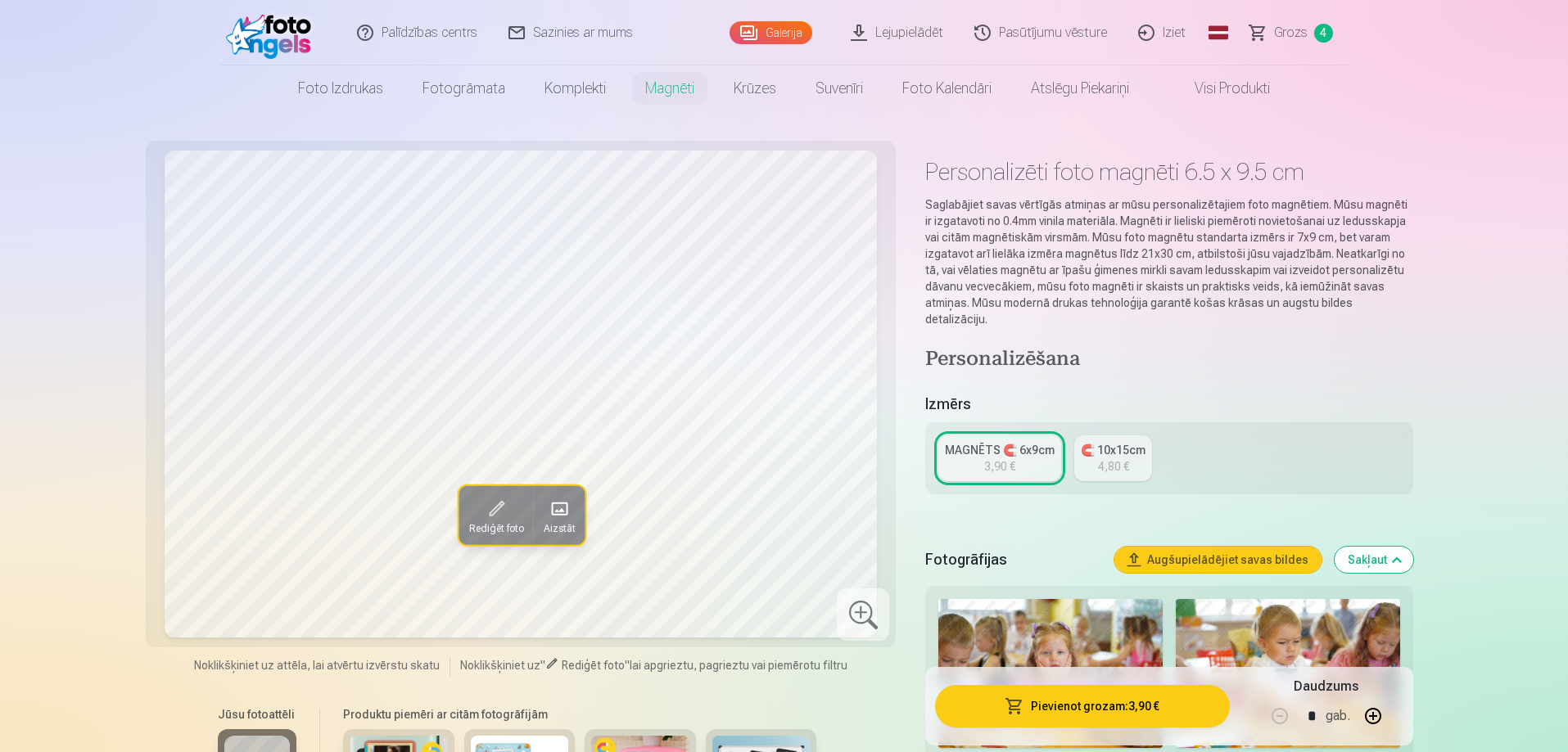
click at [1017, 442] on link "MAGNĒTS 🧲 6x9cm 3,90 €" at bounding box center [1000, 458] width 123 height 45
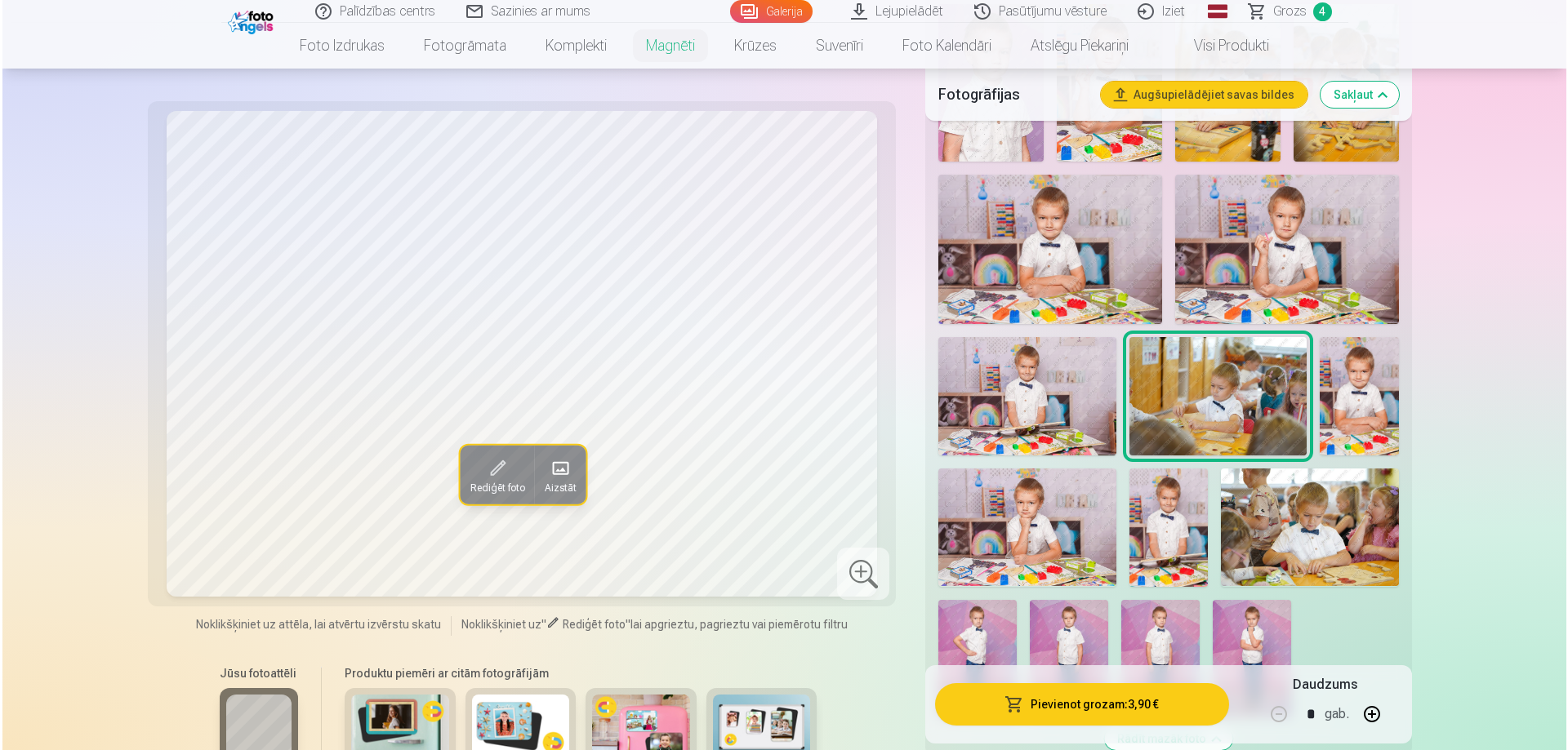
scroll to position [1082, 0]
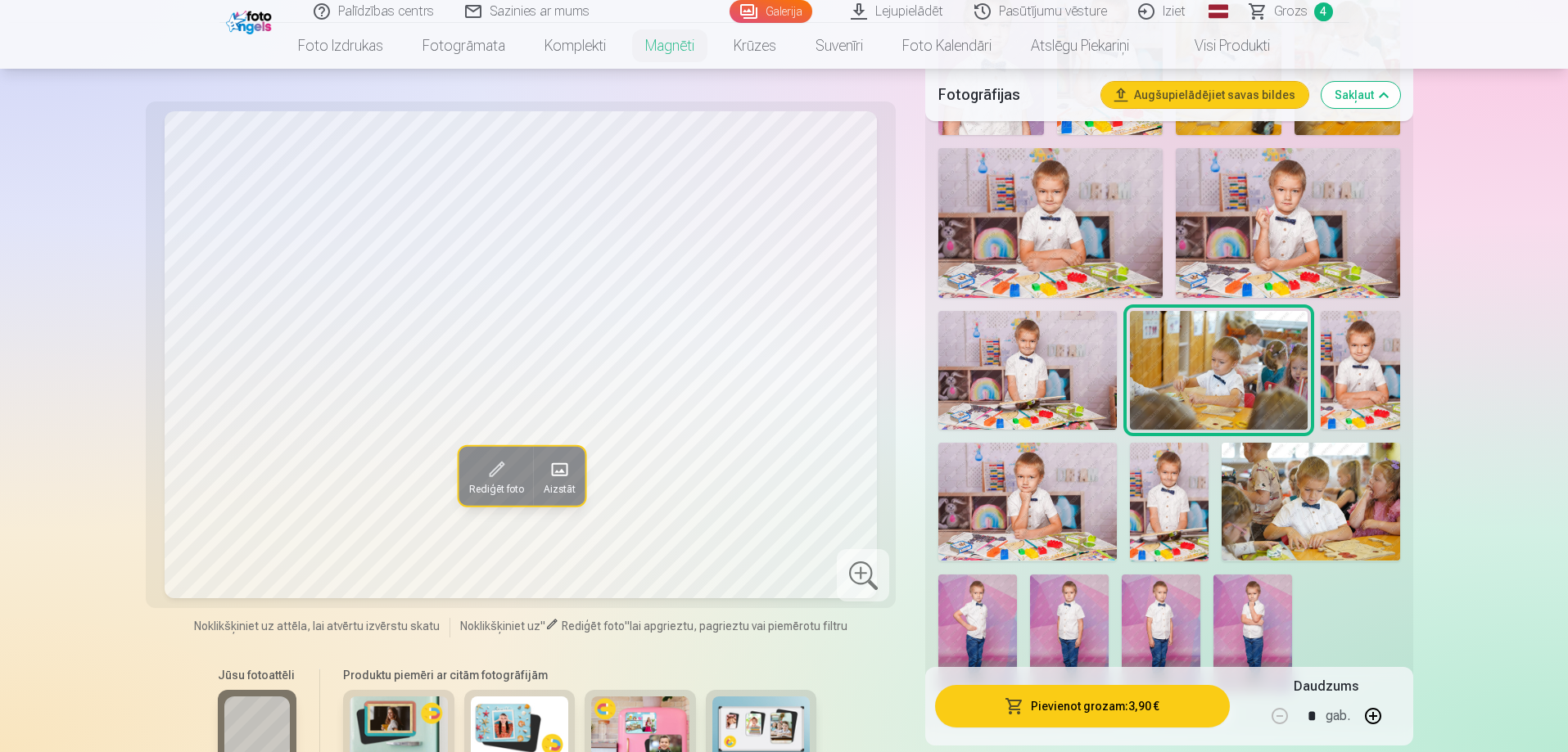
click at [1361, 370] on img at bounding box center [1361, 369] width 80 height 118
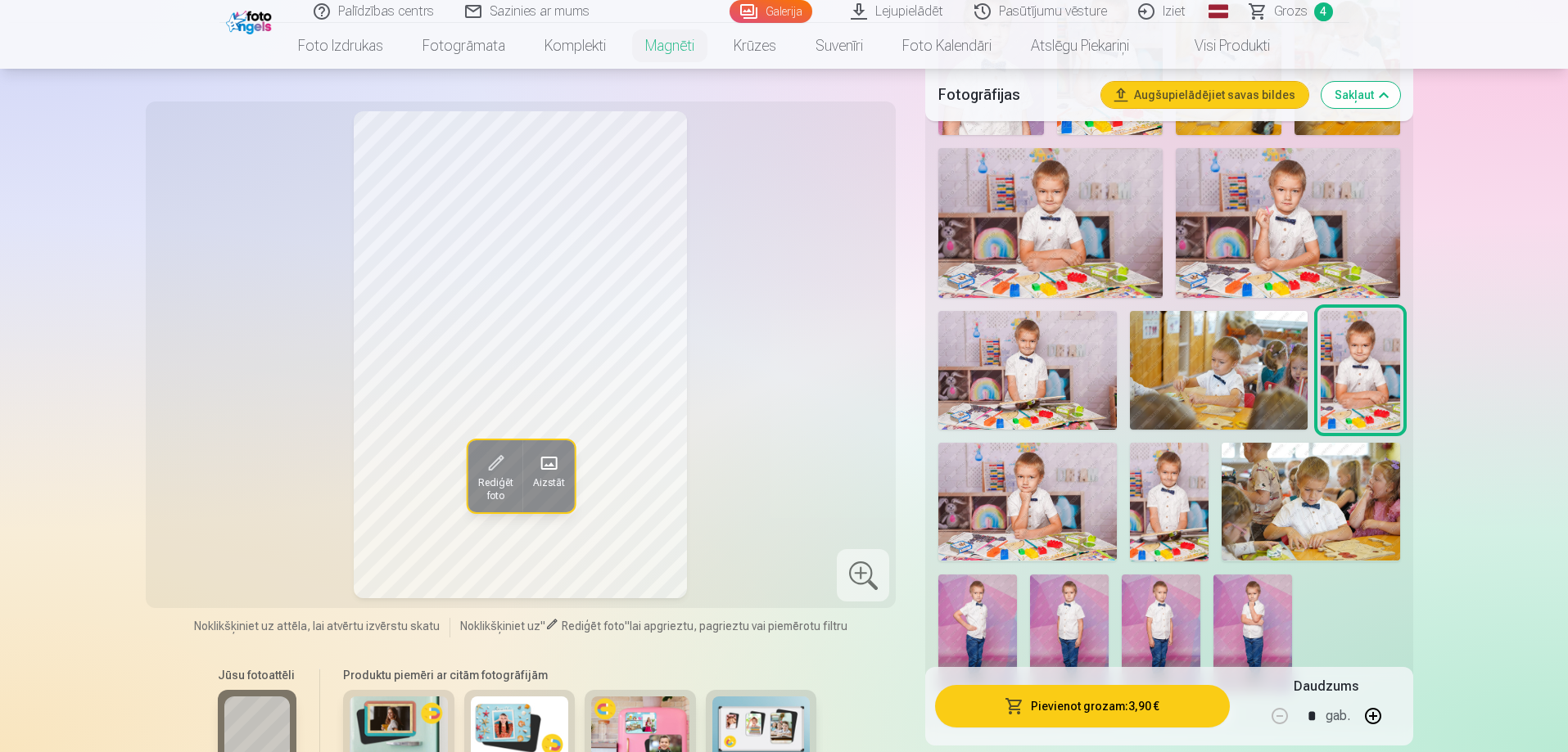
click at [1096, 705] on button "Pievienot grozam : 3,90 €" at bounding box center [1082, 706] width 294 height 43
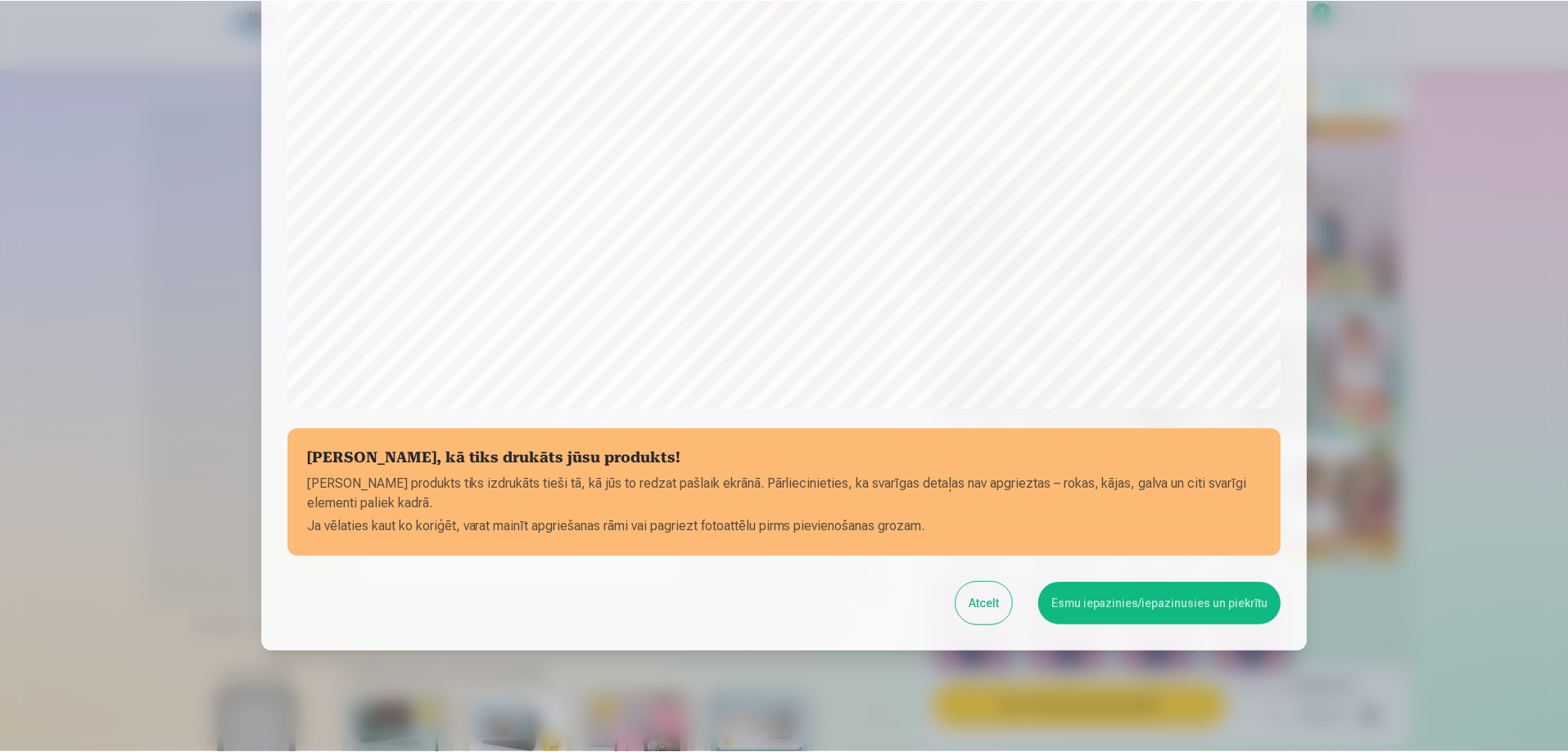
scroll to position [426, 0]
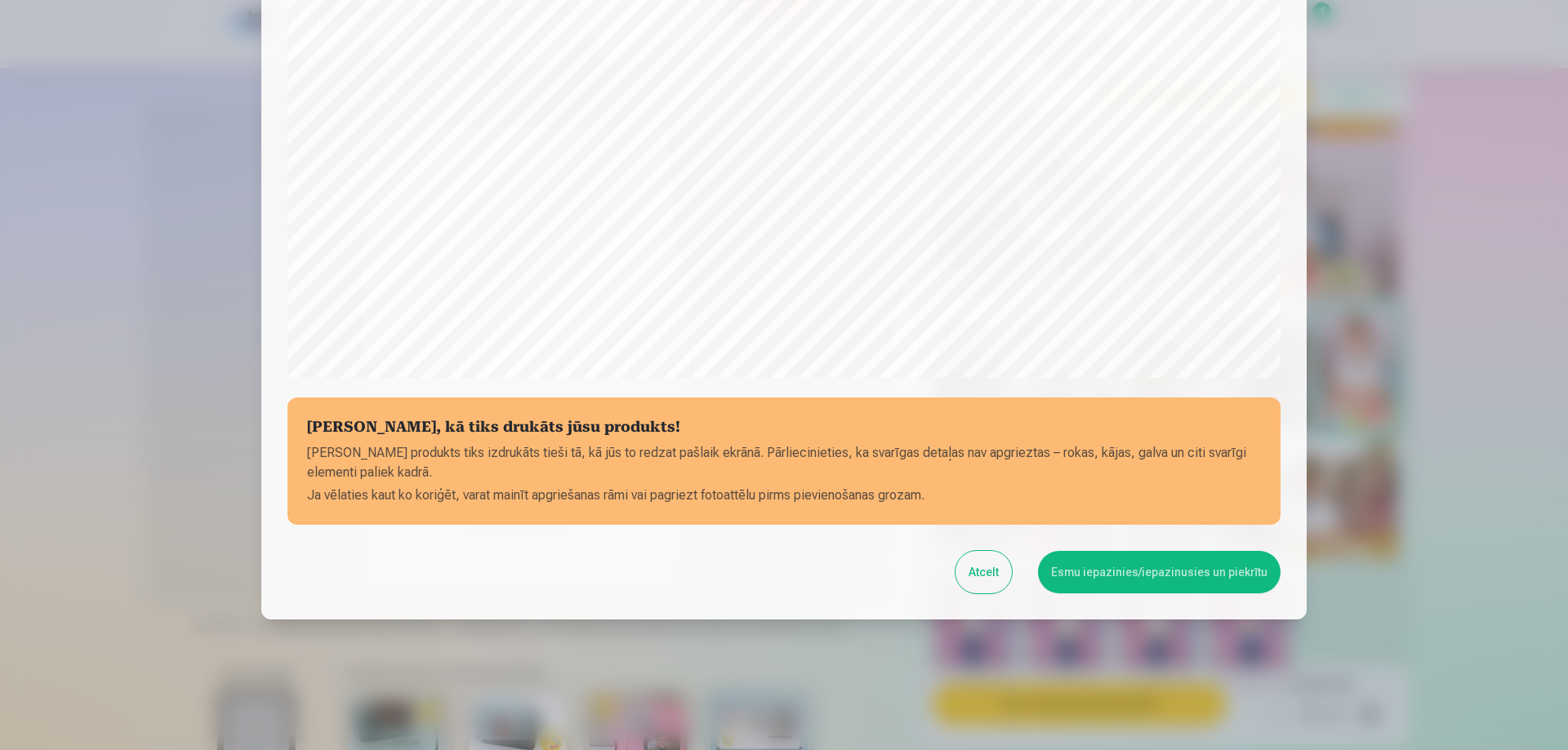
click at [1129, 571] on button "Esmu iepazinies/iepazinusies un piekrītu" at bounding box center [1159, 571] width 243 height 43
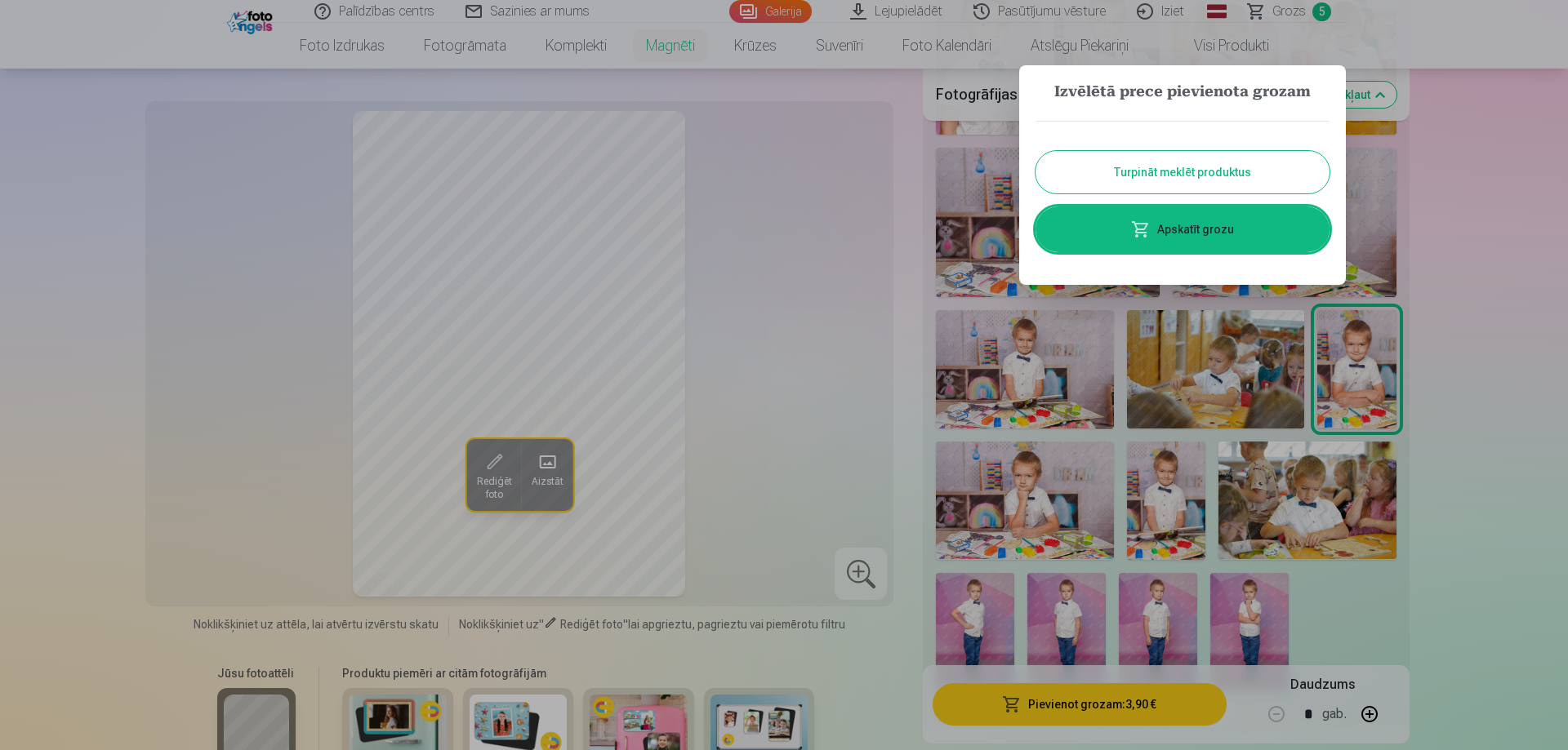
click at [1159, 216] on link "Apskatīt grozu" at bounding box center [1182, 230] width 294 height 45
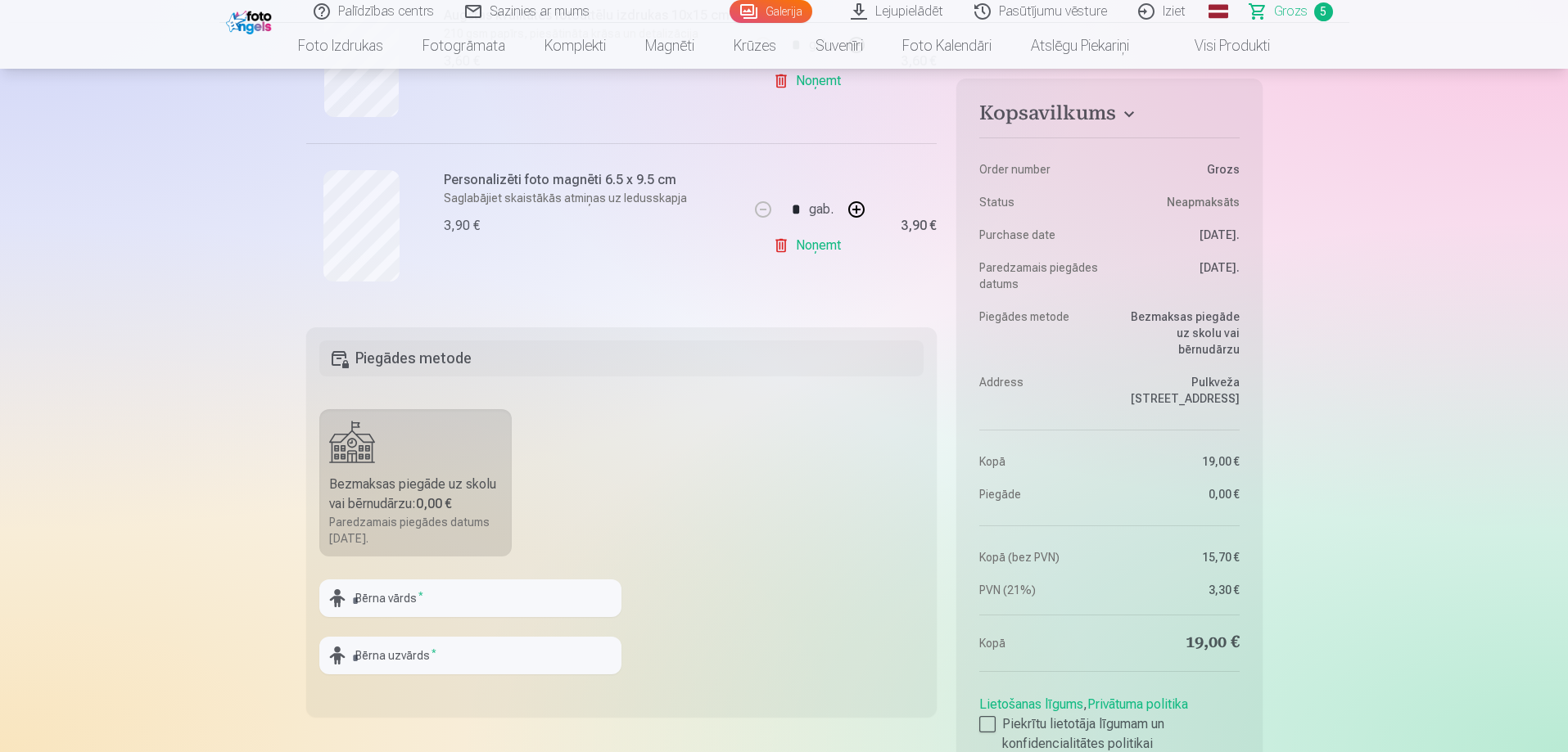
scroll to position [1053, 0]
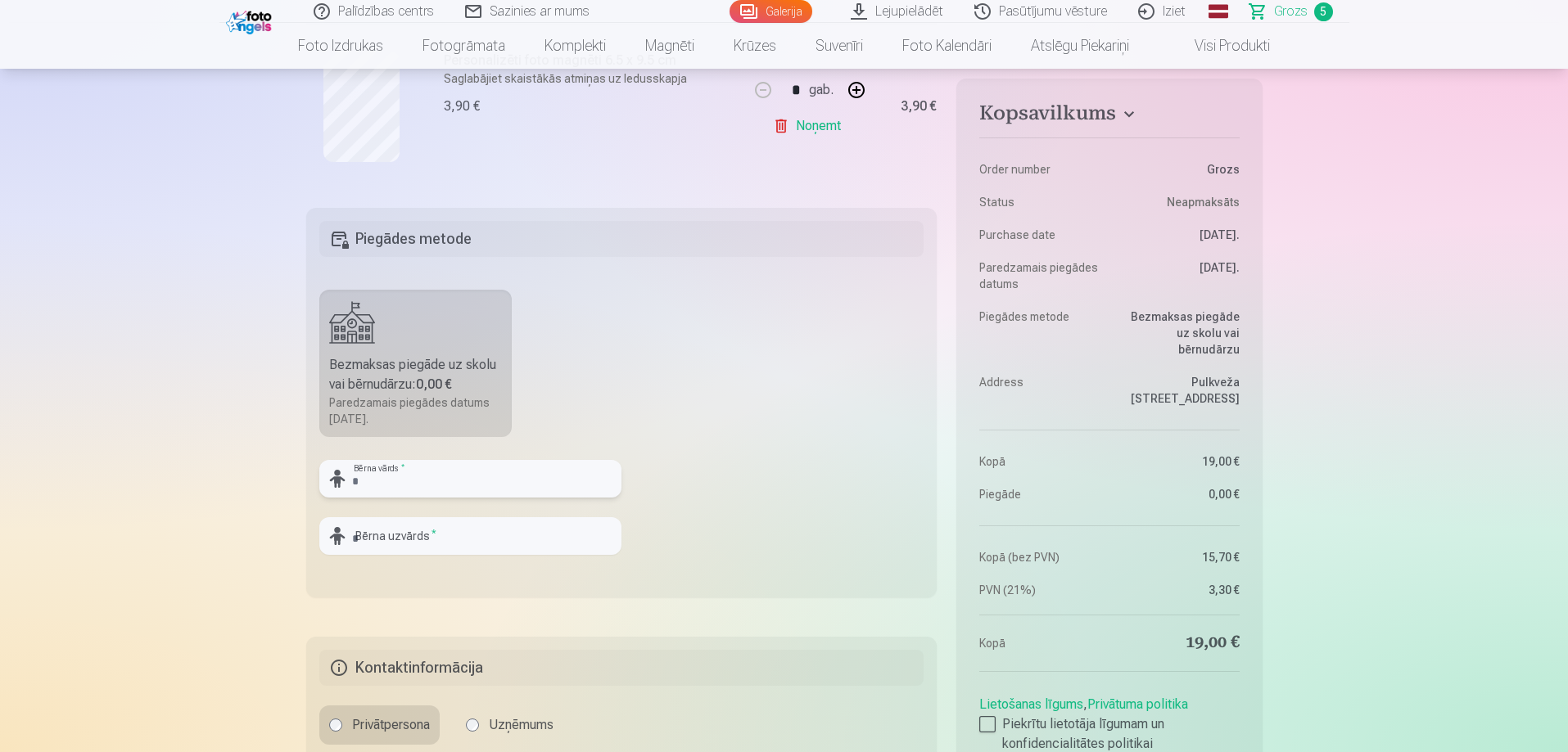
click at [411, 483] on input "text" at bounding box center [470, 479] width 302 height 38
type input "*"
type input "*****"
type input "******"
click at [750, 520] on fieldset "Piegādes metode Bezmaksas piegāde uz skolu vai bērnudārzu : 0,00 € Paredzamais …" at bounding box center [622, 403] width 631 height 389
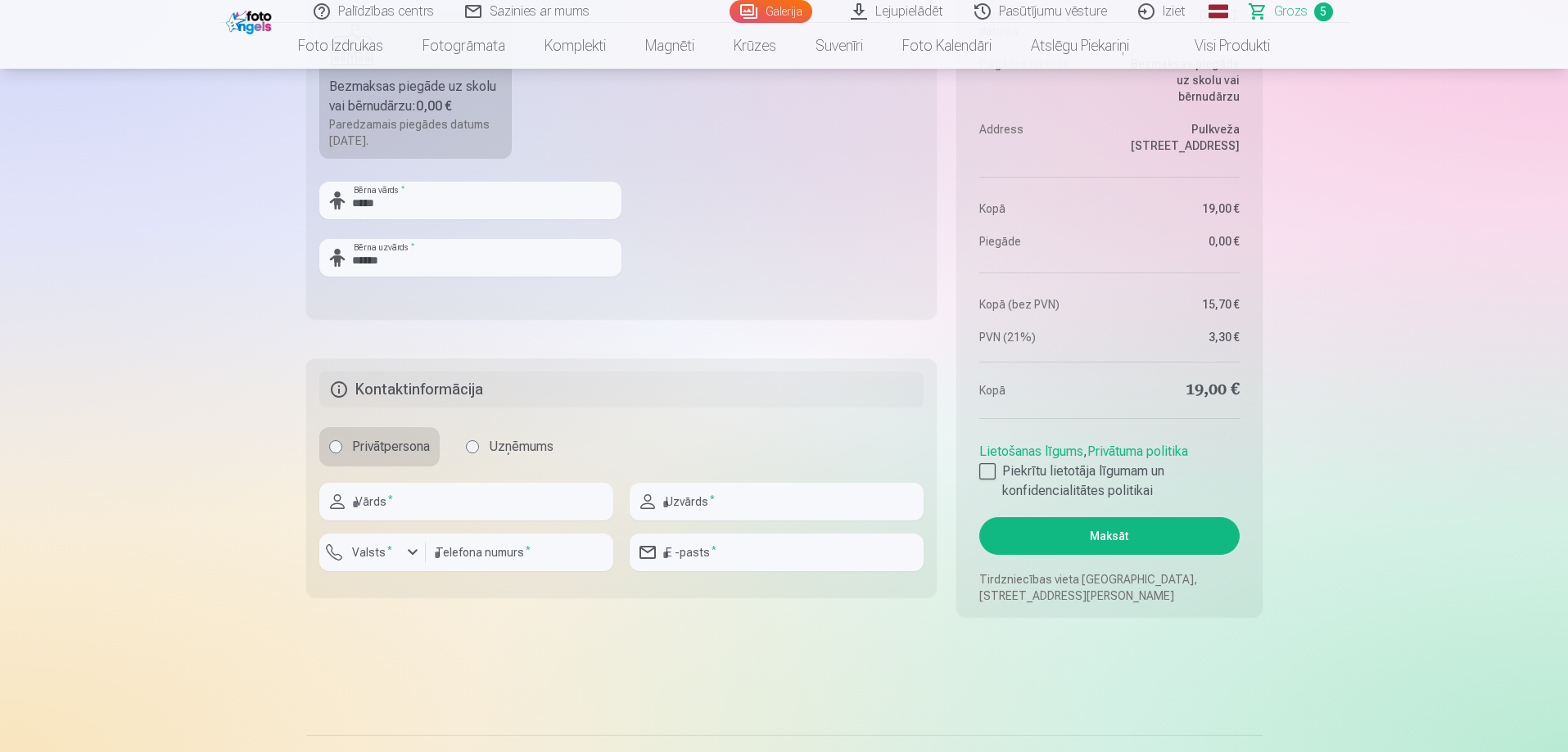
scroll to position [1316, 0]
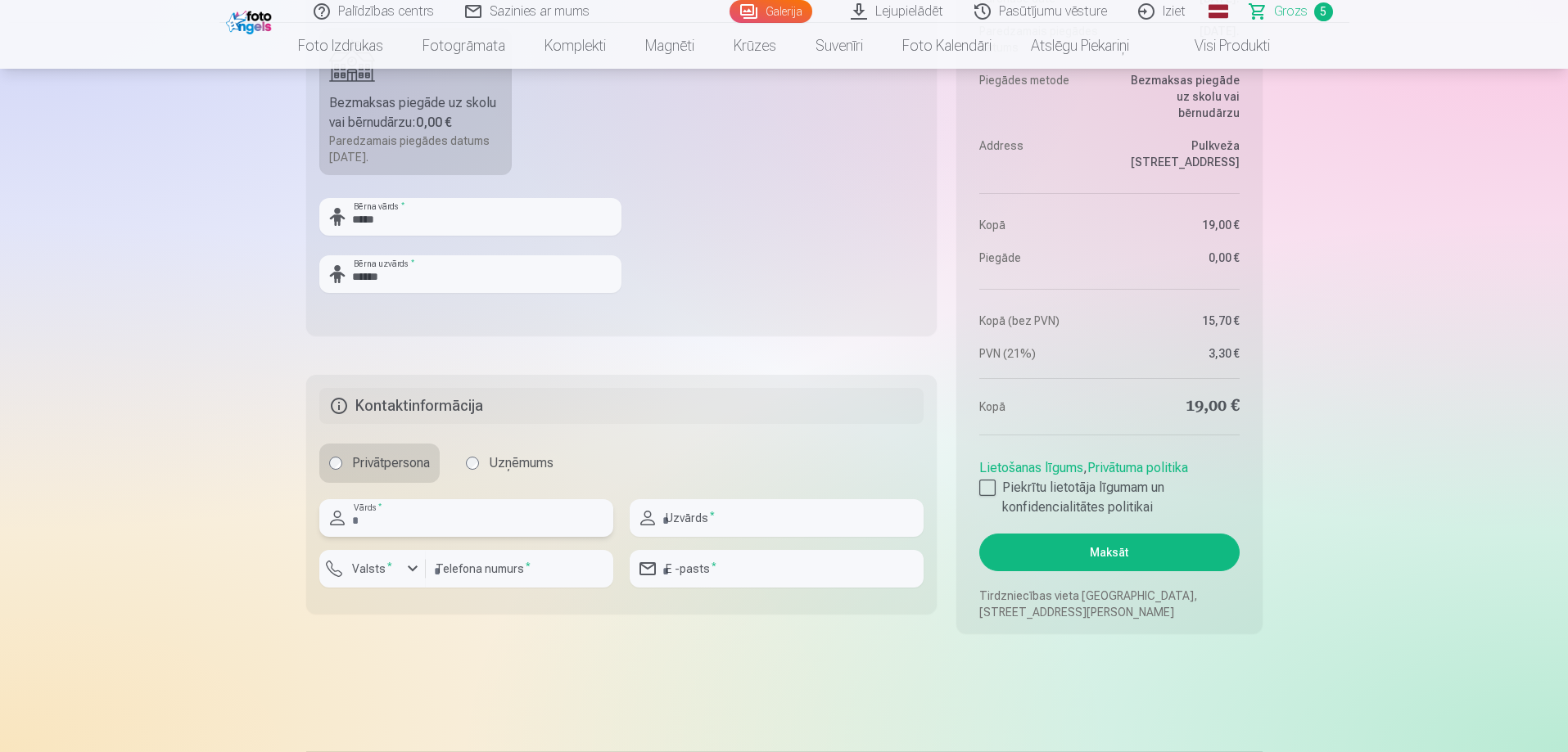
click at [405, 515] on input "text" at bounding box center [466, 518] width 294 height 38
type input "********"
type input "******"
type input "********"
type input "**********"
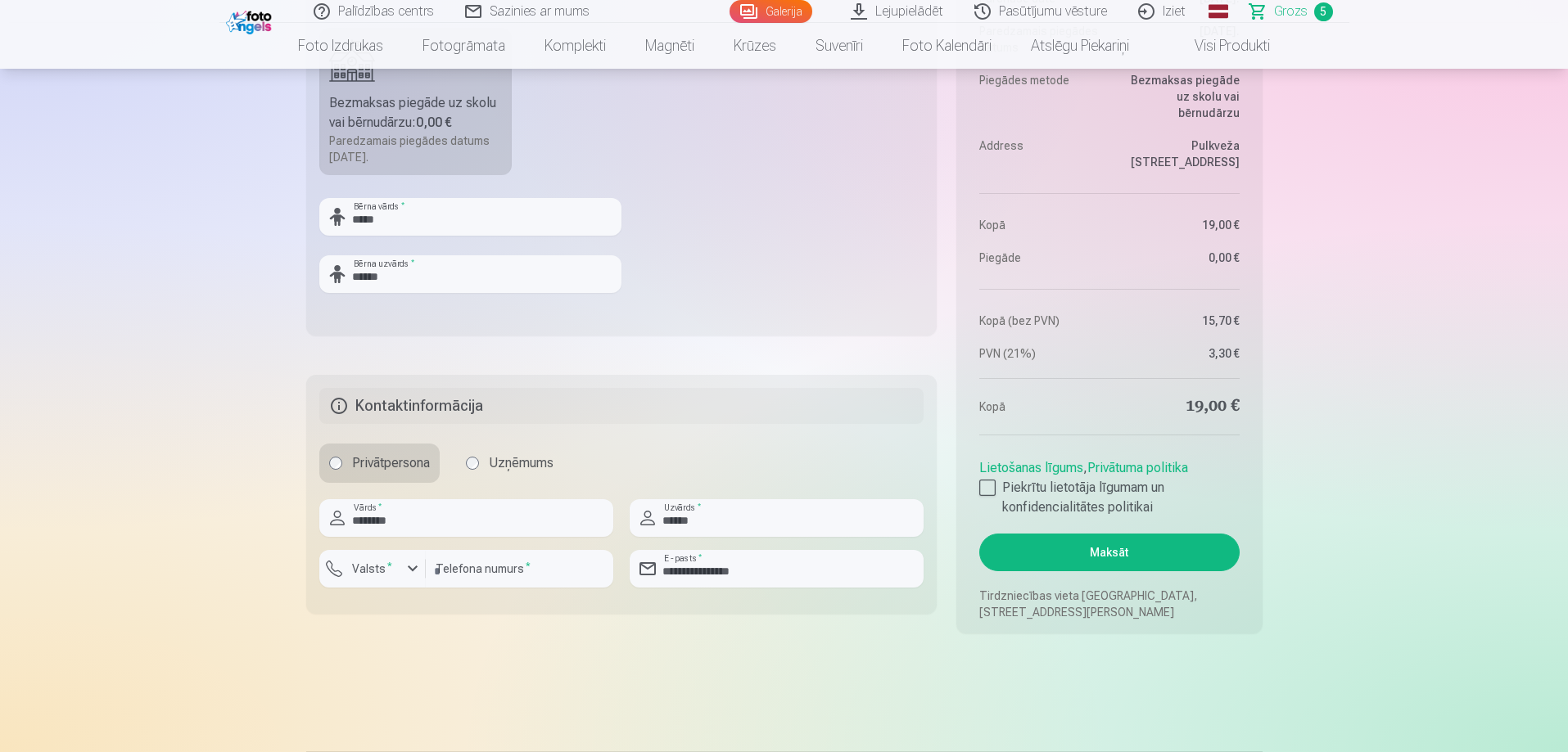
click at [774, 570] on input "**********" at bounding box center [777, 569] width 294 height 38
click at [987, 496] on label "Piekrītu lietotāja līgumam un konfidencialitātes politikai" at bounding box center [1109, 497] width 260 height 39
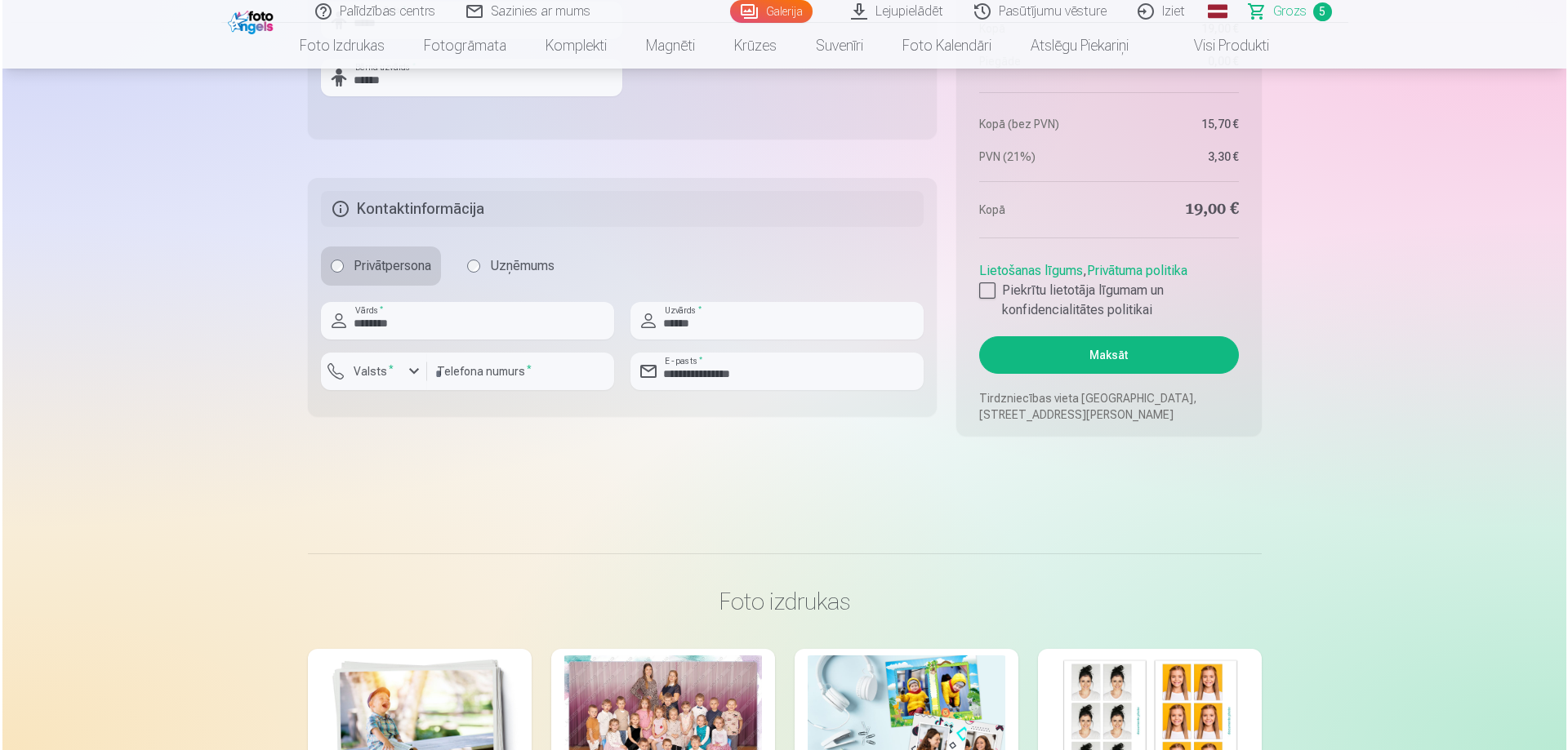
scroll to position [1541, 0]
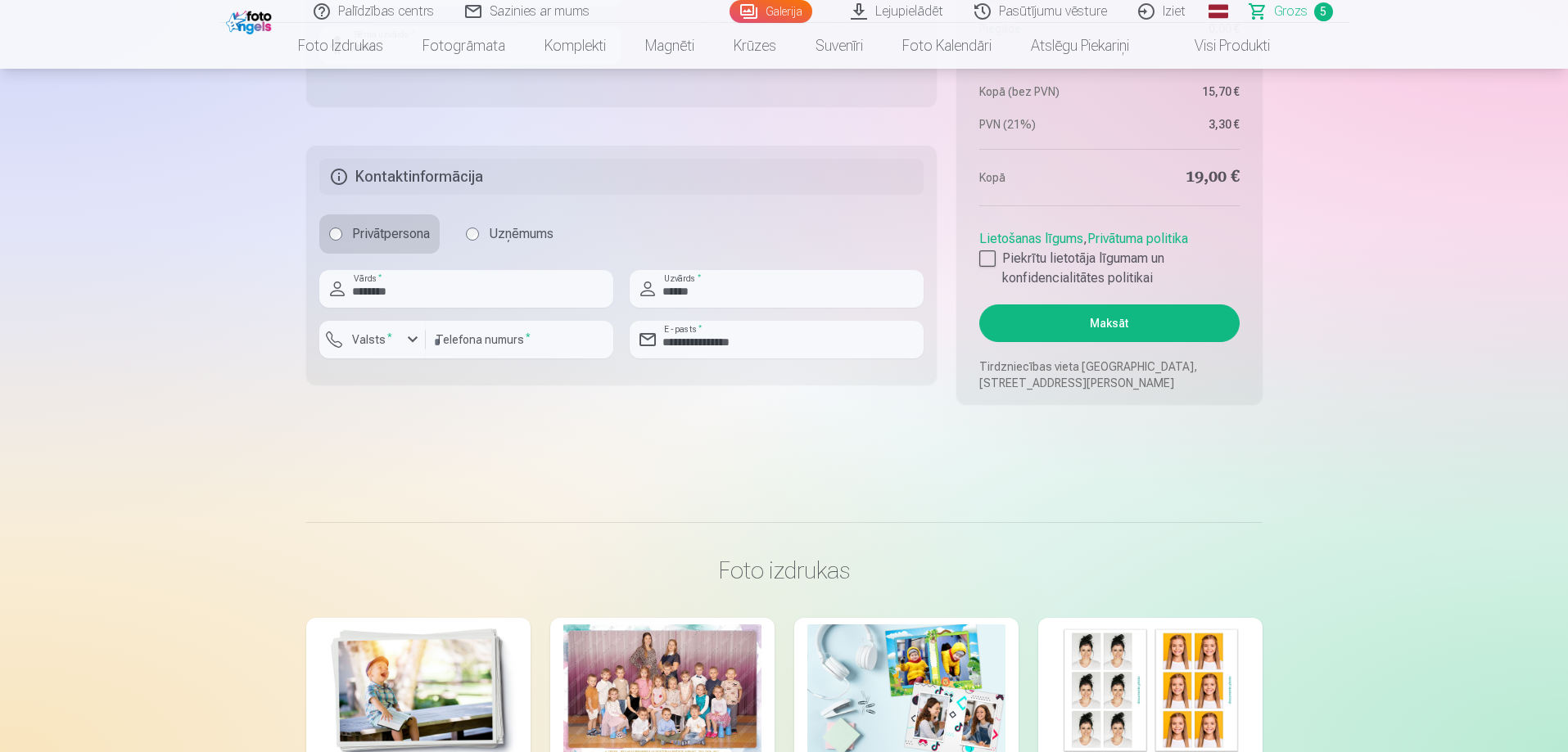
click at [1102, 315] on button "Maksāt" at bounding box center [1109, 323] width 260 height 38
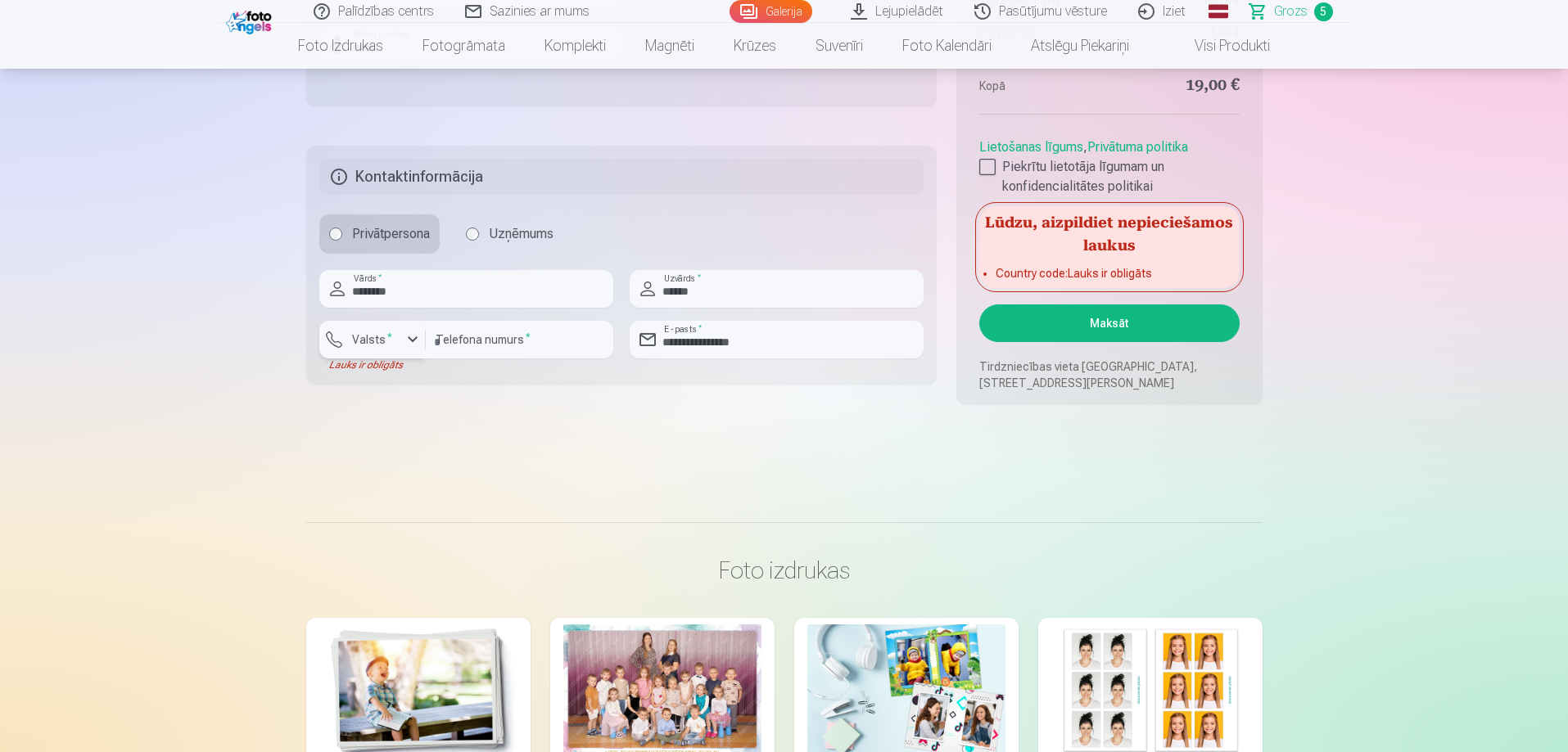
click at [369, 344] on label "Valsts *" at bounding box center [372, 339] width 53 height 16
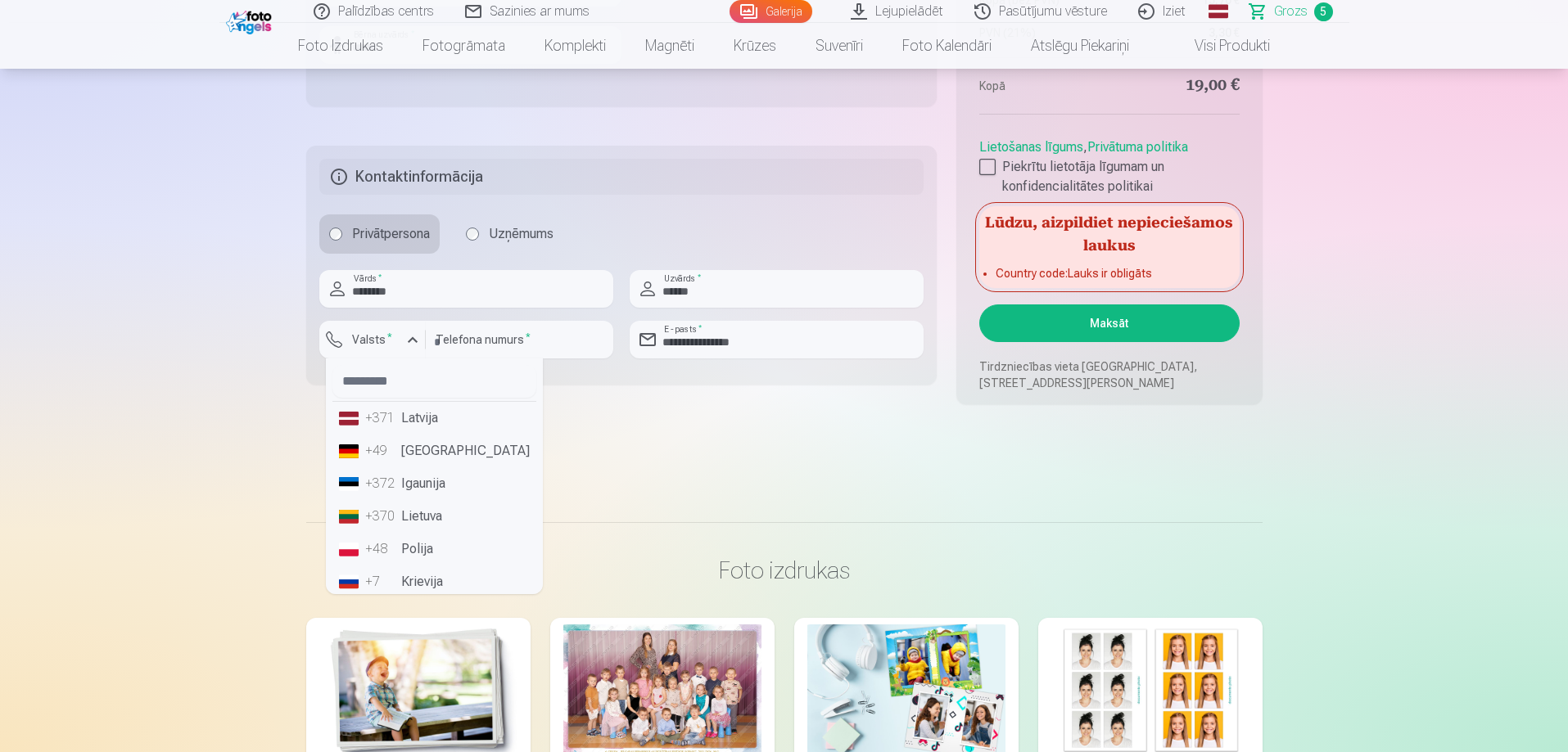
click at [426, 416] on li "+371 Latvija" at bounding box center [434, 418] width 204 height 33
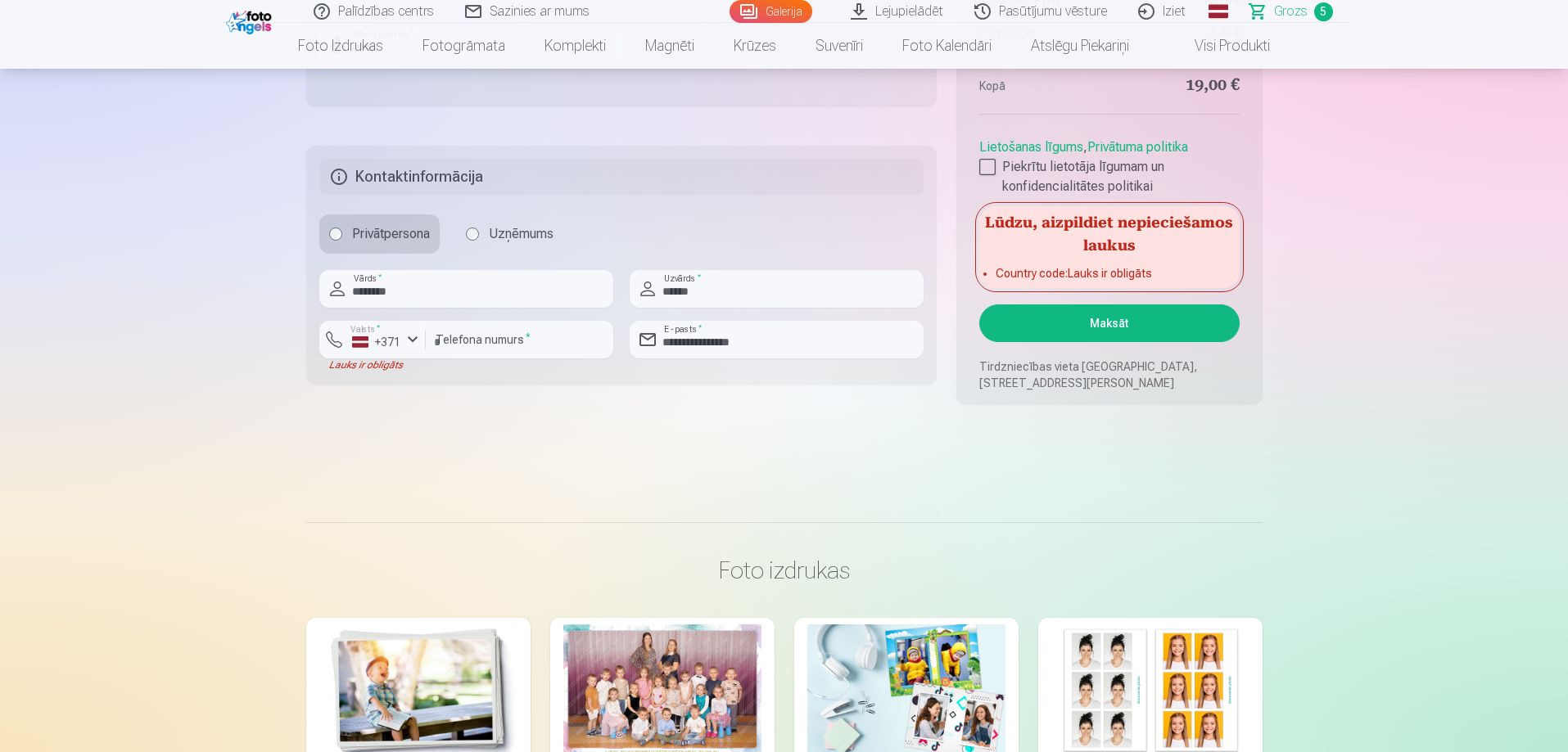
click at [538, 346] on input "********" at bounding box center [519, 340] width 188 height 38
click at [1105, 329] on button "Maksāt" at bounding box center [1109, 323] width 260 height 38
